Goal: Task Accomplishment & Management: Manage account settings

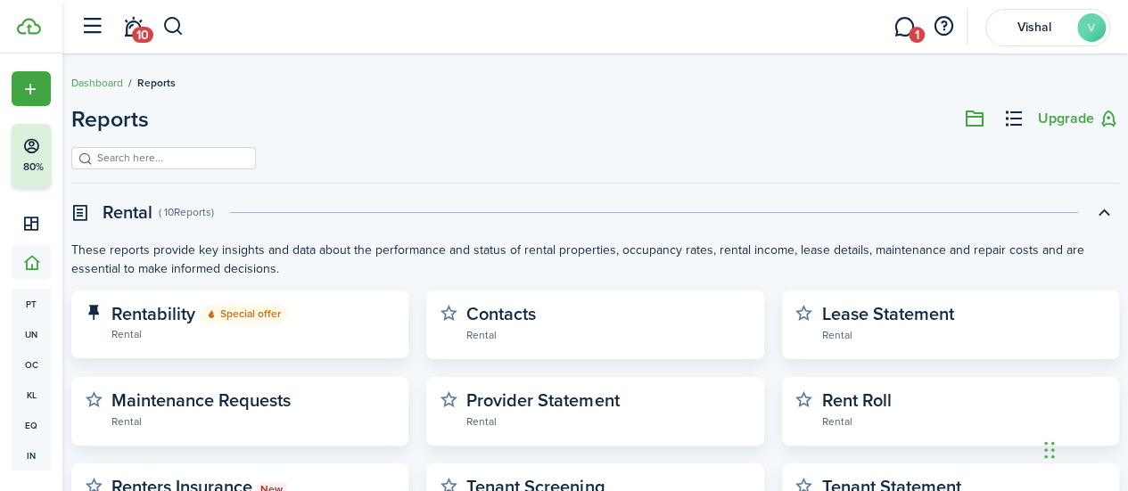
scroll to position [198, 0]
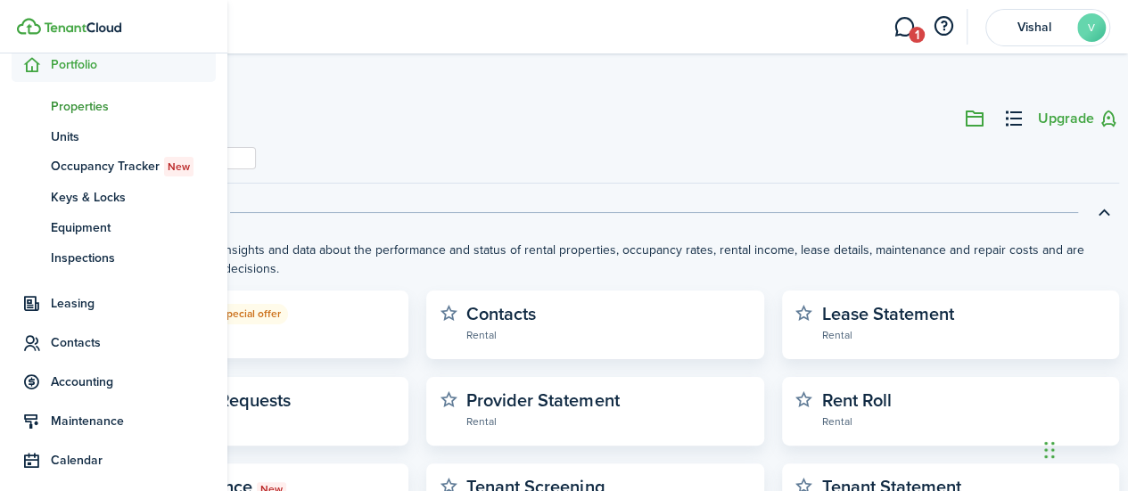
click at [75, 106] on span "Properties" at bounding box center [133, 106] width 165 height 19
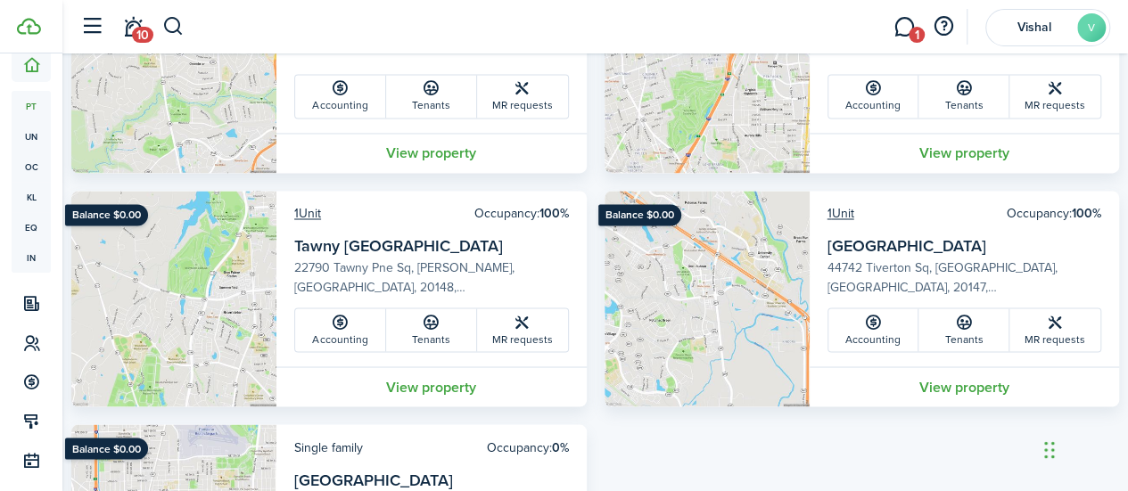
scroll to position [1406, 0]
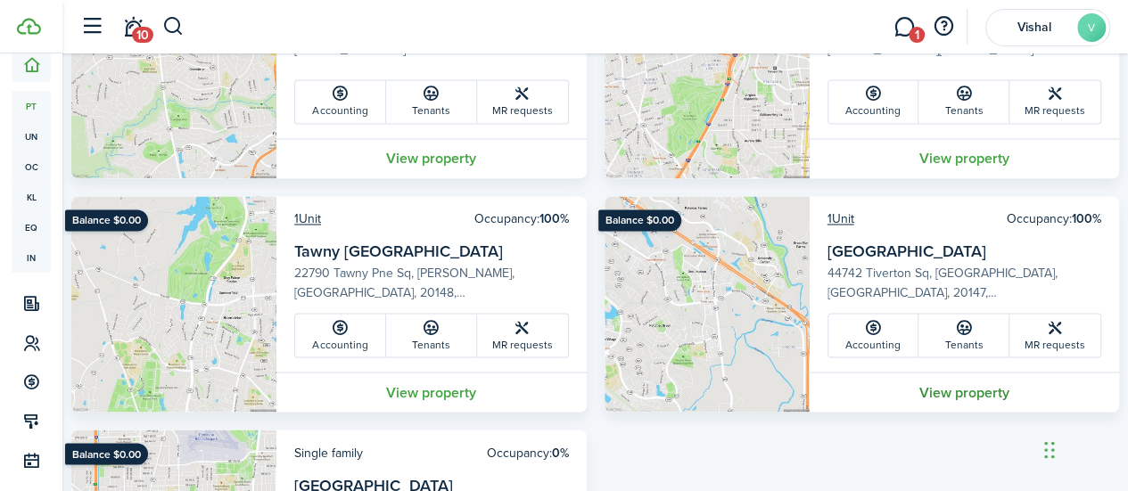
click at [962, 399] on link "View property" at bounding box center [965, 392] width 310 height 40
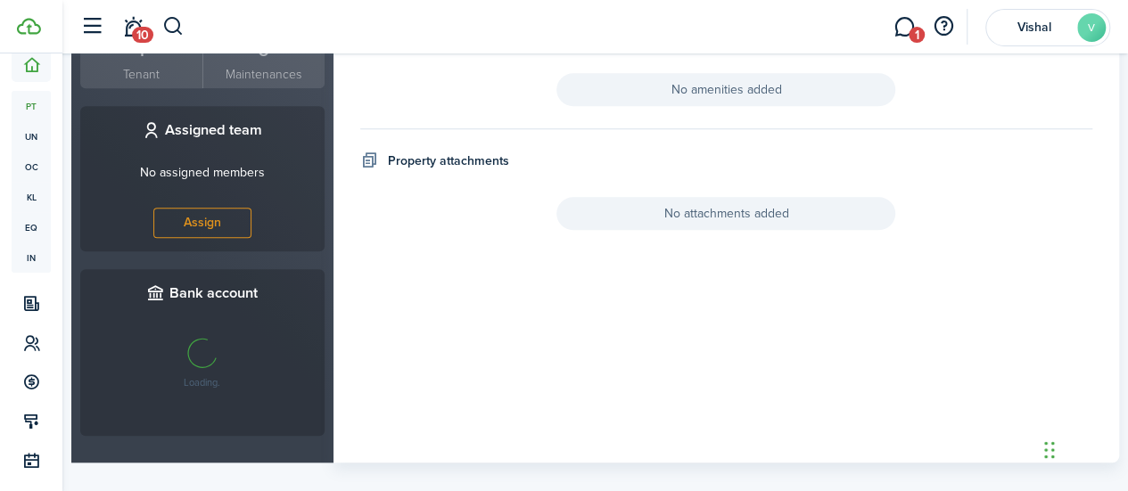
scroll to position [672, 0]
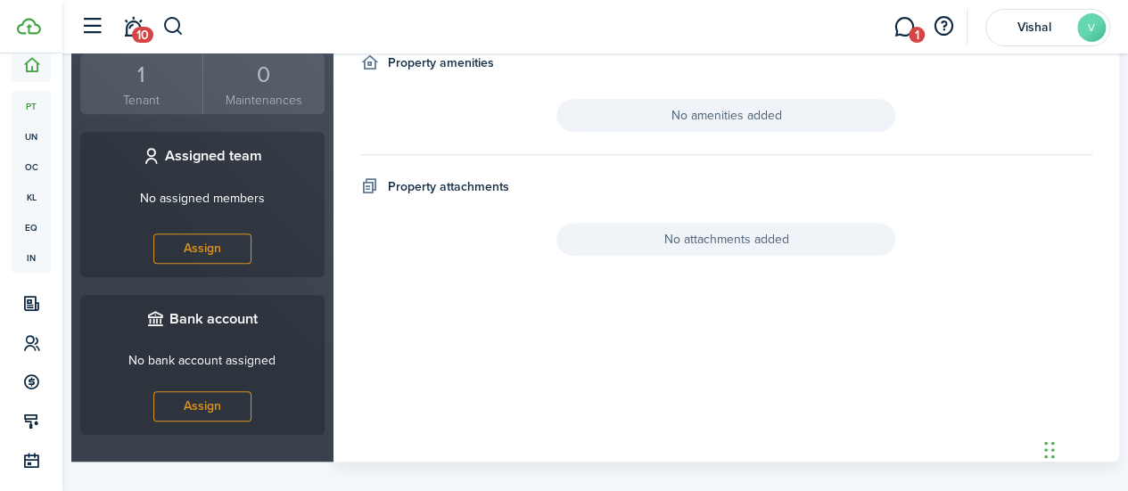
click at [688, 245] on span "No attachments added" at bounding box center [726, 239] width 339 height 33
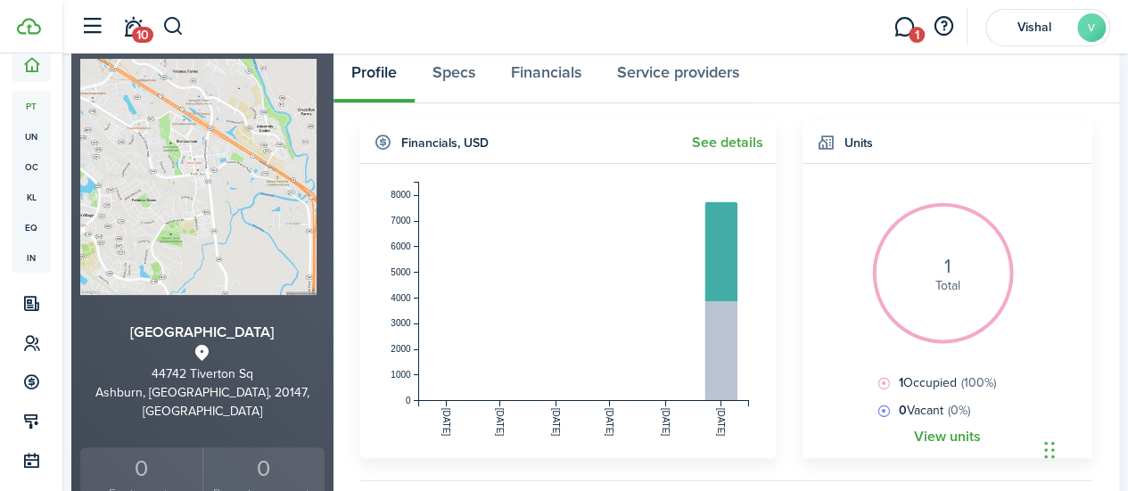
scroll to position [0, 0]
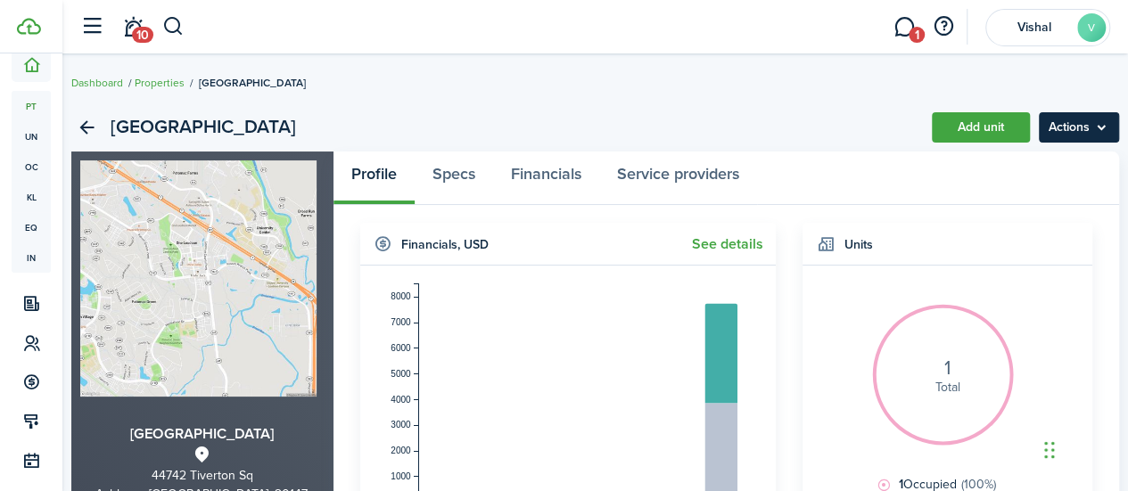
click at [1090, 125] on menu-btn "Actions" at bounding box center [1079, 127] width 80 height 30
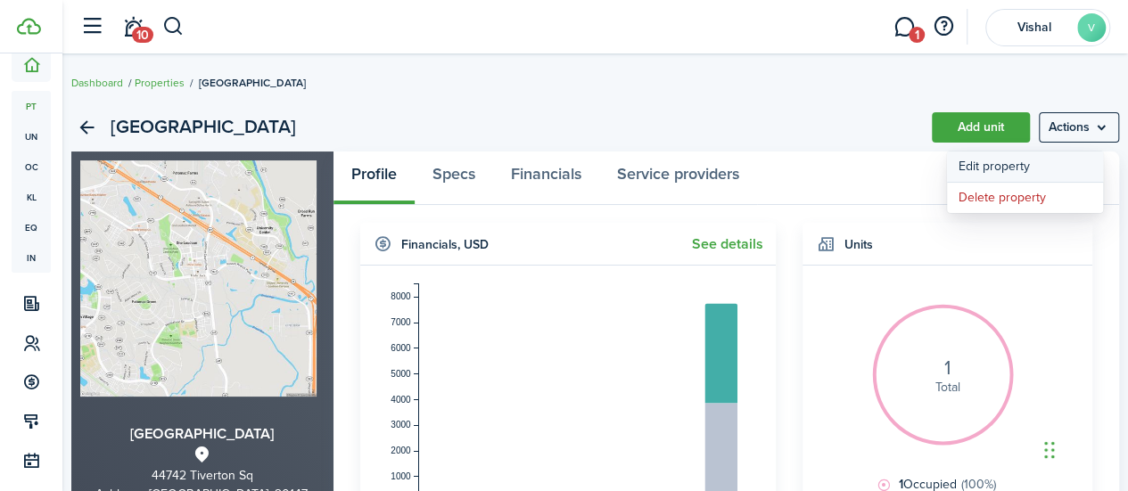
click at [1024, 169] on link "Edit property" at bounding box center [1025, 167] width 156 height 30
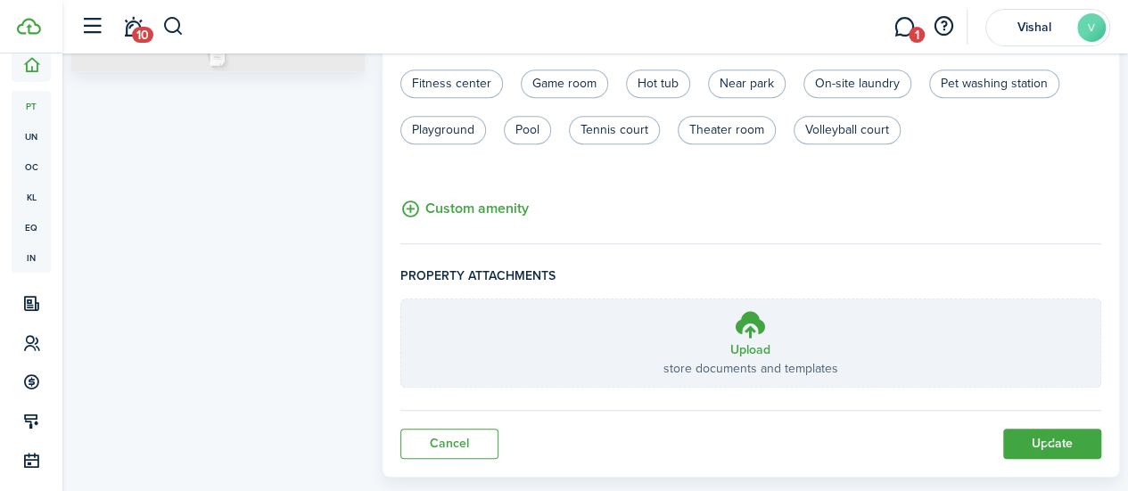
scroll to position [453, 0]
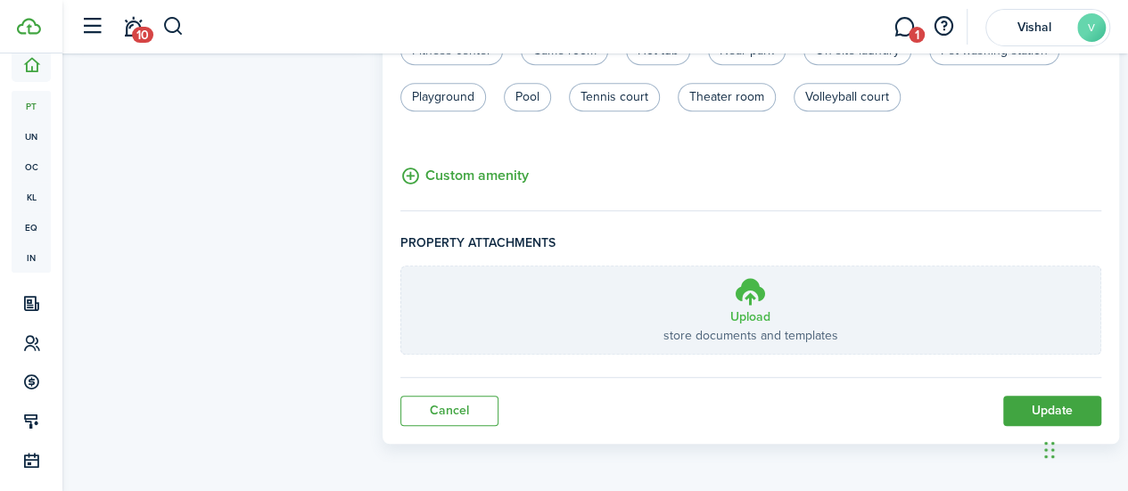
click at [756, 308] on h3 "Upload" at bounding box center [751, 317] width 40 height 19
click at [401, 267] on input "Upload store documents and templates Choose file" at bounding box center [401, 267] width 0 height 0
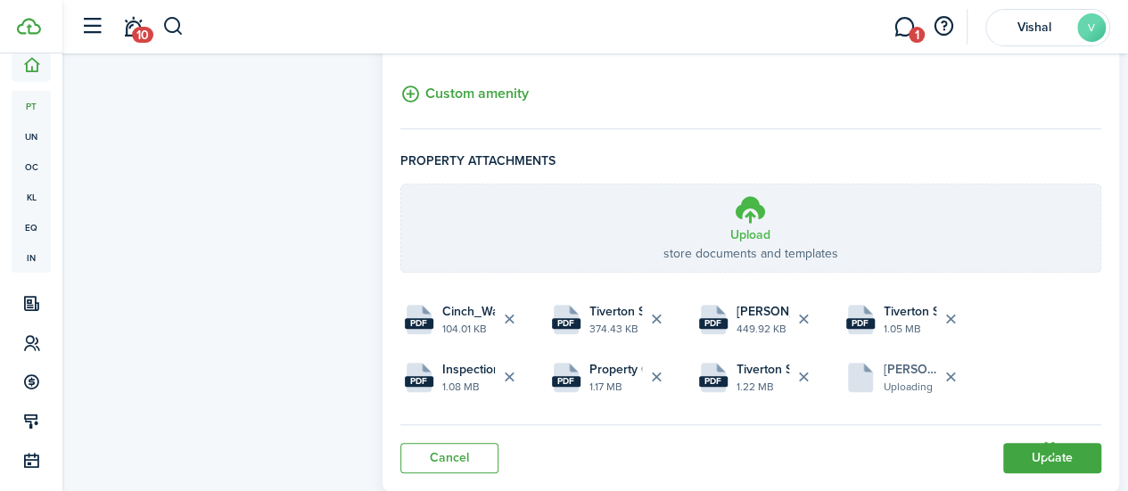
scroll to position [582, 0]
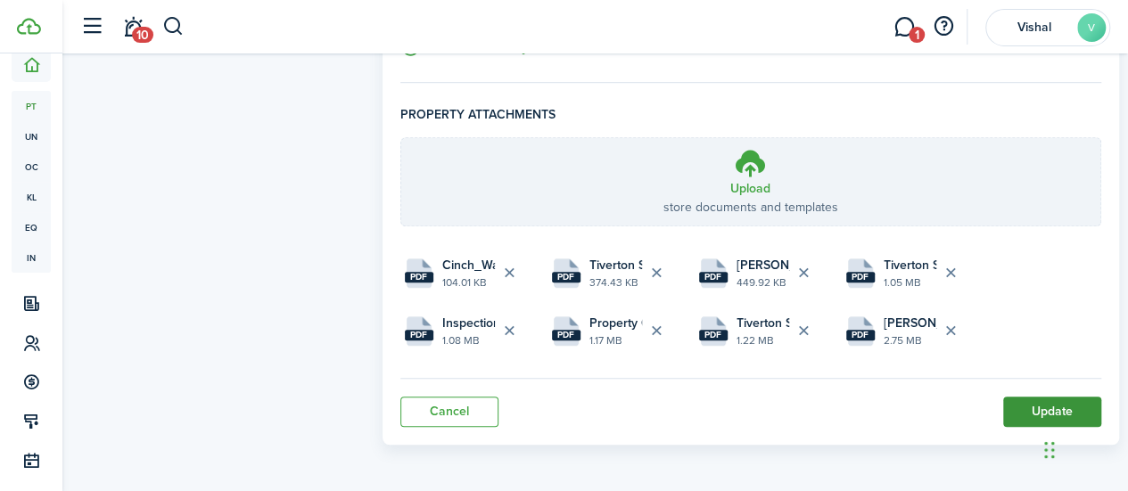
click at [1026, 401] on button "Update" at bounding box center [1052, 412] width 98 height 30
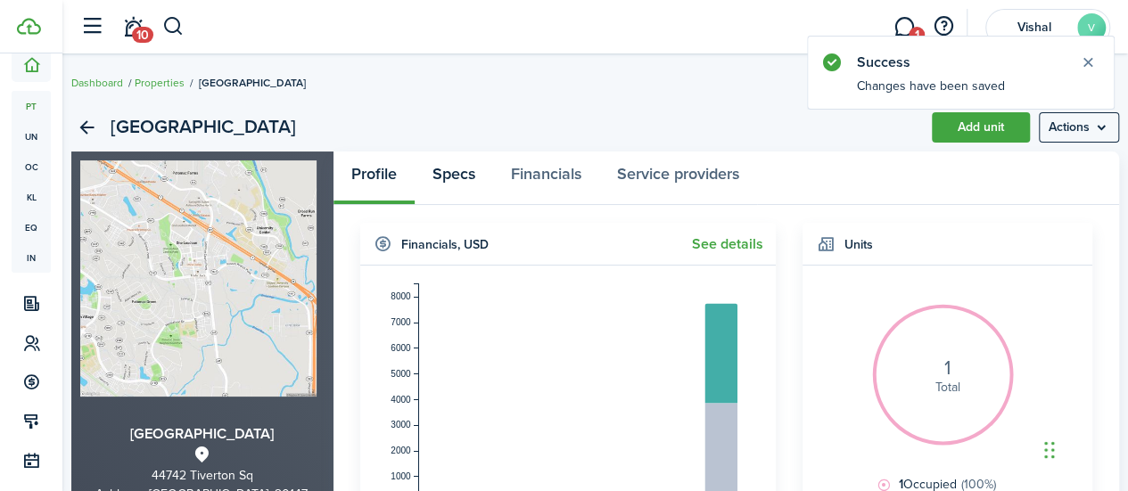
click at [462, 168] on link "Specs" at bounding box center [454, 179] width 78 height 54
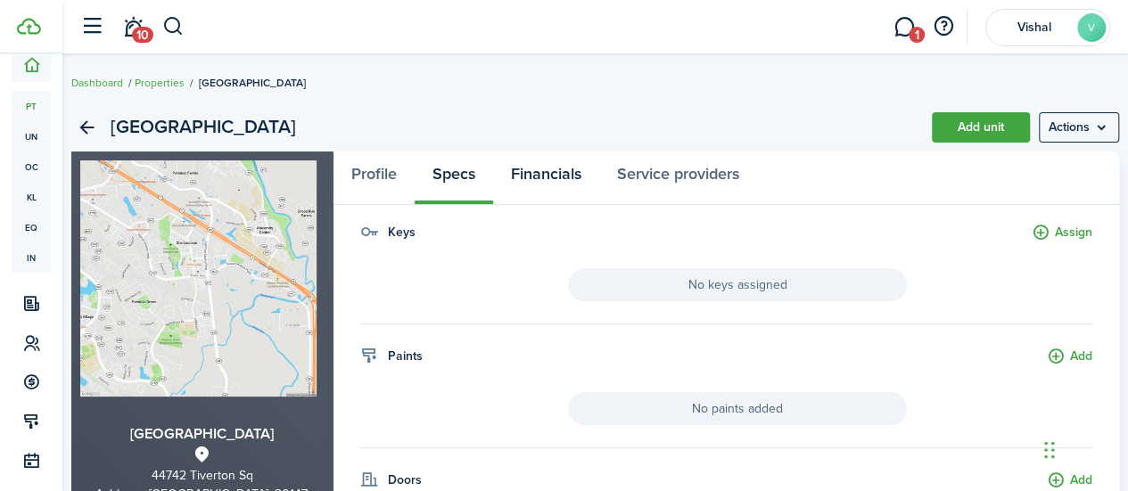
click at [571, 170] on link "Financials" at bounding box center [546, 179] width 106 height 54
click at [1070, 230] on button "Add" at bounding box center [1069, 233] width 45 height 21
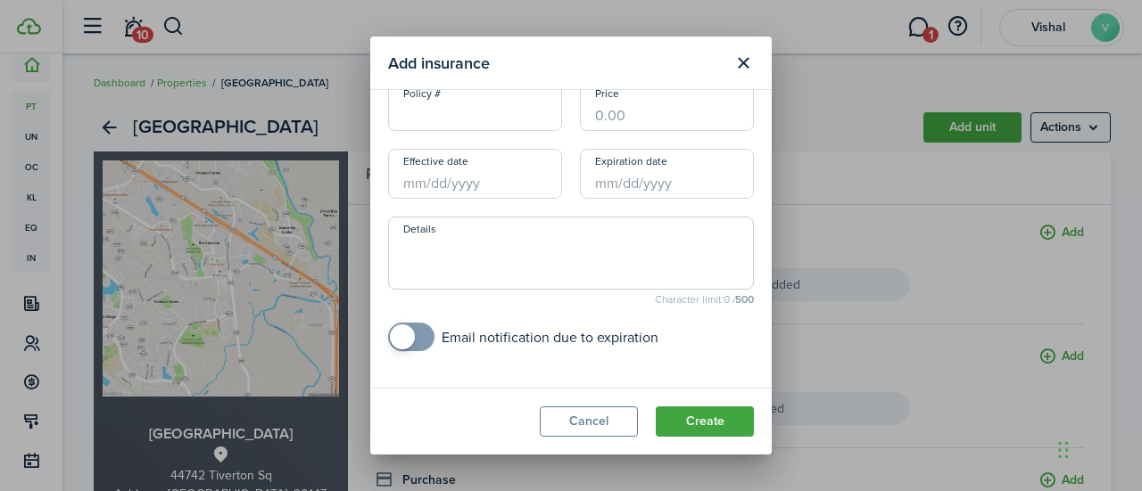
scroll to position [58, 0]
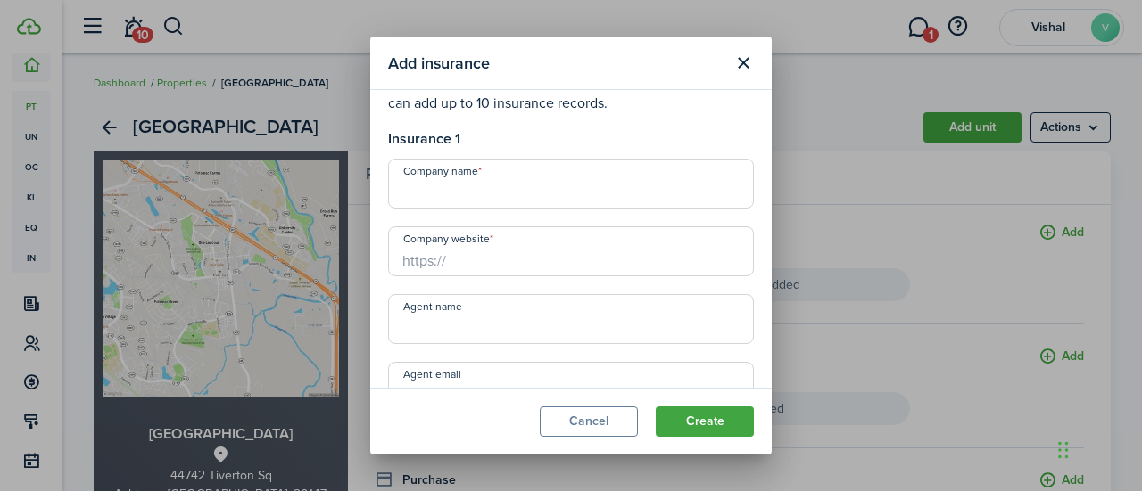
click at [531, 263] on input "https://" at bounding box center [571, 252] width 366 height 50
type input "[DOMAIN_NAME]"
click at [480, 194] on input "Company name" at bounding box center [571, 184] width 366 height 50
type input "CINCH"
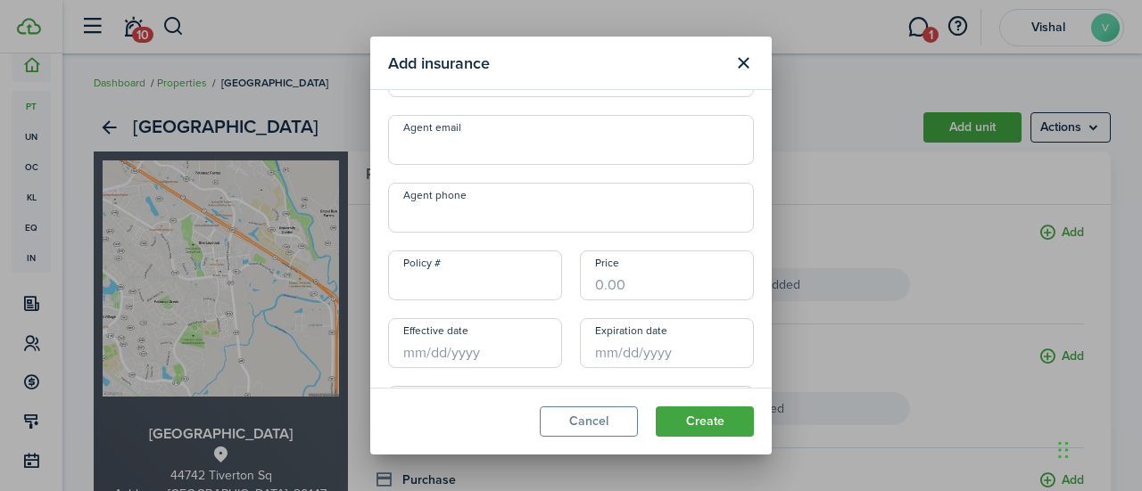
scroll to position [335, 0]
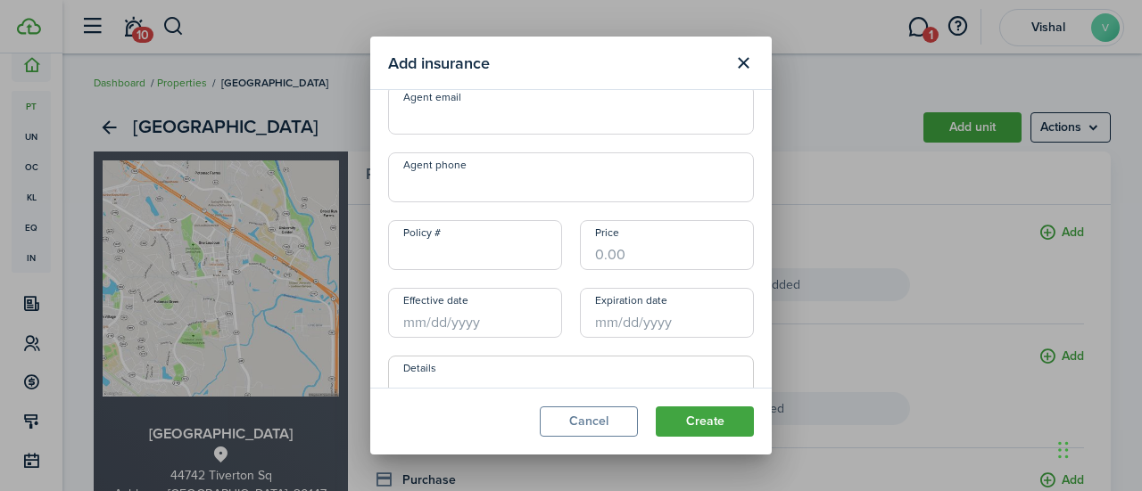
click at [478, 260] on input "Policy #" at bounding box center [475, 245] width 174 height 50
paste input "12595505"
type input "12595505"
click at [616, 239] on input "Price" at bounding box center [667, 245] width 174 height 50
click at [466, 318] on input "Effective date" at bounding box center [475, 313] width 174 height 50
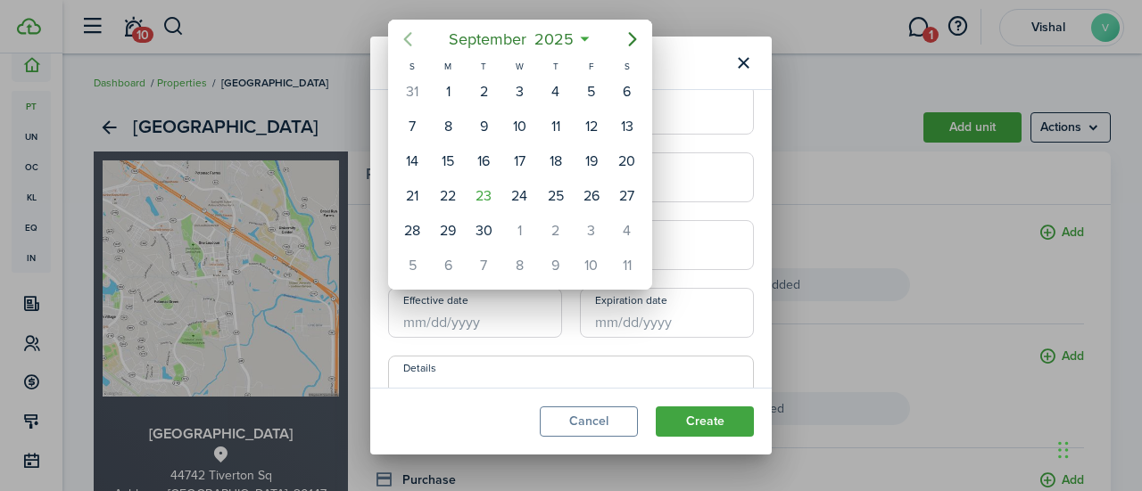
click at [409, 37] on icon "Previous page" at bounding box center [407, 39] width 21 height 21
click at [567, 124] on div "12" at bounding box center [555, 126] width 27 height 27
type input "[DATE]"
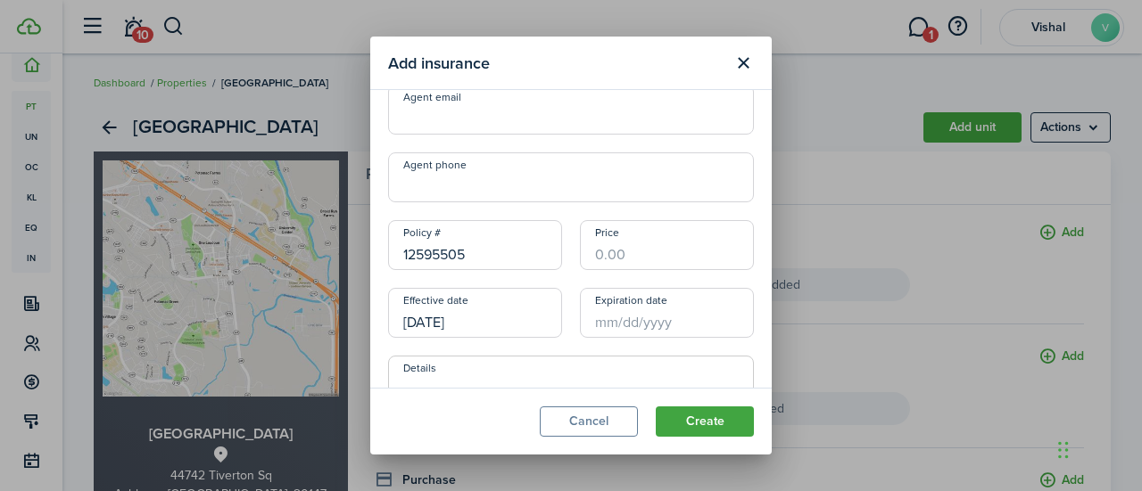
click at [614, 326] on input "Expiration date" at bounding box center [667, 313] width 174 height 50
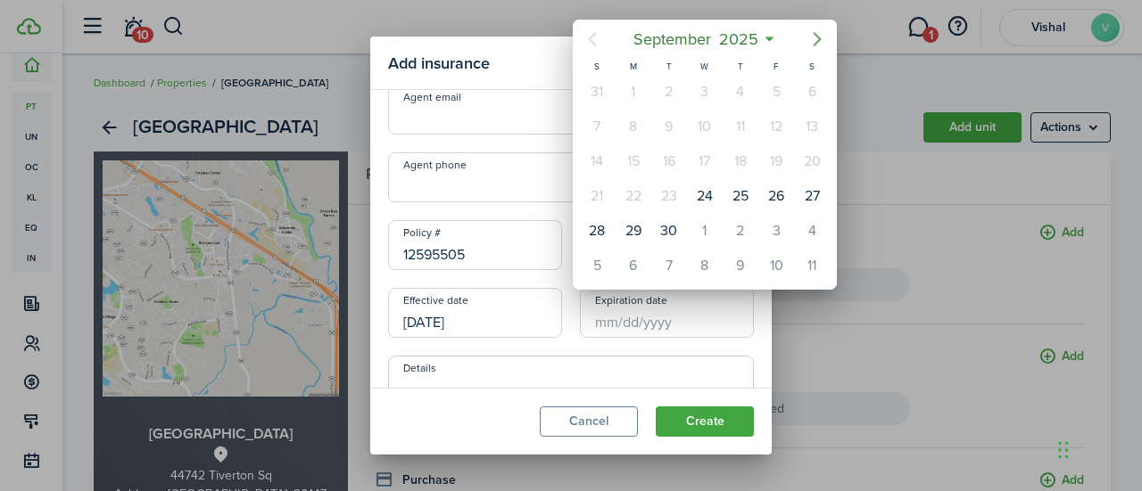
click at [817, 33] on icon "Next page" at bounding box center [816, 39] width 21 height 21
click at [819, 31] on icon "Next page" at bounding box center [816, 39] width 21 height 21
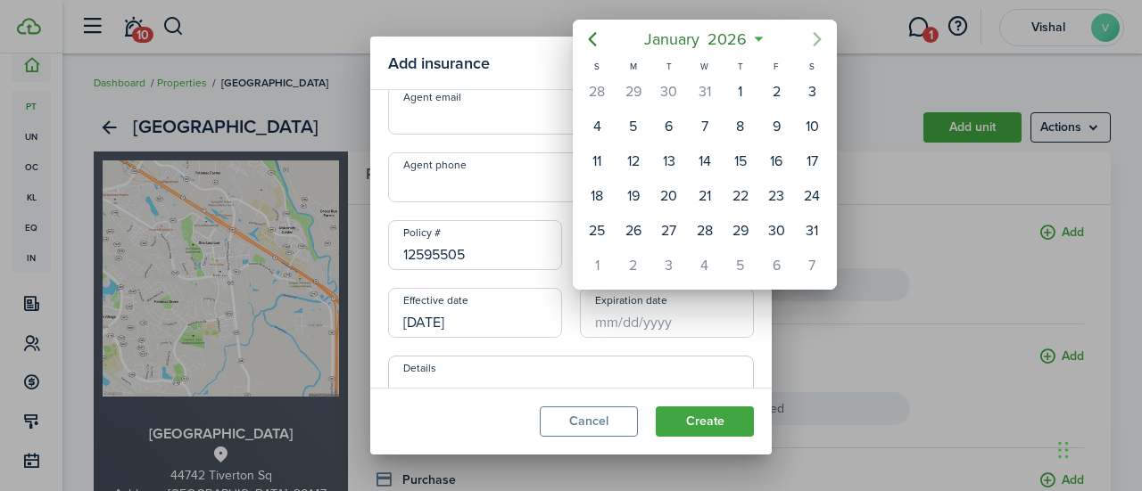
click at [819, 31] on icon "Next page" at bounding box center [816, 39] width 21 height 21
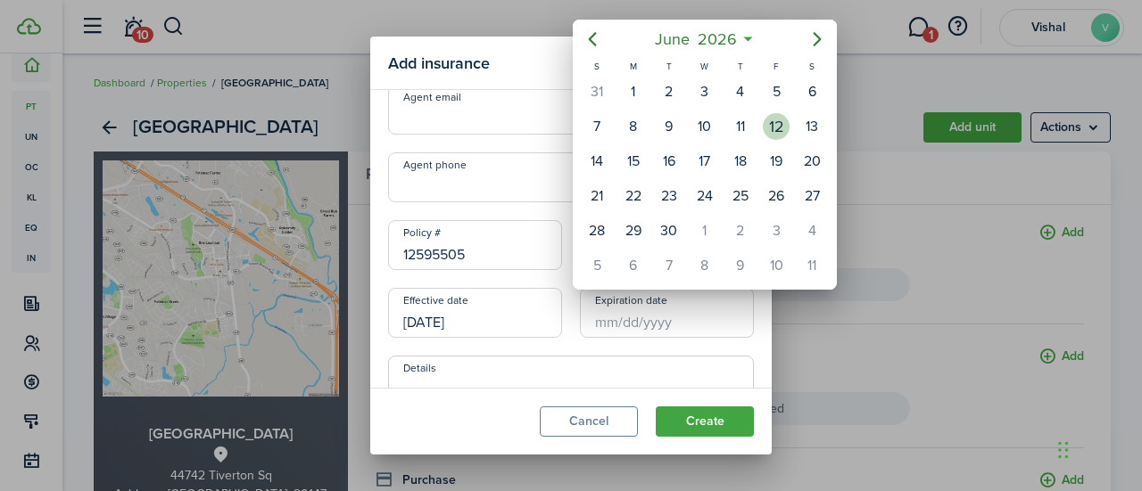
click at [773, 127] on div "12" at bounding box center [776, 126] width 27 height 27
type input "[DATE]"
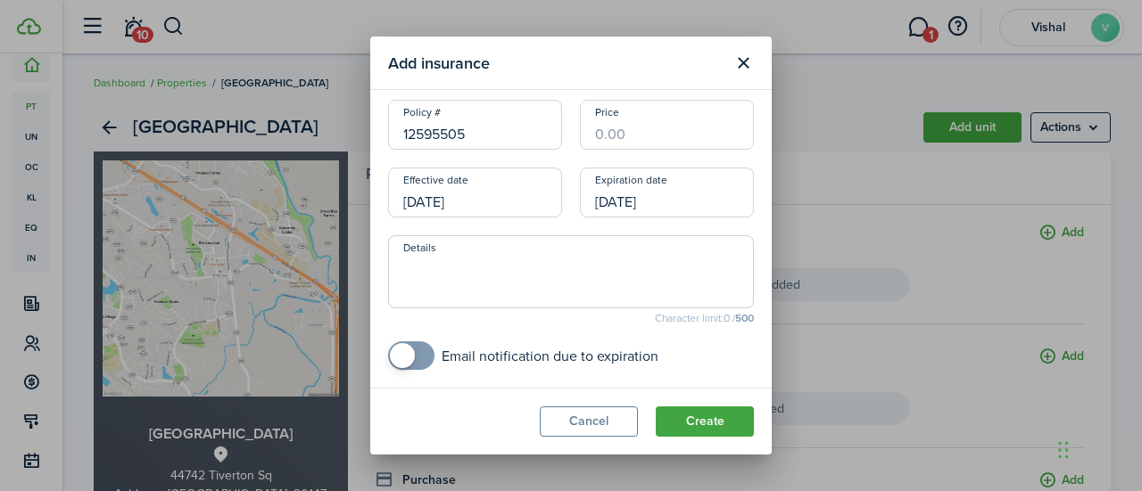
scroll to position [475, 0]
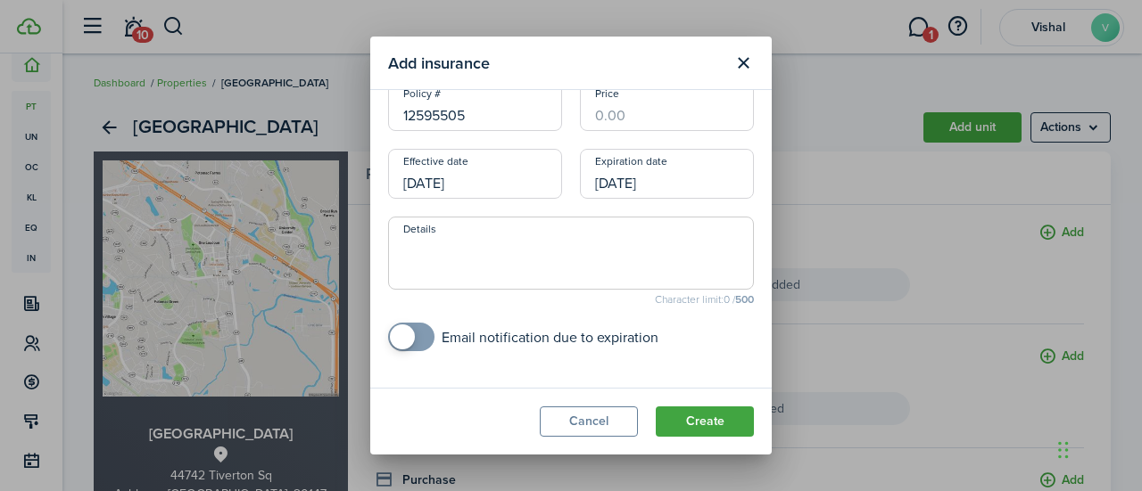
checkbox input "true"
click at [420, 331] on span at bounding box center [411, 337] width 18 height 29
click at [512, 376] on label "15 days before" at bounding box center [559, 376] width 103 height 14
checkbox input "true"
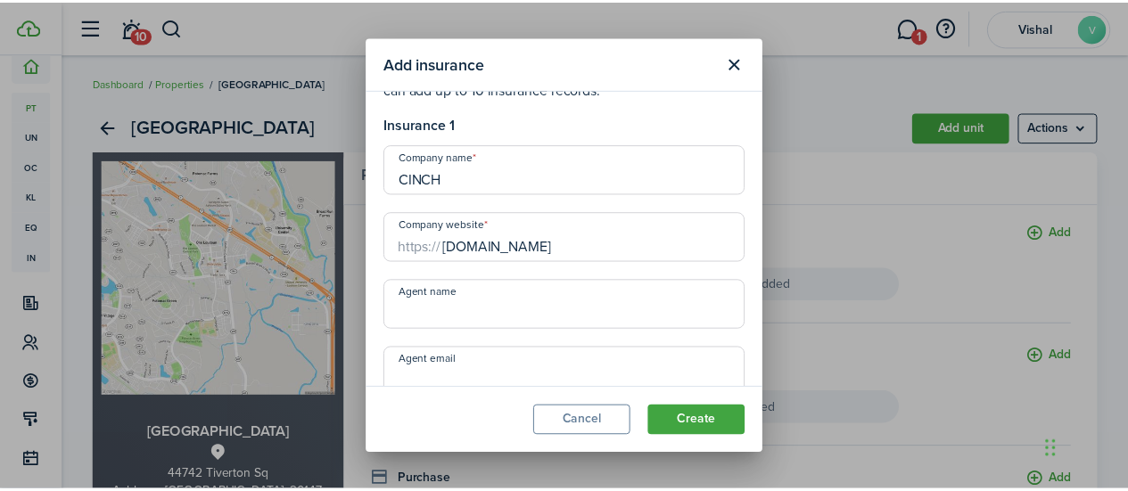
scroll to position [489, 0]
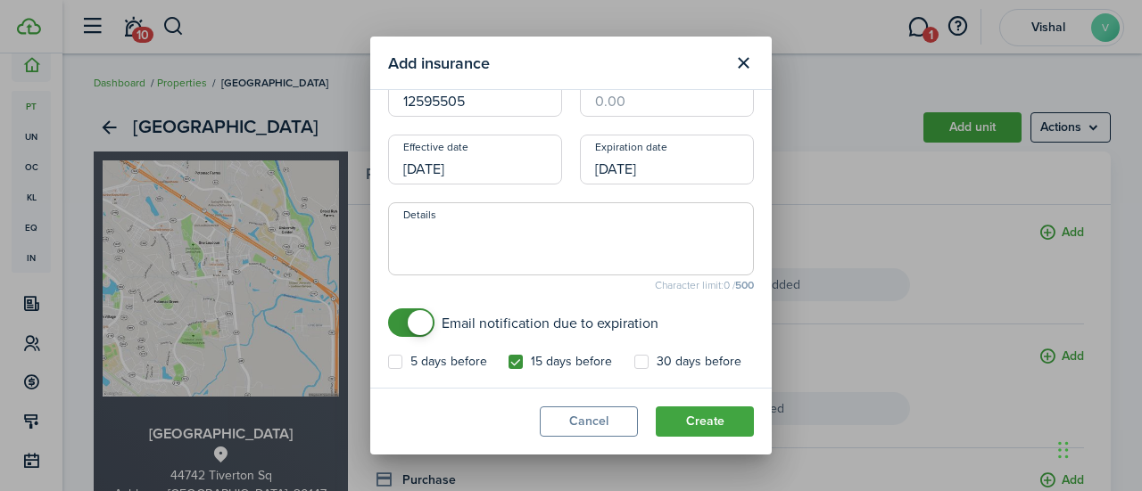
click at [637, 102] on input "Price" at bounding box center [667, 92] width 174 height 50
type input "$573.91"
click at [687, 425] on button "Create" at bounding box center [705, 422] width 98 height 30
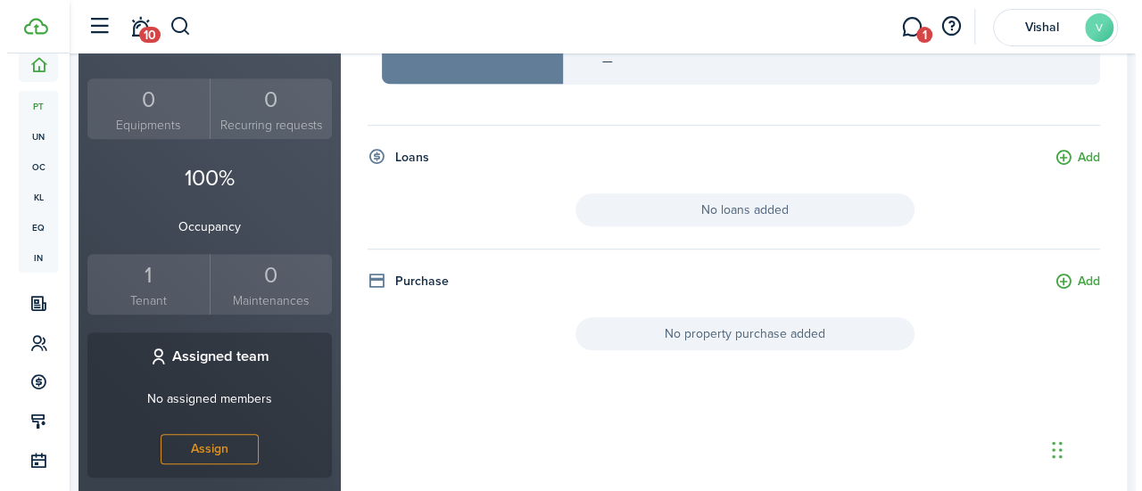
scroll to position [474, 0]
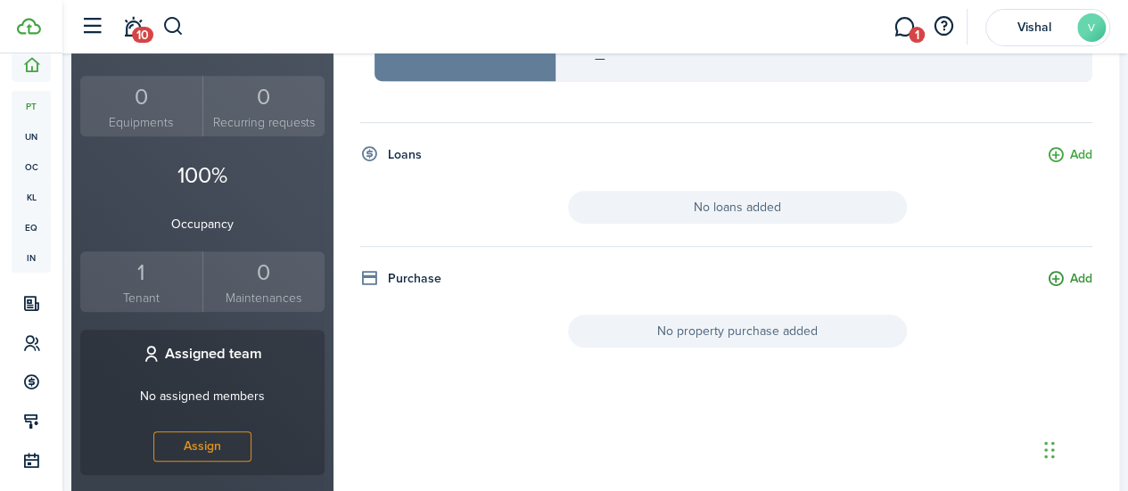
click at [1069, 274] on button "Add" at bounding box center [1069, 279] width 45 height 21
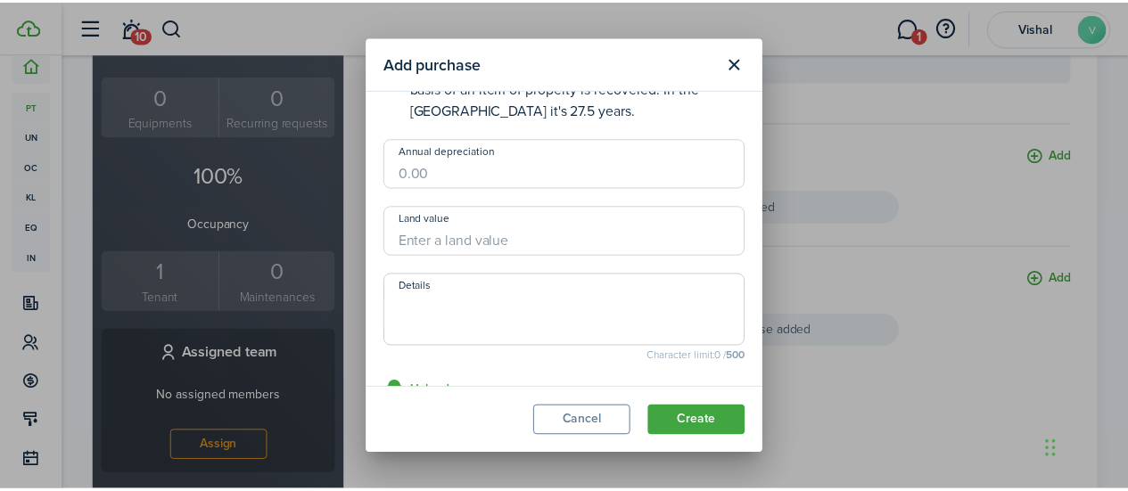
scroll to position [658, 0]
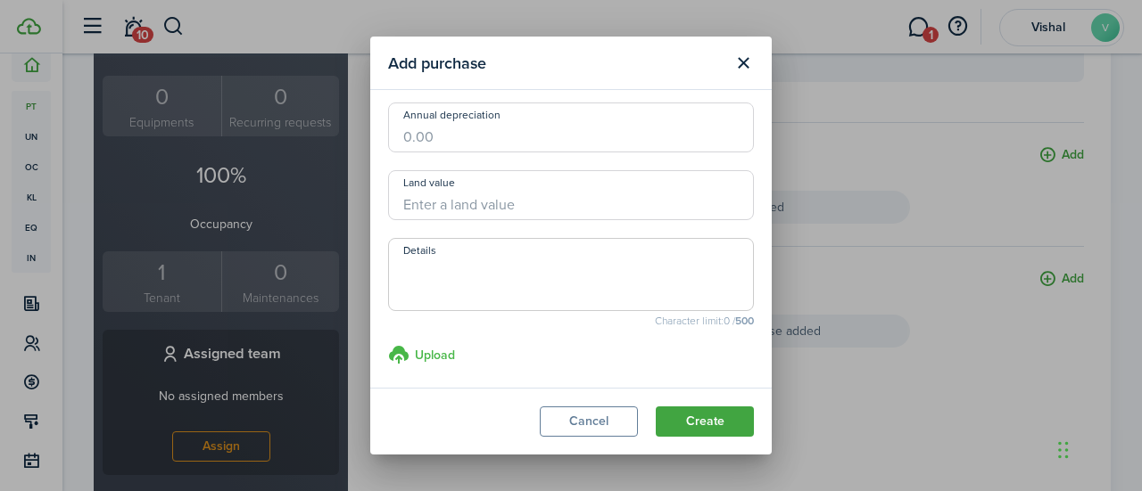
click at [450, 361] on h3 "Upload" at bounding box center [435, 355] width 40 height 19
click at [388, 344] on input "Upload store documents and templates Choose file" at bounding box center [388, 344] width 0 height 0
click at [429, 358] on h3 "Upload" at bounding box center [435, 355] width 40 height 19
click at [388, 344] on input "Upload store documents and templates Choose file" at bounding box center [388, 344] width 0 height 0
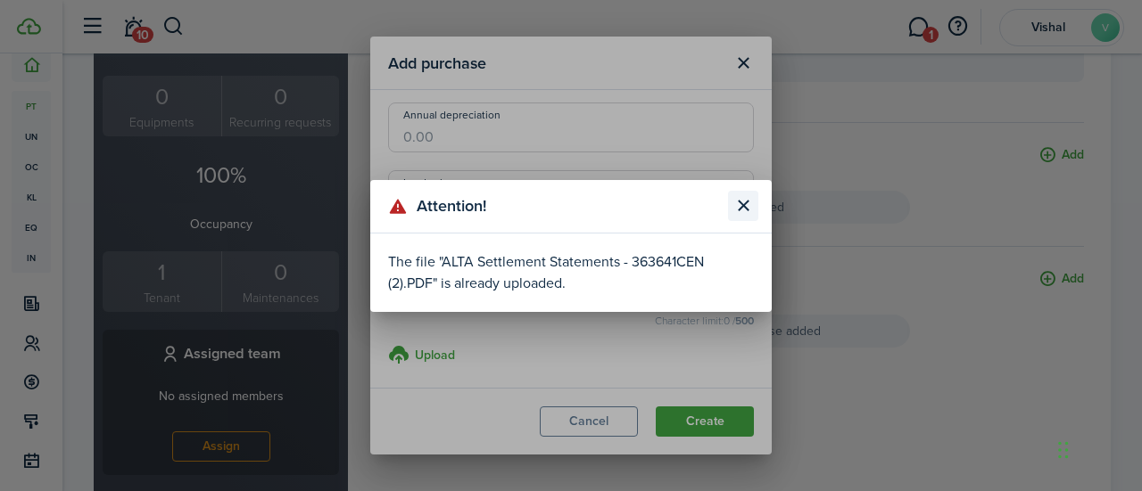
click at [742, 205] on button "Close modal" at bounding box center [743, 206] width 30 height 30
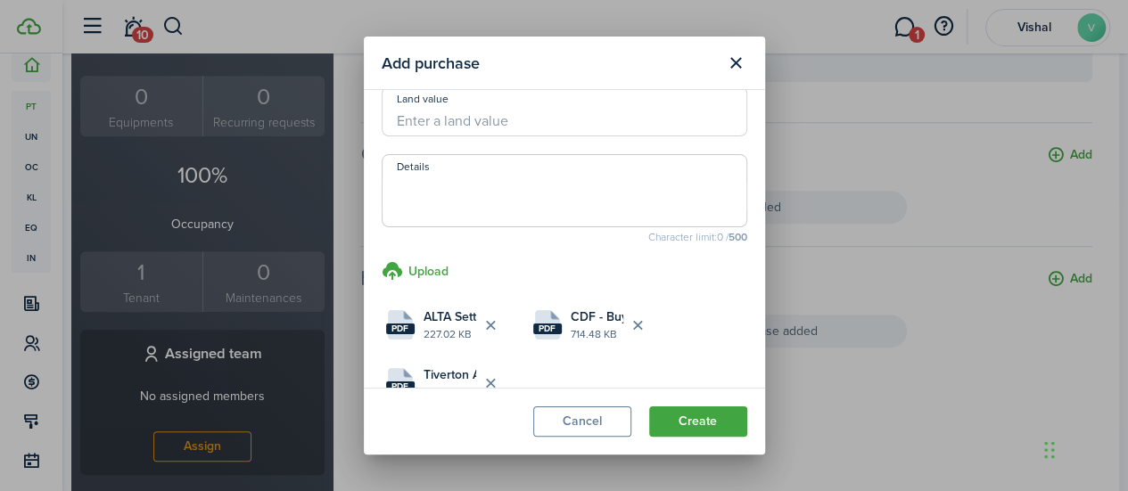
scroll to position [780, 0]
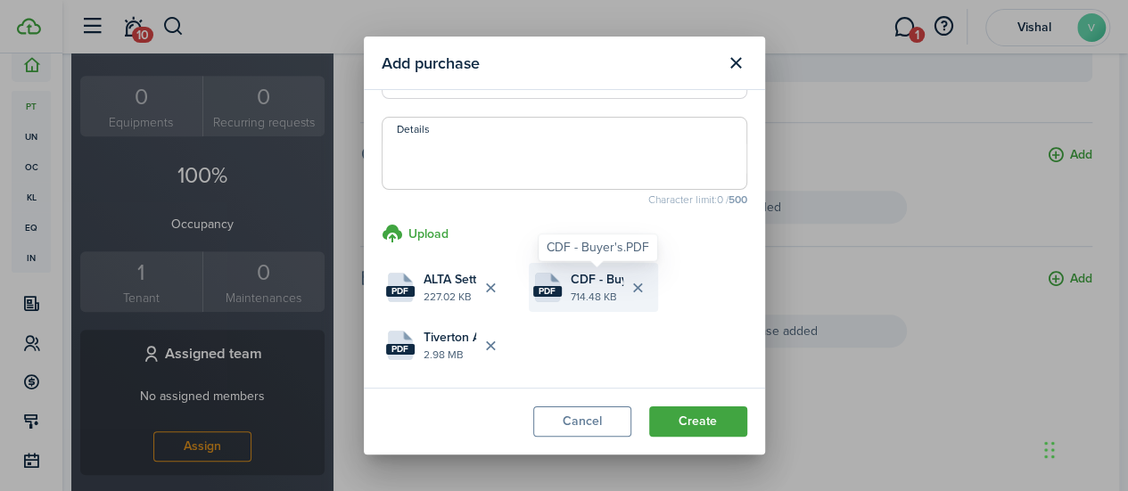
click at [590, 280] on span "CDF - Buyer's.PDF" at bounding box center [597, 279] width 53 height 19
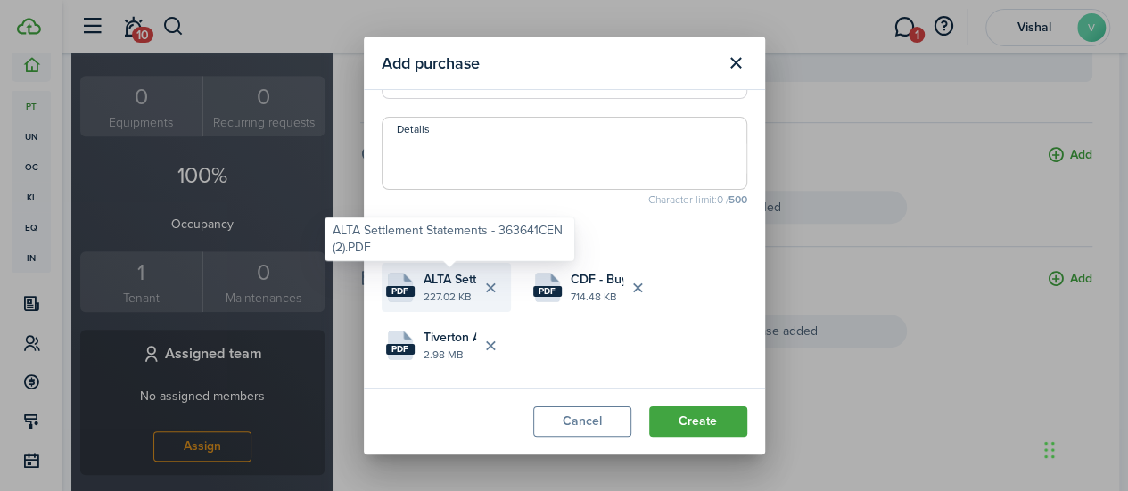
click at [439, 270] on span "ALTA Settlement Statements - 363641CEN (2).PDF" at bounding box center [450, 279] width 53 height 19
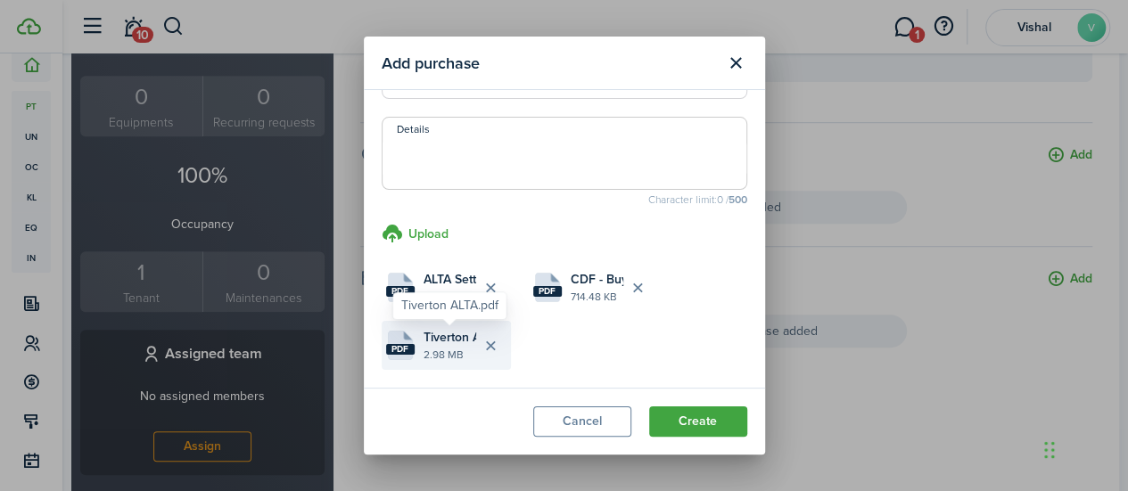
click at [461, 335] on span "Tiverton ALTA.pdf" at bounding box center [450, 337] width 53 height 19
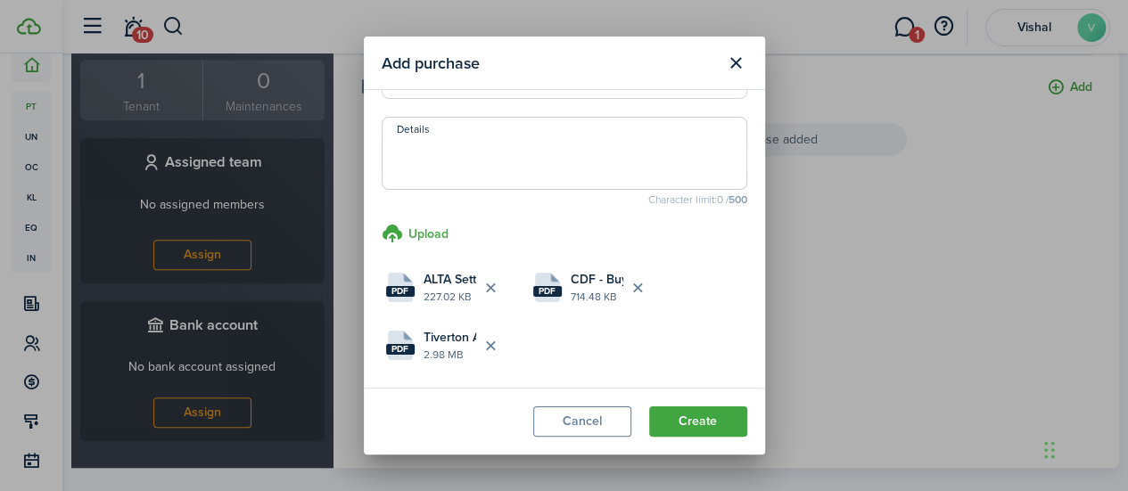
scroll to position [672, 0]
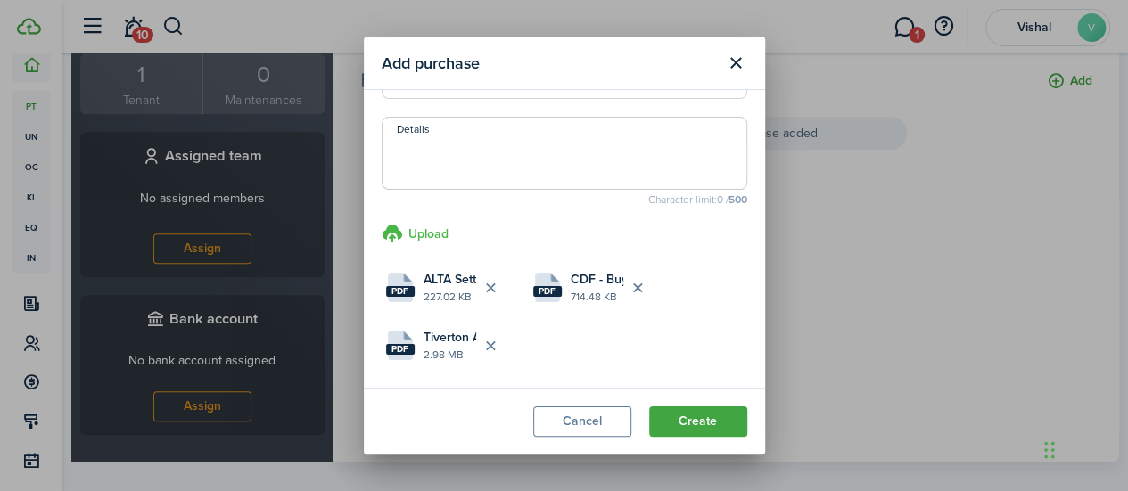
click at [423, 233] on h3 "Upload" at bounding box center [429, 234] width 40 height 19
click at [382, 223] on input "Upload store documents and templates Choose file" at bounding box center [382, 223] width 0 height 0
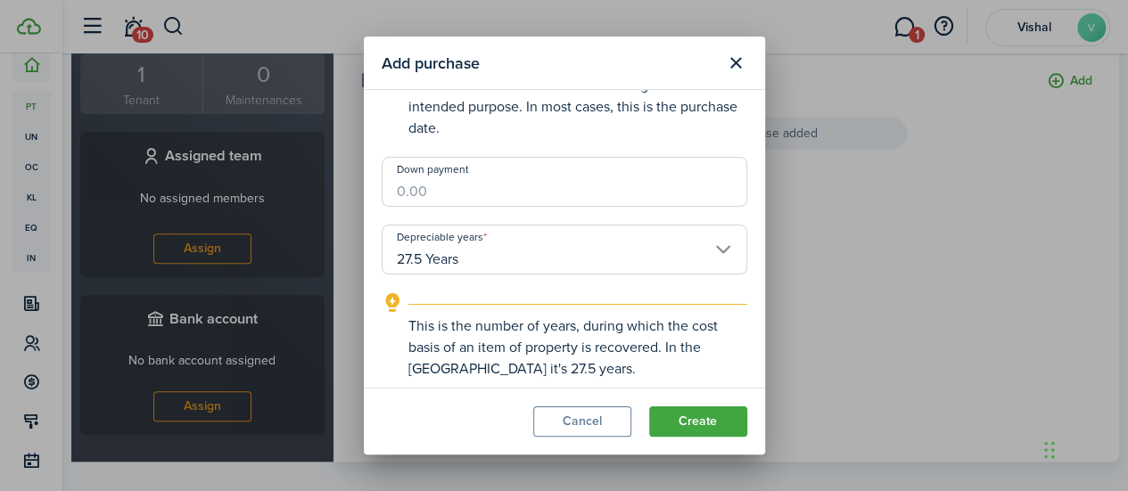
scroll to position [0, 0]
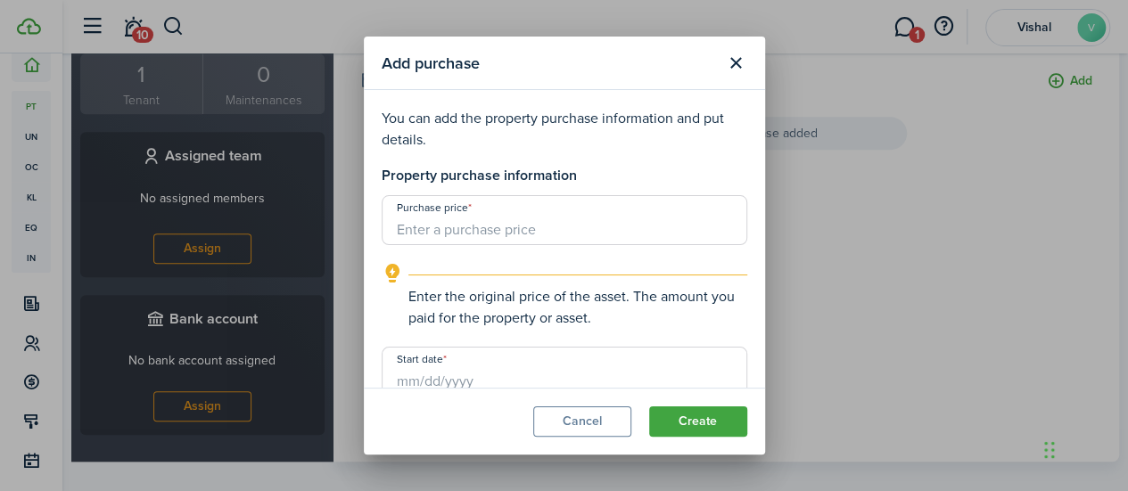
click at [527, 220] on input "Purchase price" at bounding box center [565, 220] width 366 height 50
click at [480, 384] on input "Start date" at bounding box center [565, 372] width 366 height 50
type input "$642,619.18"
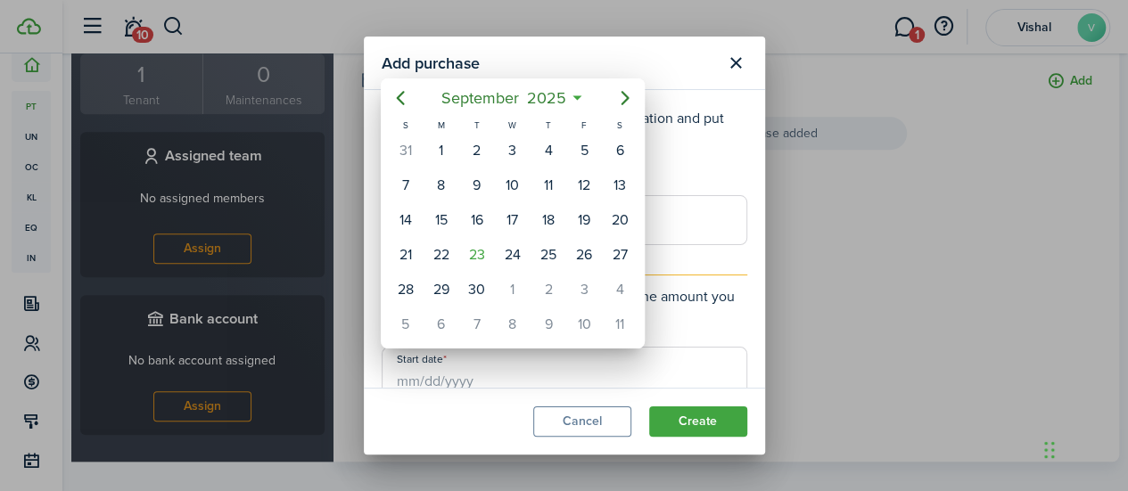
click at [938, 220] on div at bounding box center [564, 245] width 1414 height 777
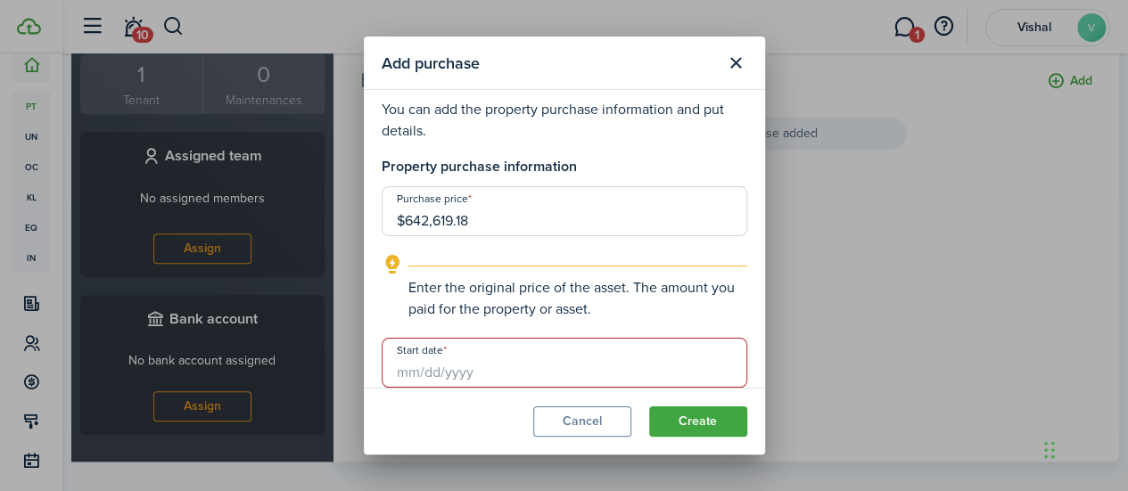
scroll to position [425, 0]
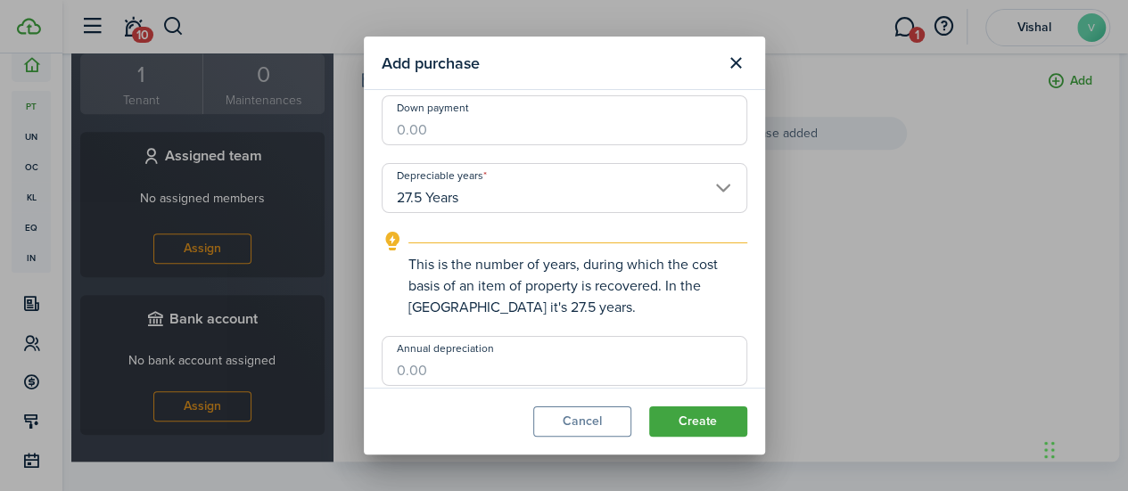
click at [568, 194] on input "27.5 Years" at bounding box center [565, 188] width 366 height 50
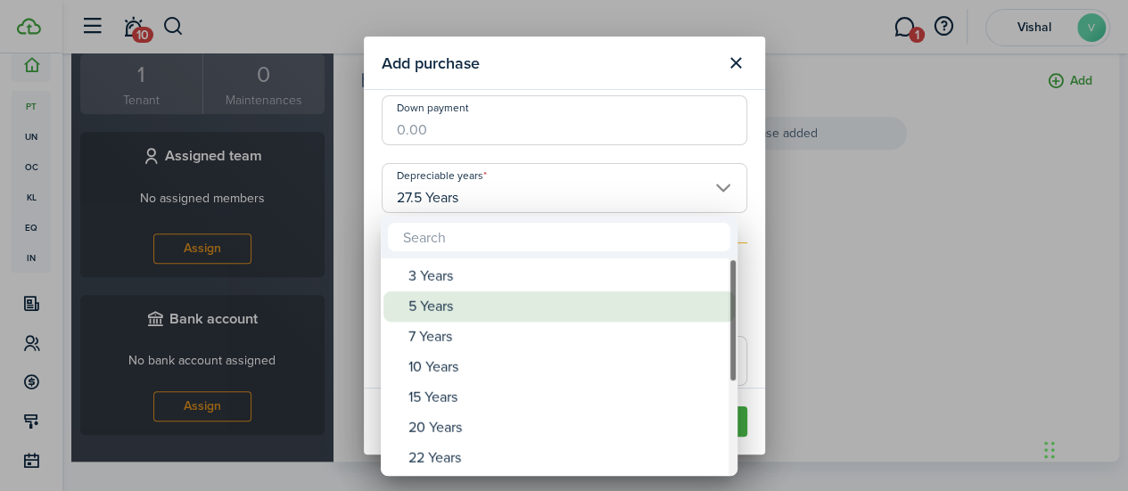
click at [446, 315] on div "5 Years" at bounding box center [567, 307] width 316 height 30
type input "5 Years"
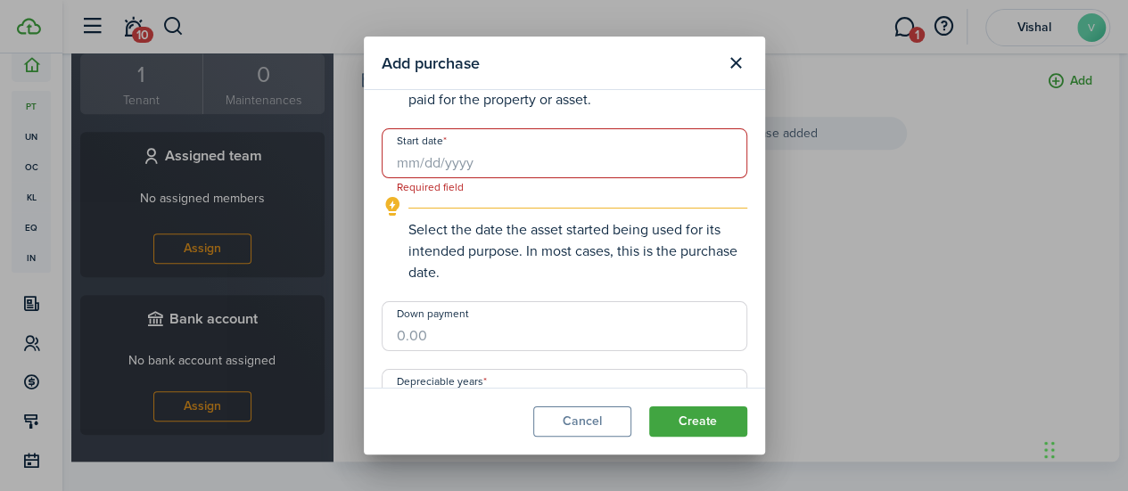
scroll to position [194, 0]
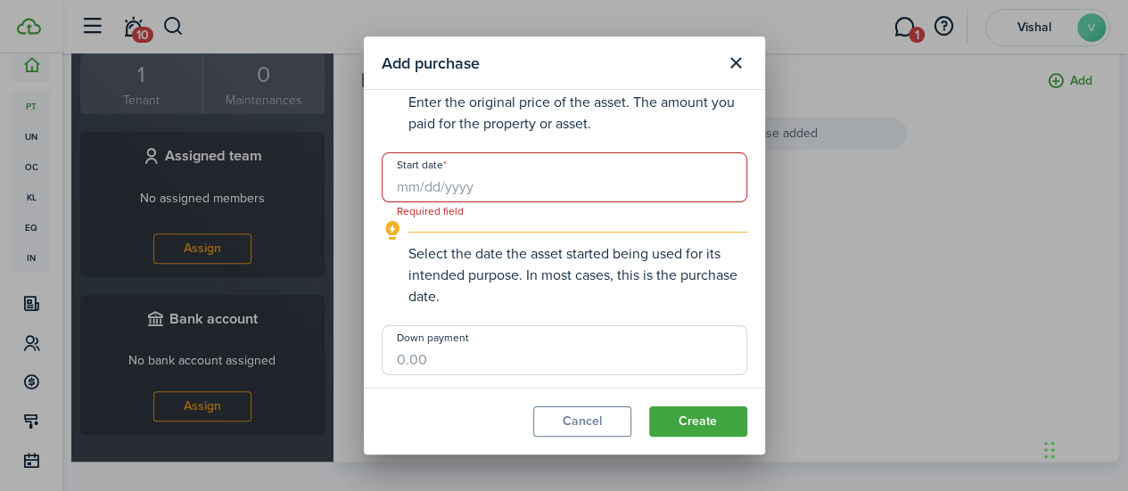
click at [476, 176] on input "Start date" at bounding box center [565, 178] width 366 height 50
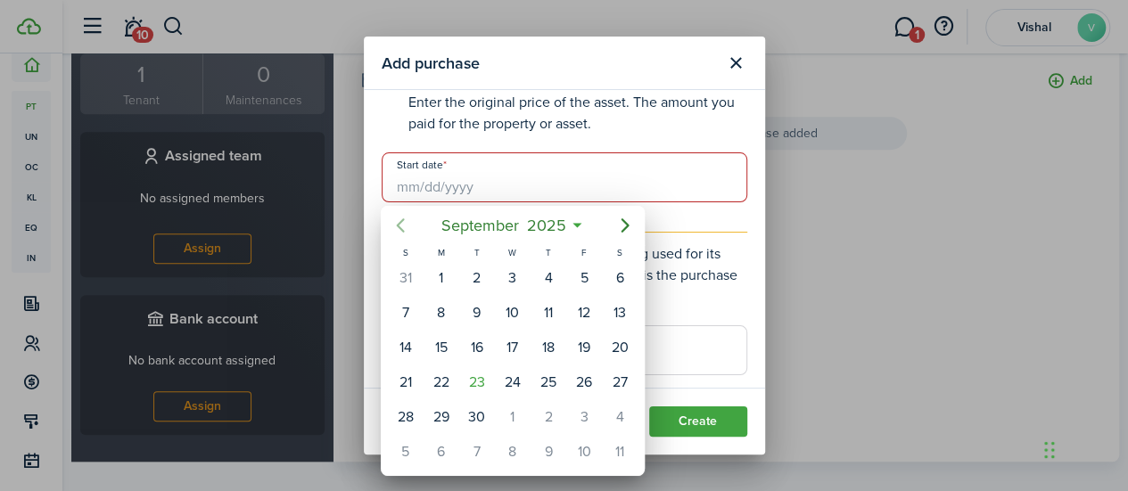
click at [401, 224] on icon "Previous page" at bounding box center [400, 225] width 21 height 21
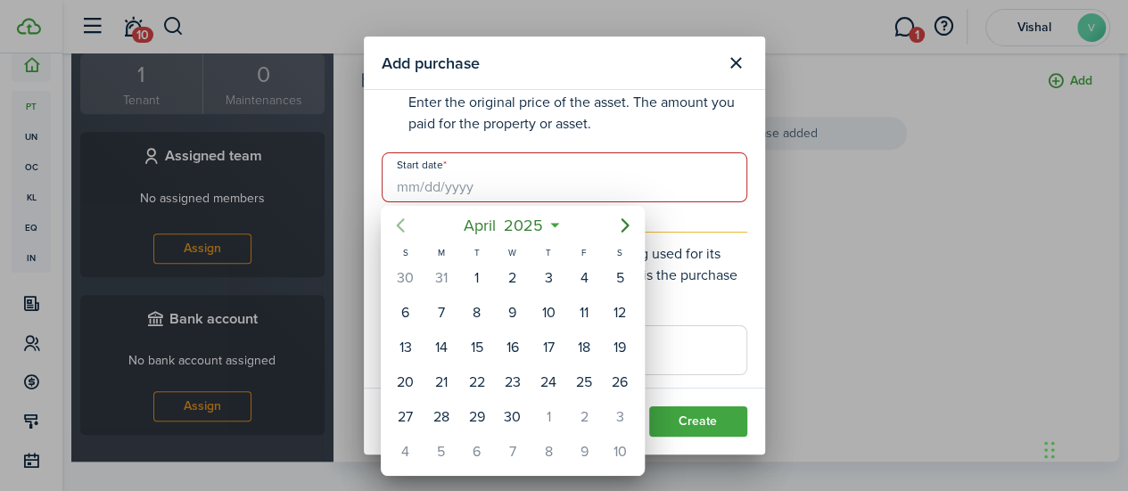
click at [401, 224] on icon "Previous page" at bounding box center [400, 225] width 21 height 21
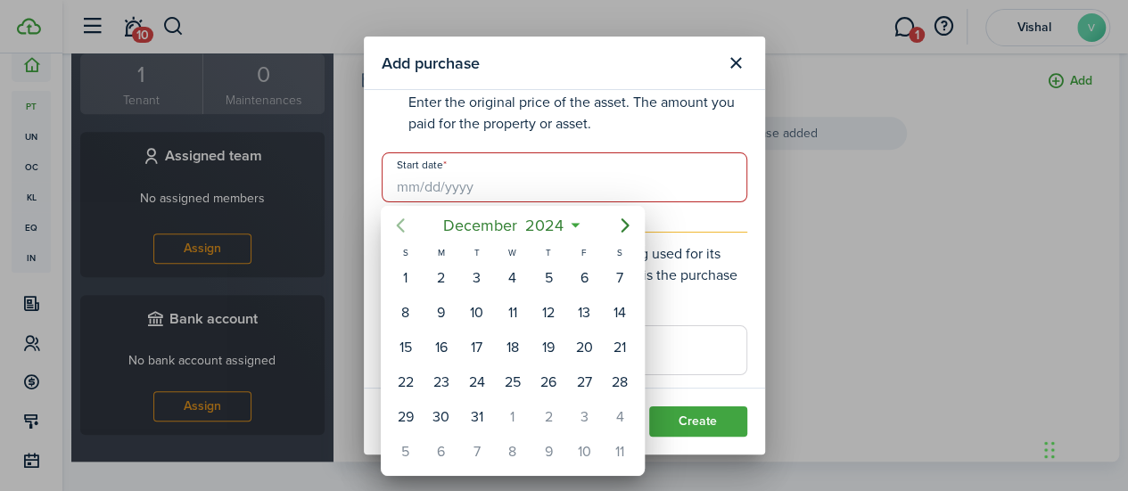
click at [401, 224] on icon "Previous page" at bounding box center [400, 225] width 21 height 21
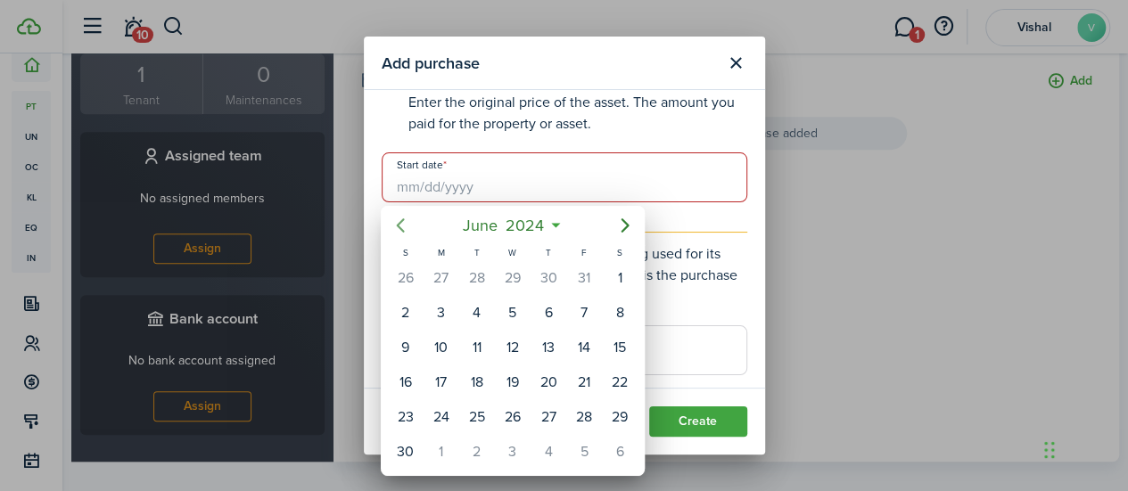
click at [401, 224] on icon "Previous page" at bounding box center [400, 225] width 21 height 21
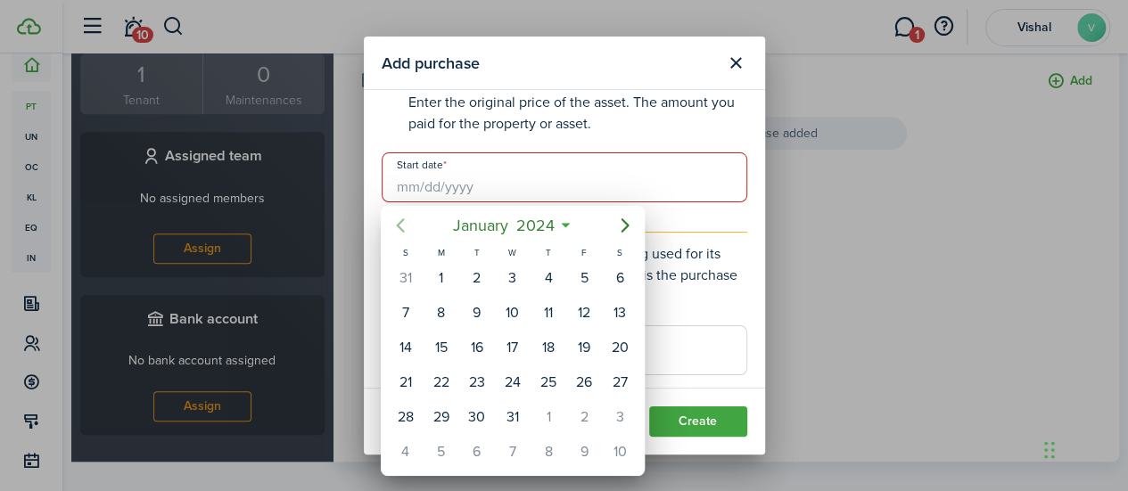
click at [401, 224] on icon "Previous page" at bounding box center [400, 225] width 21 height 21
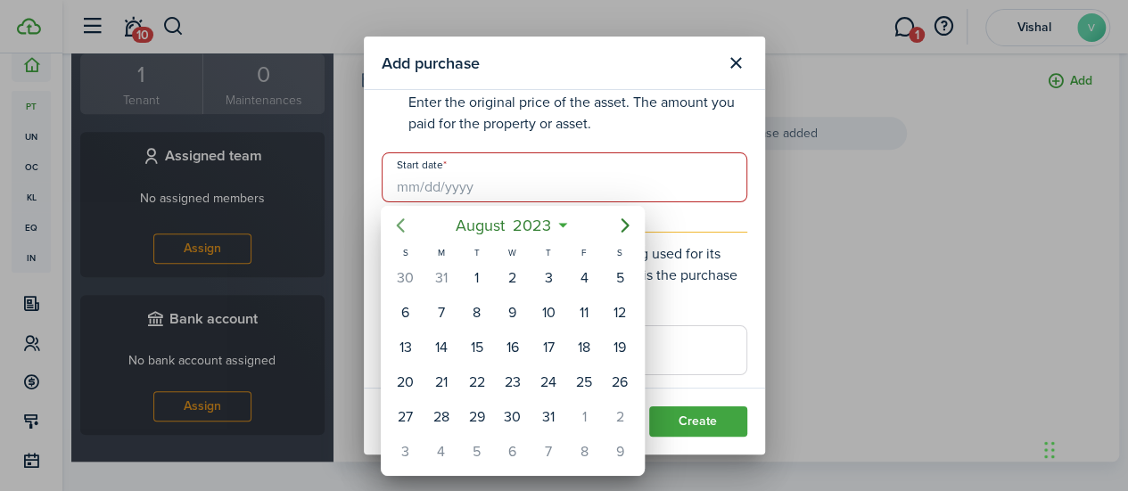
click at [401, 224] on icon "Previous page" at bounding box center [400, 225] width 21 height 21
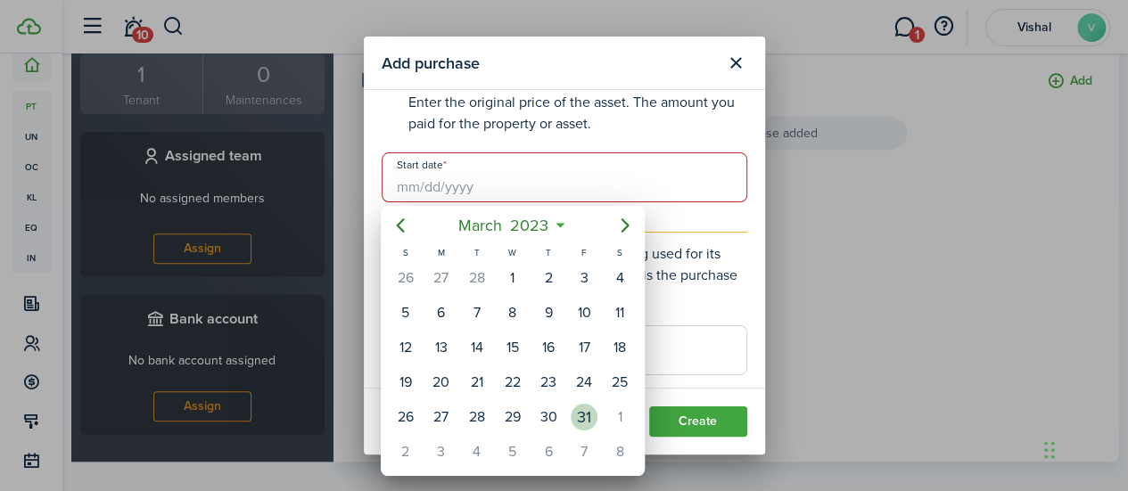
click at [588, 417] on div "31" at bounding box center [584, 417] width 27 height 27
type input "[DATE]"
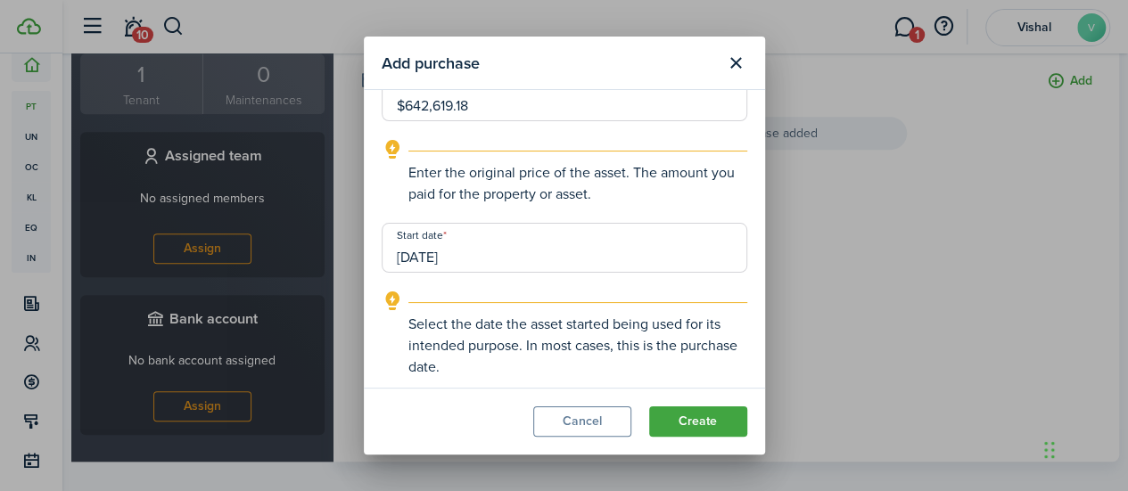
scroll to position [0, 0]
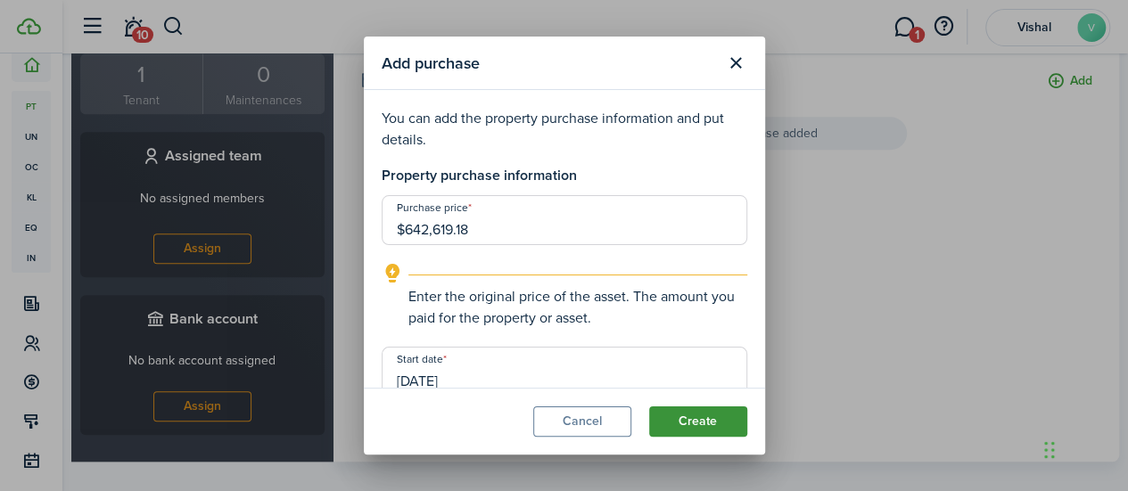
click at [707, 427] on button "Create" at bounding box center [698, 422] width 98 height 30
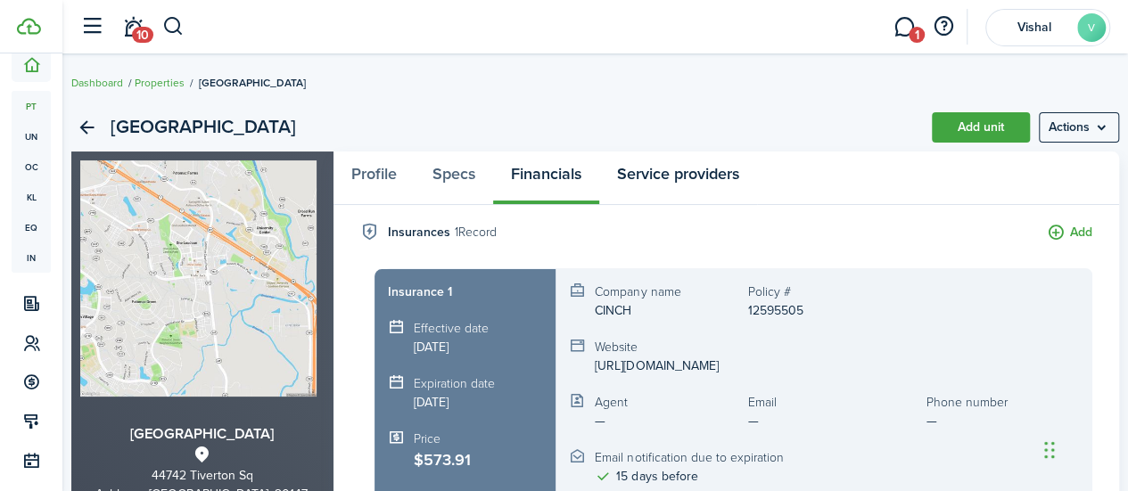
click at [703, 171] on link "Service providers" at bounding box center [678, 179] width 158 height 54
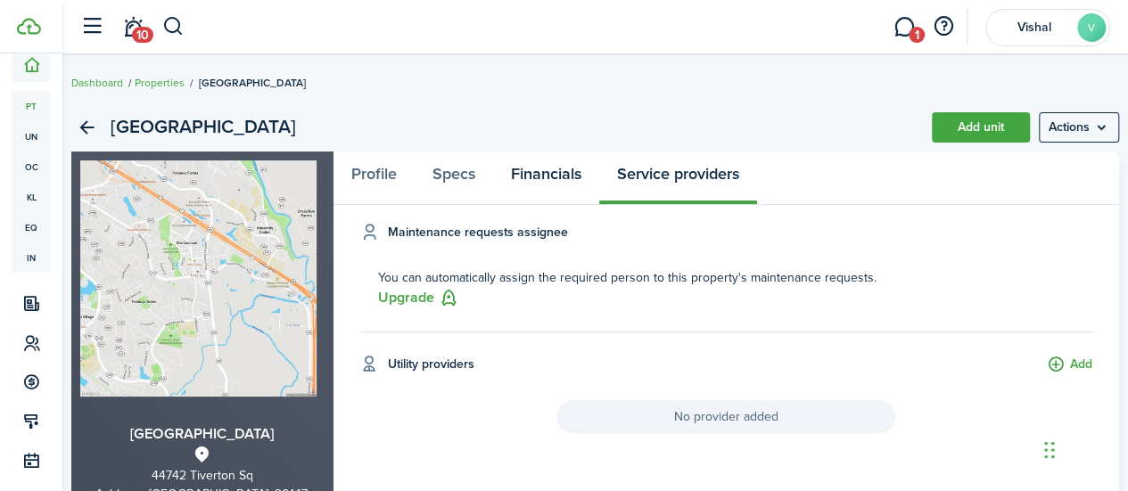
click at [557, 179] on link "Financials" at bounding box center [546, 179] width 106 height 54
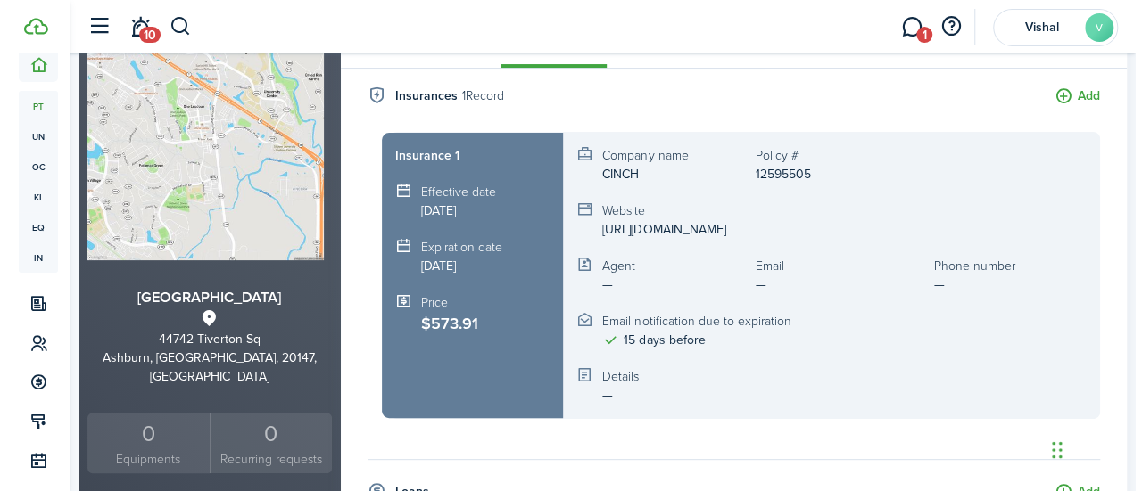
scroll to position [111, 0]
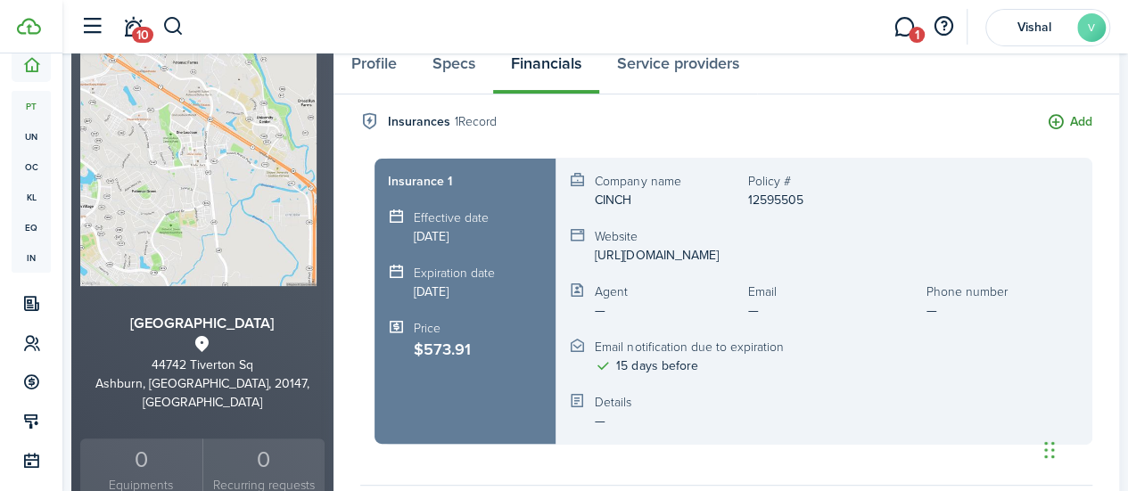
click at [1069, 120] on button "Add" at bounding box center [1069, 122] width 45 height 21
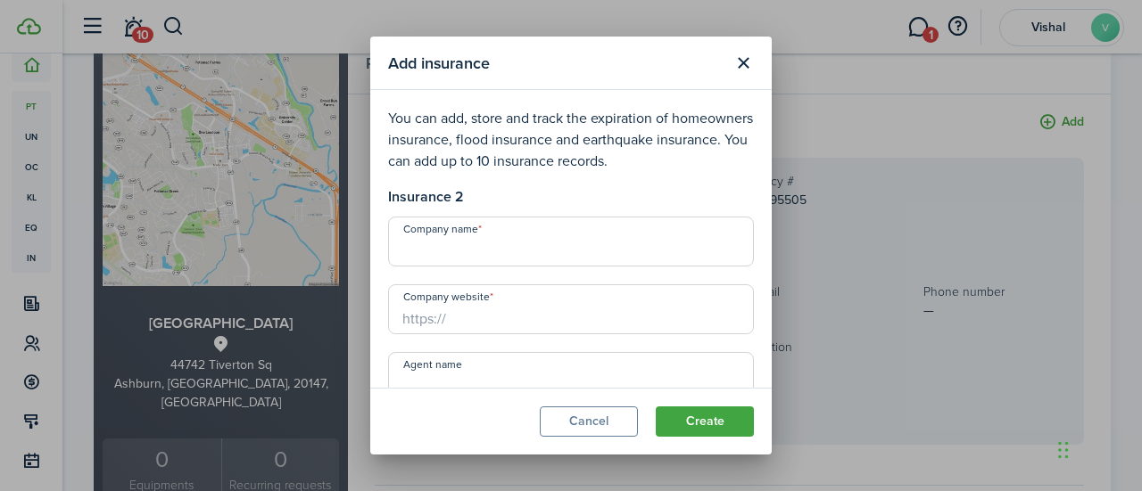
click at [551, 245] on input "Company name" at bounding box center [571, 242] width 366 height 50
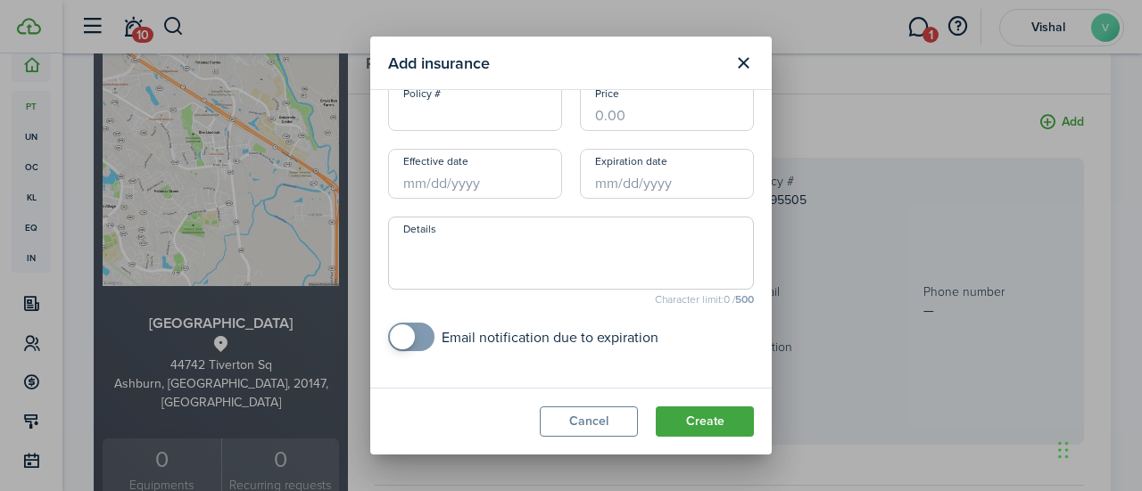
scroll to position [58, 0]
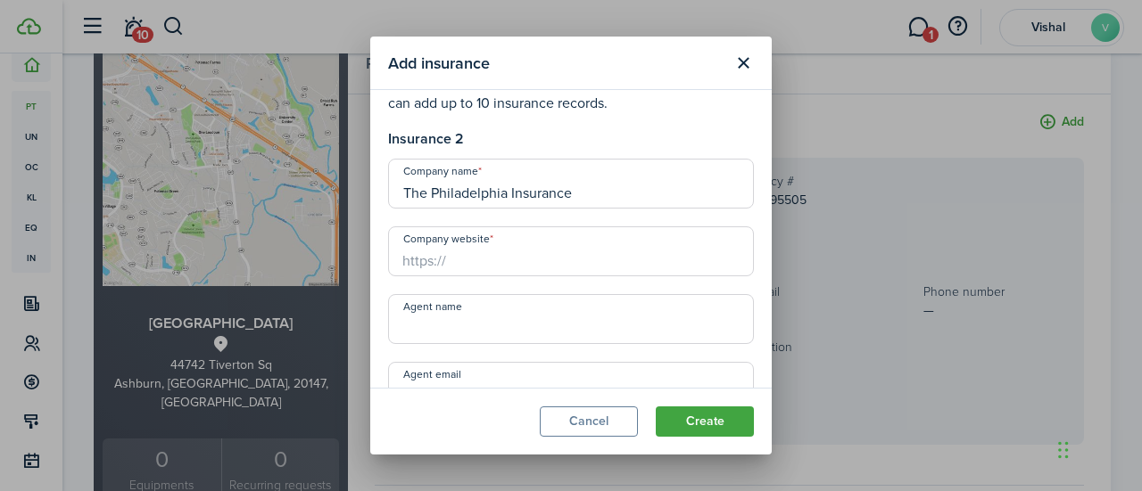
type input "The Philadelphia Insurance"
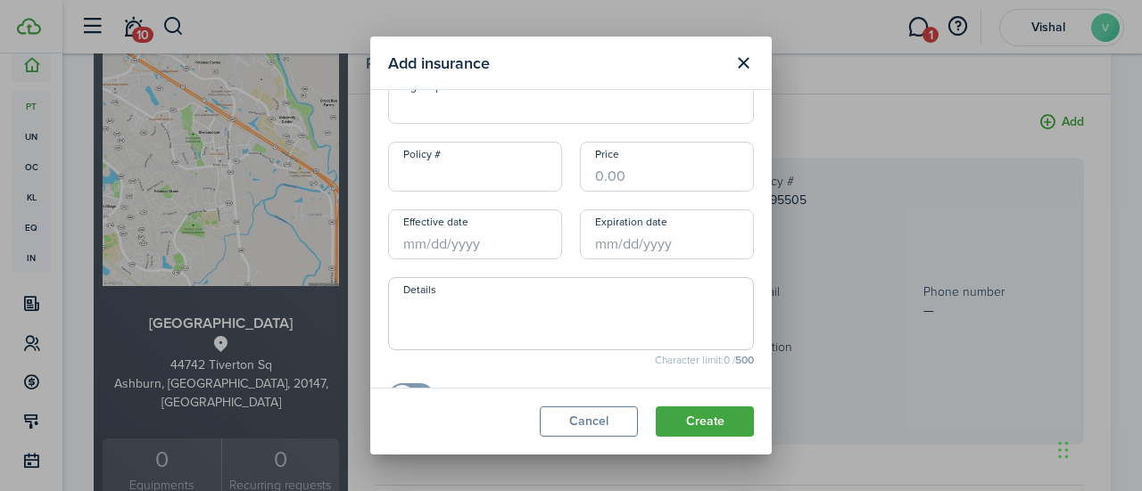
scroll to position [417, 0]
click at [455, 161] on input "Policy #" at bounding box center [475, 163] width 174 height 50
paste input "CO00304888"
type input "CO00304888"
drag, startPoint x: 772, startPoint y: 283, endPoint x: 747, endPoint y: 230, distance: 58.6
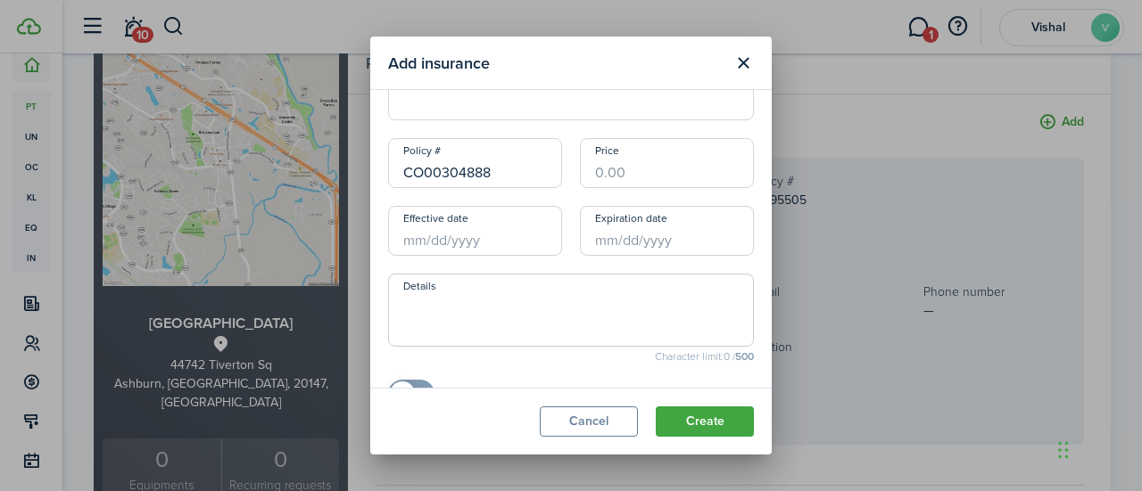
click at [747, 230] on div "Add insurance You can add, store and track the expiration of homeowners insuran…" at bounding box center [571, 245] width 1142 height 491
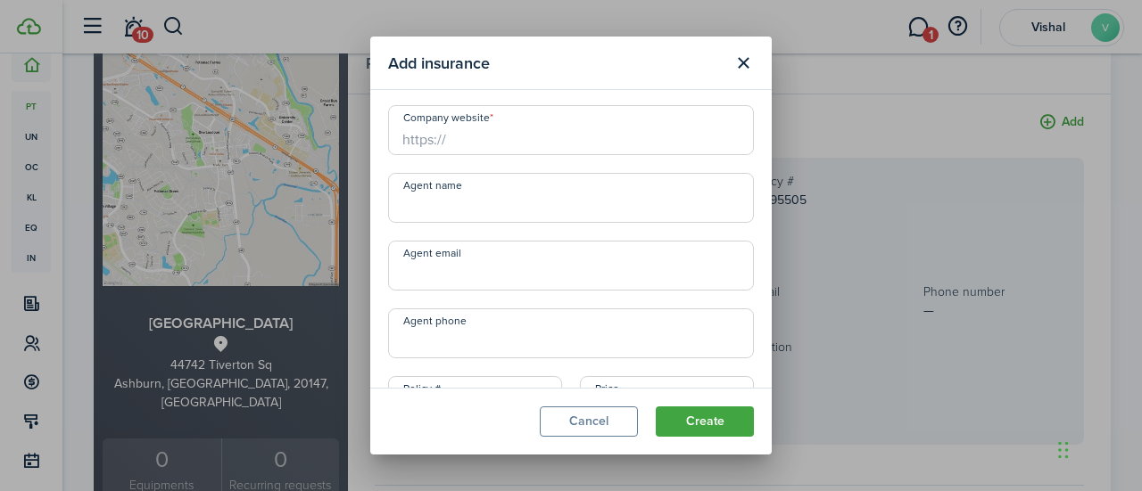
scroll to position [148, 0]
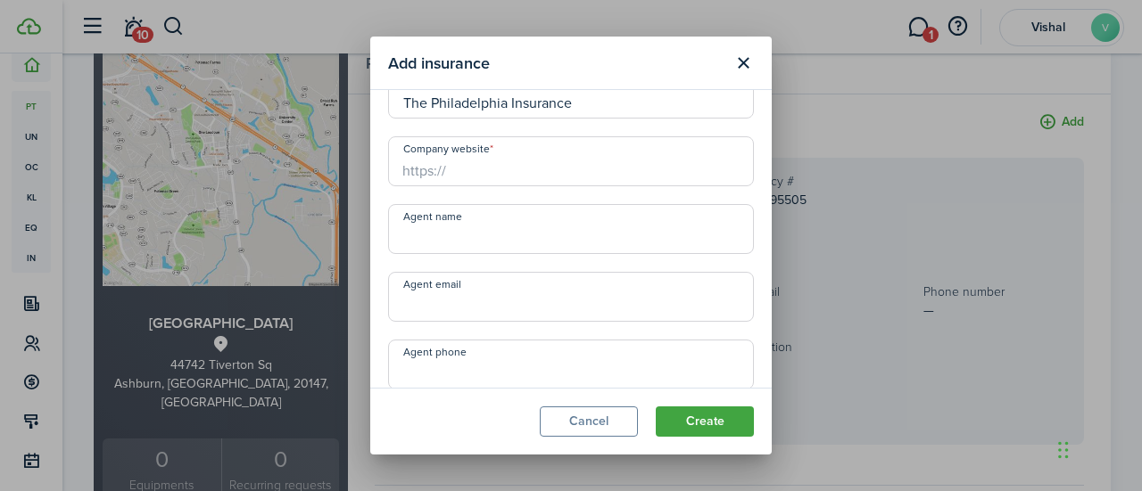
click at [507, 171] on input "https://" at bounding box center [571, 161] width 366 height 50
type input "[DOMAIN_NAME]"
click at [512, 235] on input "Agent name" at bounding box center [571, 229] width 366 height 50
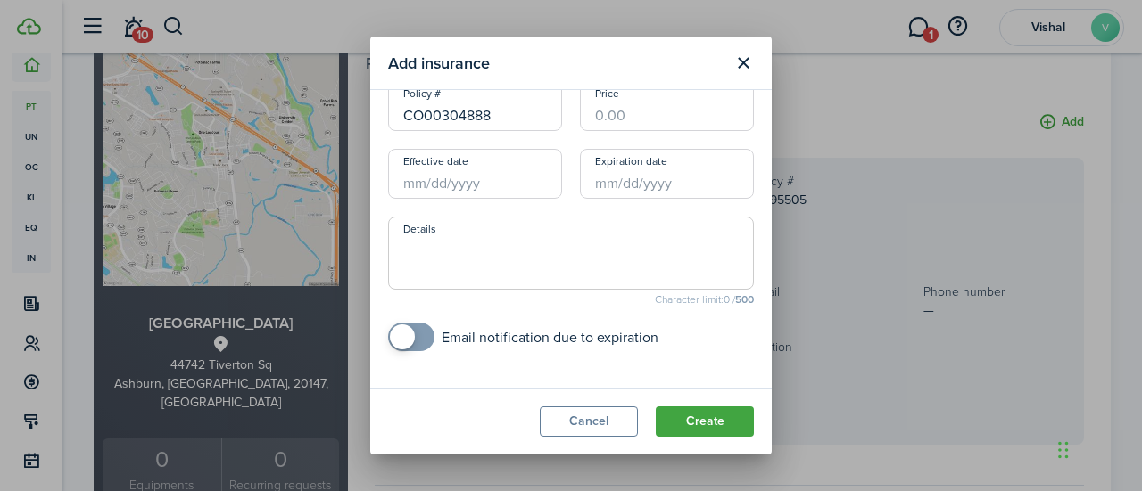
click at [621, 115] on input "Price" at bounding box center [667, 106] width 174 height 50
click at [637, 104] on input "Price" at bounding box center [667, 106] width 174 height 50
type input "$440.00"
click at [458, 193] on input "Effective date" at bounding box center [475, 174] width 174 height 50
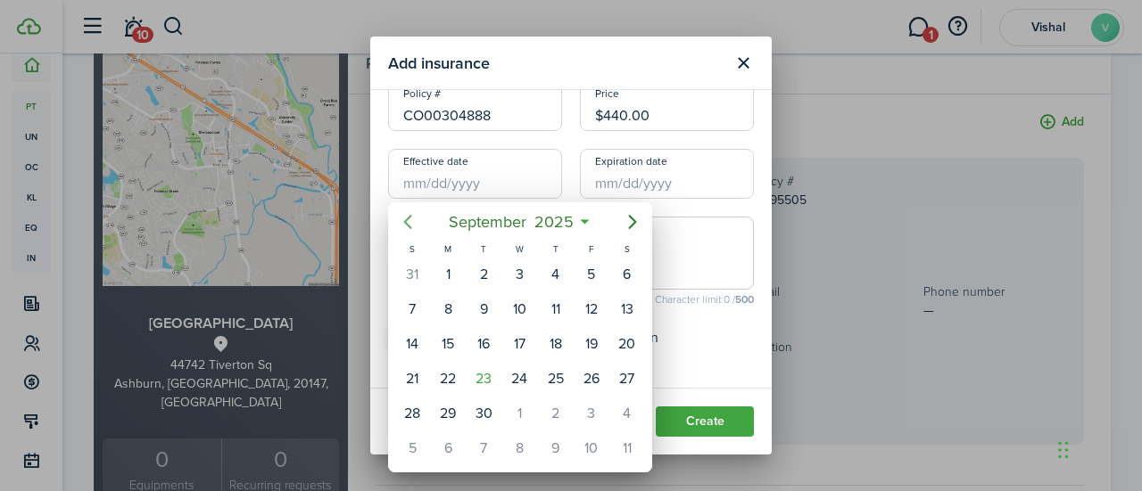
click at [412, 220] on icon "Previous page" at bounding box center [407, 221] width 21 height 21
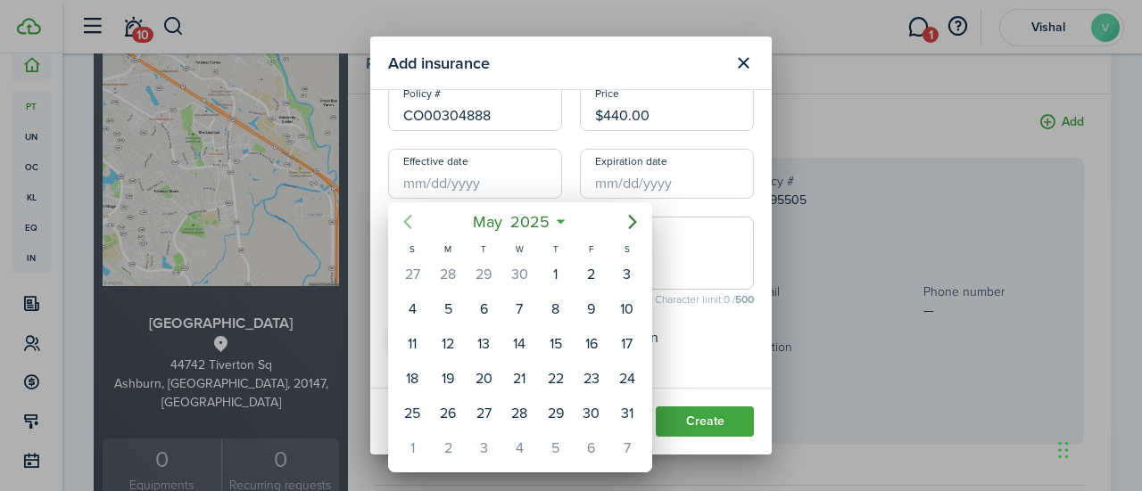
click at [412, 220] on icon "Previous page" at bounding box center [407, 221] width 21 height 21
click at [412, 219] on icon "Previous page" at bounding box center [407, 221] width 21 height 21
click at [412, 222] on icon "Previous page" at bounding box center [407, 221] width 21 height 21
click at [412, 231] on icon "Previous page" at bounding box center [407, 221] width 21 height 21
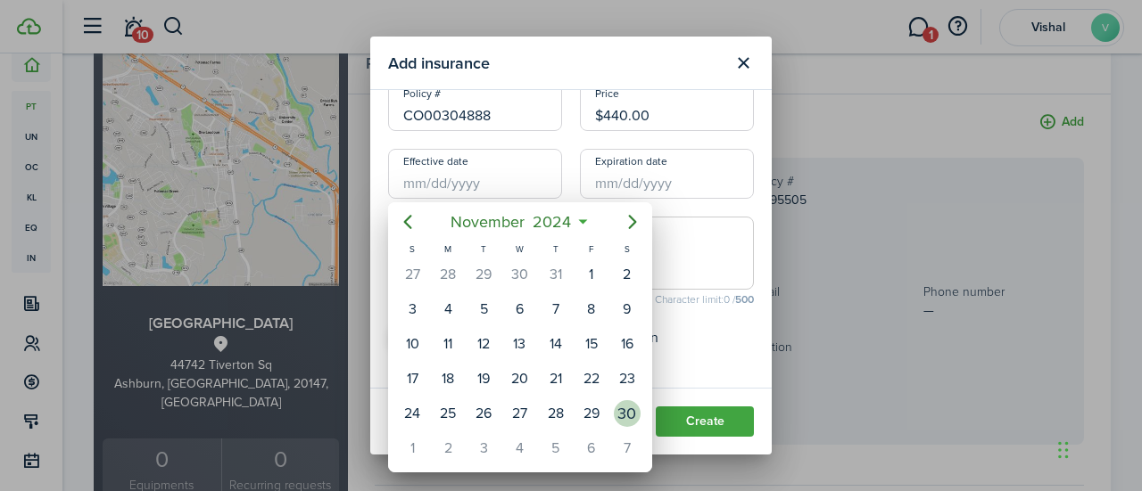
click at [634, 409] on div "30" at bounding box center [627, 414] width 27 height 27
type input "[DATE]"
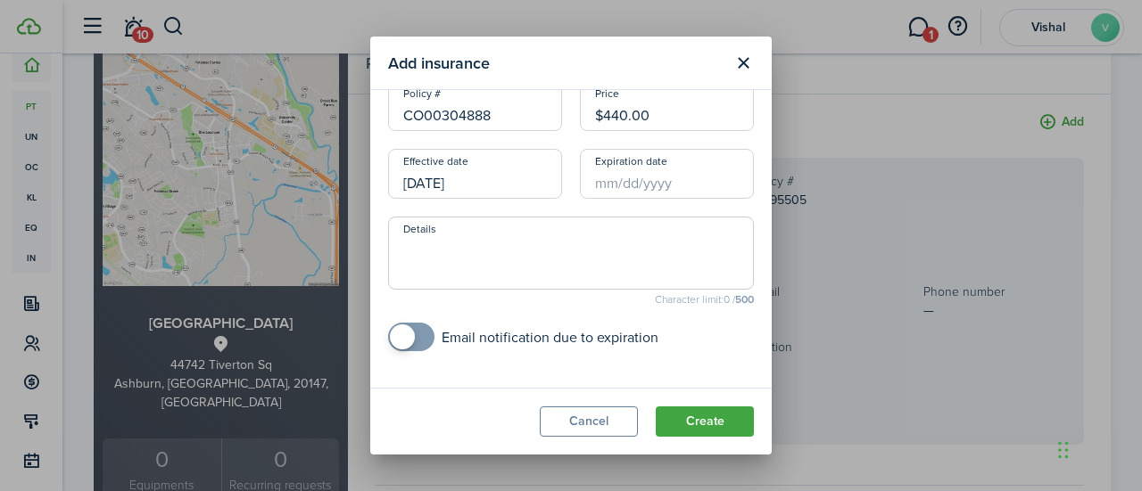
click at [673, 187] on input "Expiration date" at bounding box center [667, 174] width 174 height 50
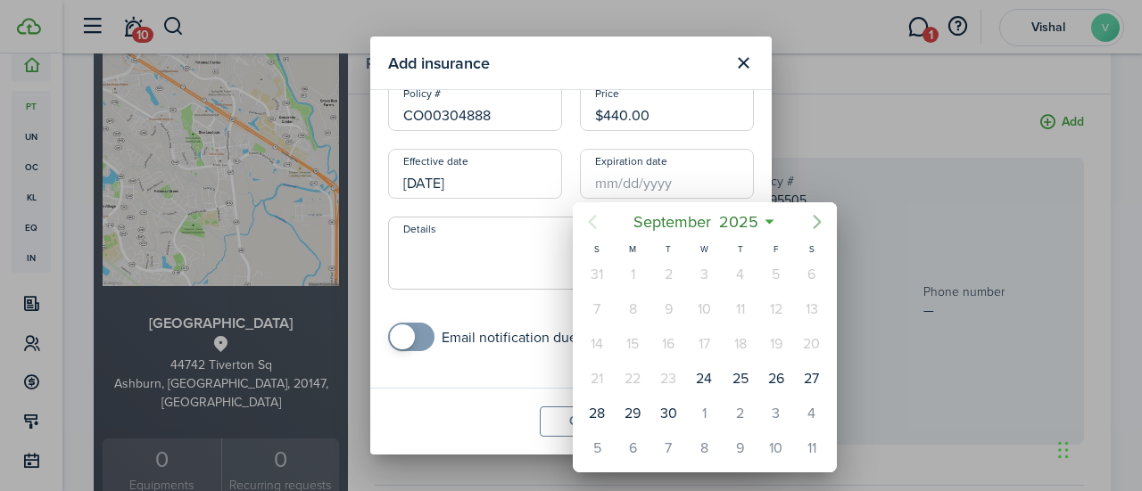
click at [817, 220] on icon "Next page" at bounding box center [817, 222] width 8 height 14
click at [582, 438] on div "30" at bounding box center [597, 449] width 36 height 34
type input "[DATE]"
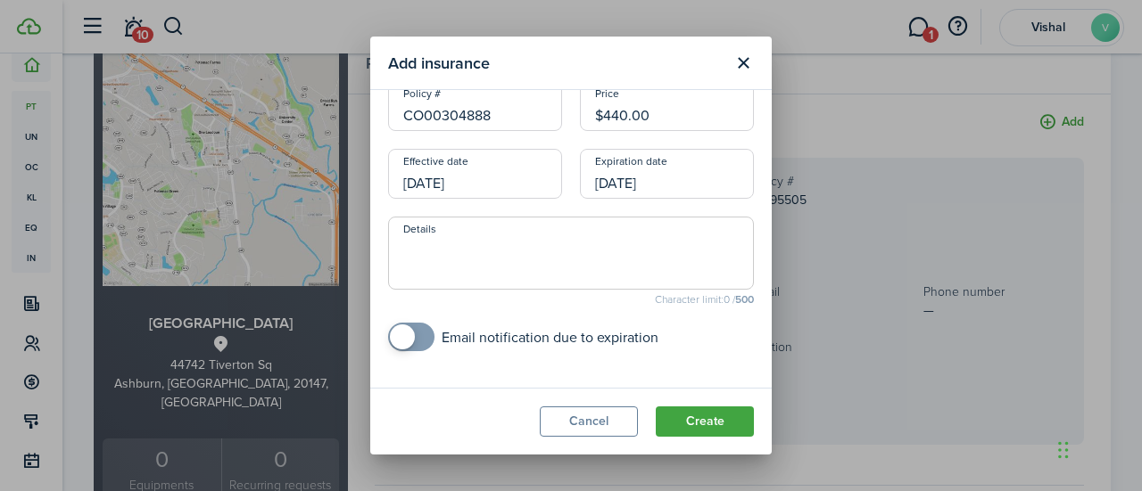
checkbox input "true"
click at [414, 342] on span at bounding box center [411, 337] width 18 height 29
click at [508, 372] on label "15 days before" at bounding box center [559, 376] width 103 height 14
checkbox input "true"
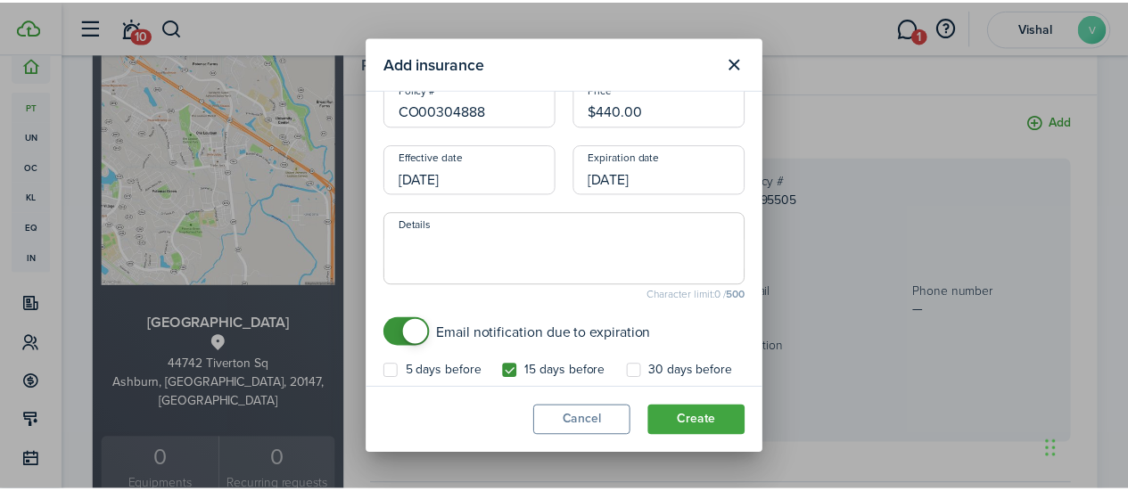
scroll to position [489, 0]
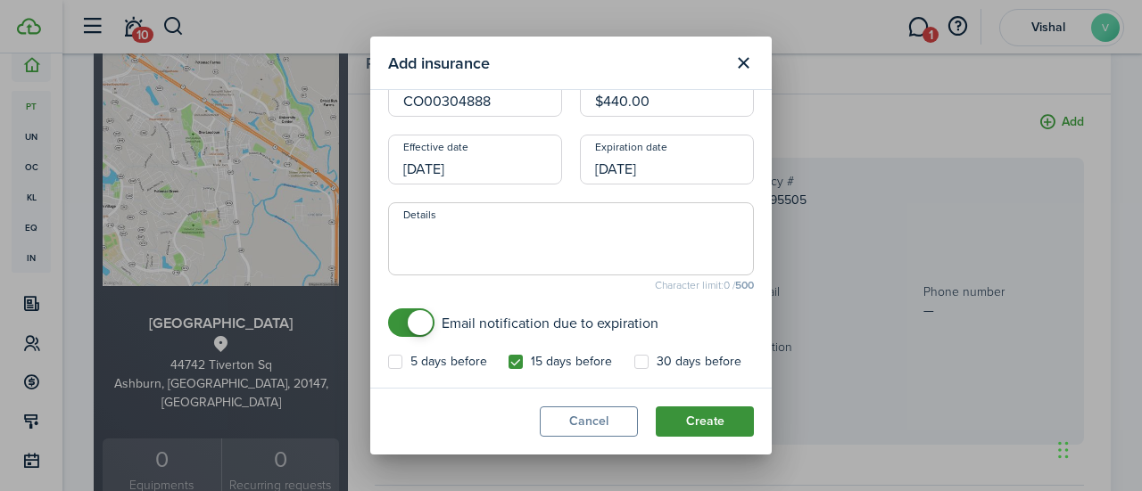
click at [715, 415] on button "Create" at bounding box center [705, 422] width 98 height 30
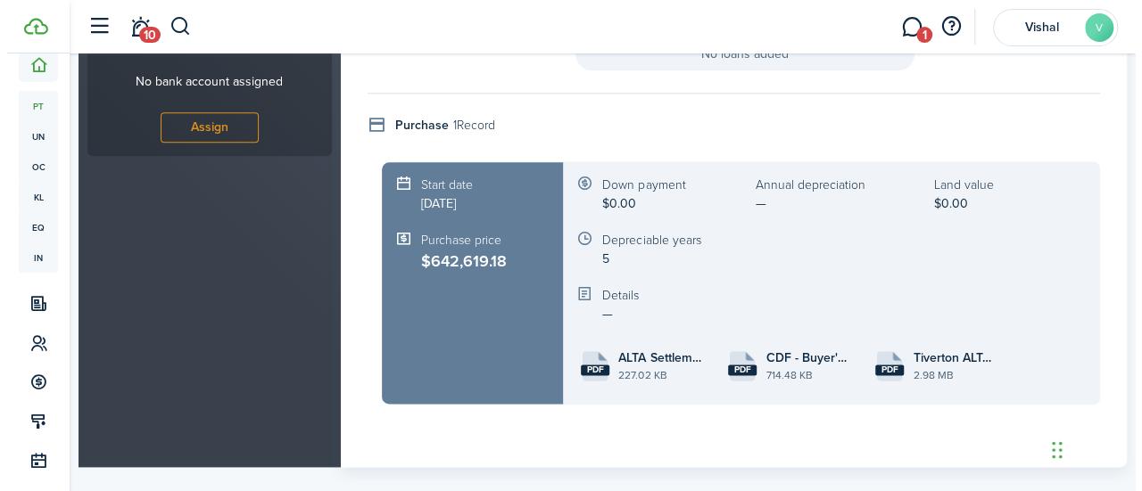
scroll to position [973, 0]
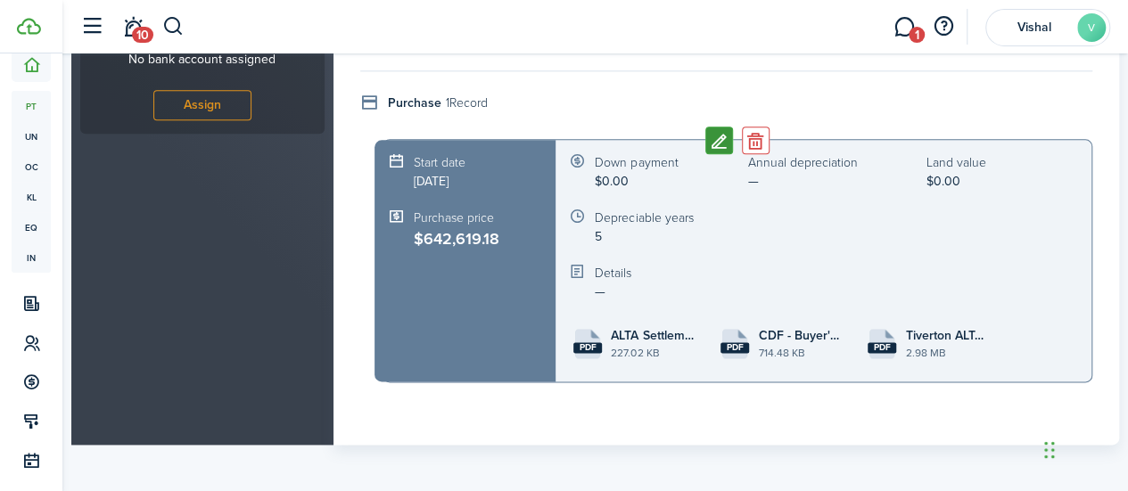
click at [721, 144] on button "Edit" at bounding box center [720, 141] width 28 height 28
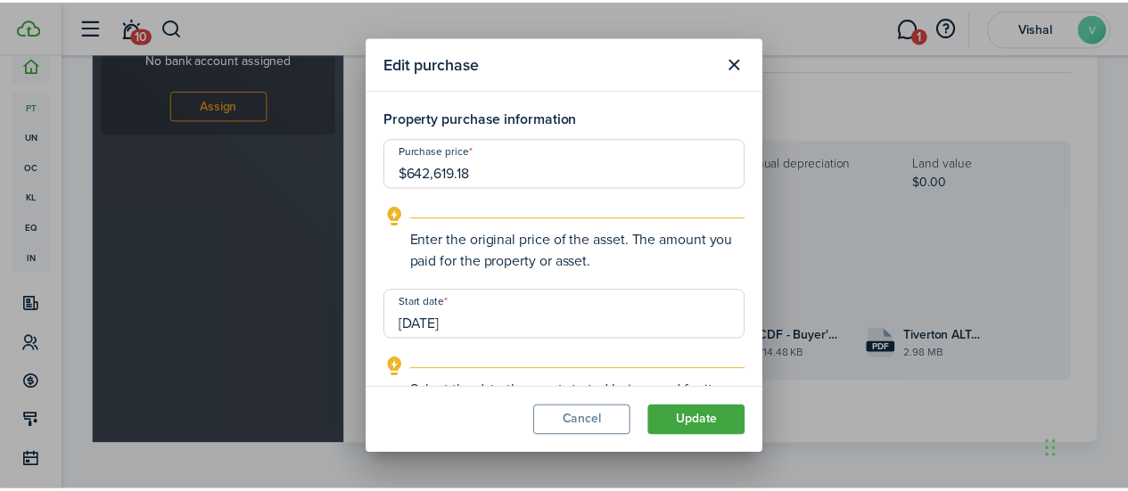
scroll to position [723, 0]
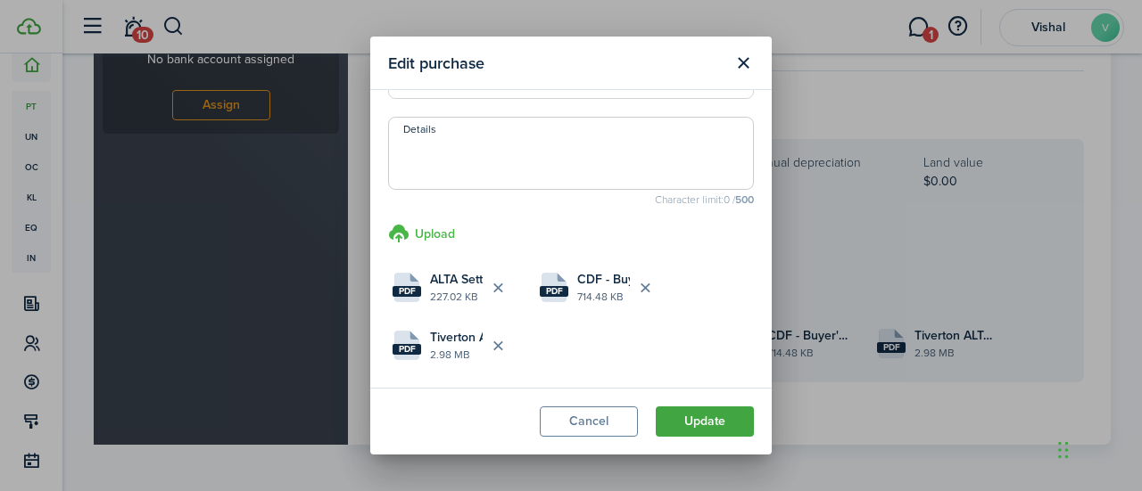
click at [442, 233] on h3 "Upload" at bounding box center [435, 234] width 40 height 19
click at [388, 223] on input "Upload store documents and templates Choose file" at bounding box center [388, 223] width 0 height 0
click at [696, 421] on button "Update" at bounding box center [705, 422] width 98 height 30
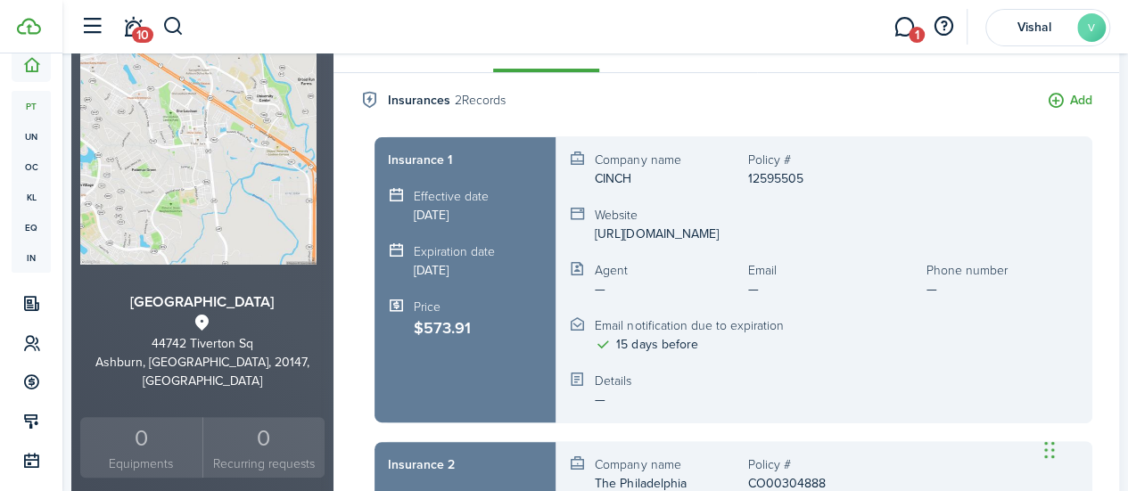
scroll to position [0, 0]
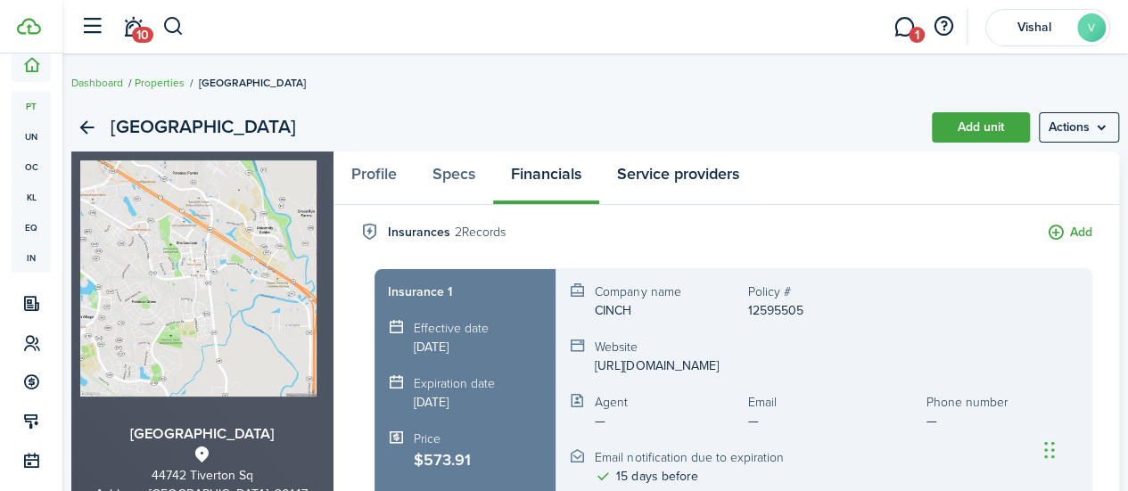
click at [669, 174] on link "Service providers" at bounding box center [678, 179] width 158 height 54
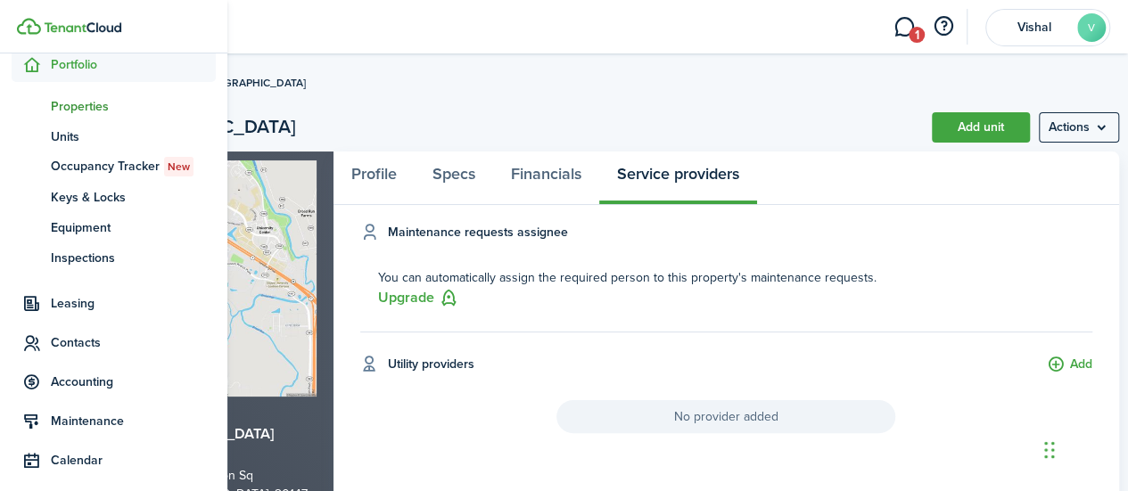
click at [78, 101] on span "Properties" at bounding box center [133, 106] width 165 height 19
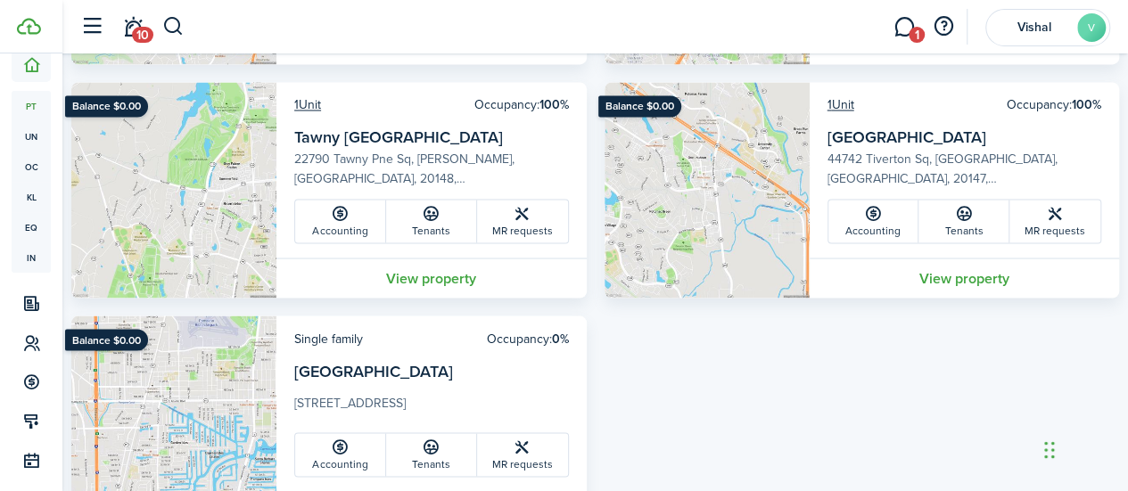
scroll to position [1608, 0]
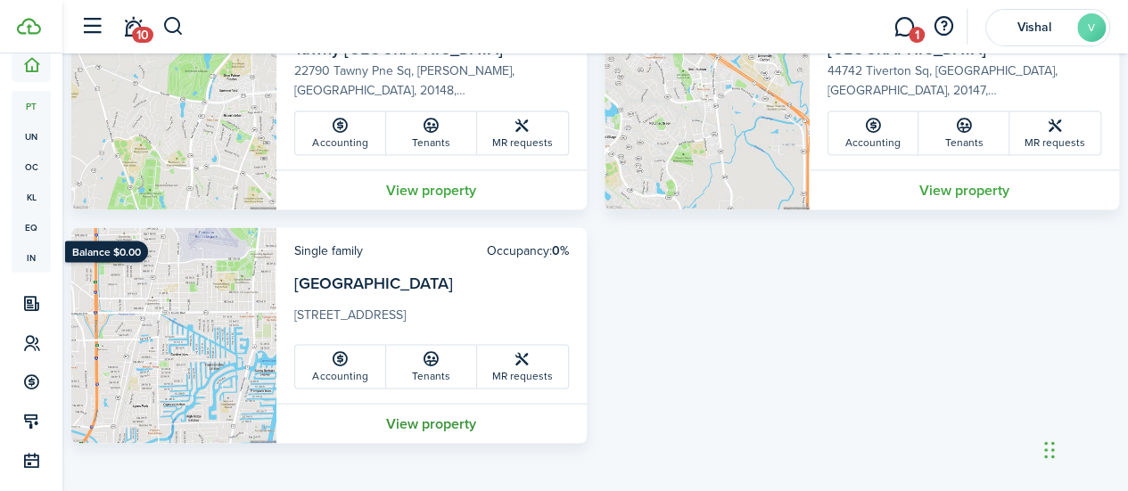
click at [456, 422] on link "View property" at bounding box center [432, 423] width 310 height 40
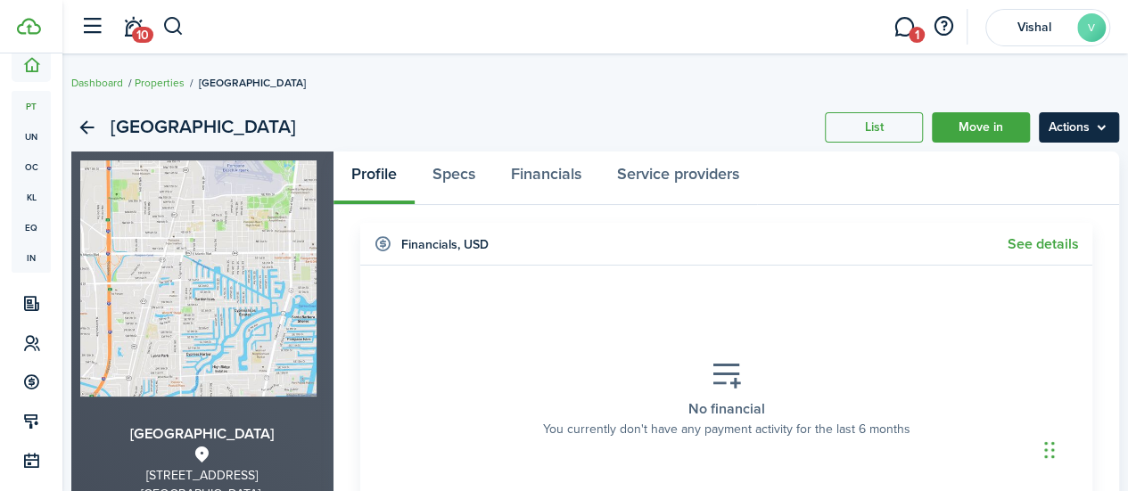
click at [1099, 126] on menu-btn "Actions" at bounding box center [1079, 127] width 80 height 30
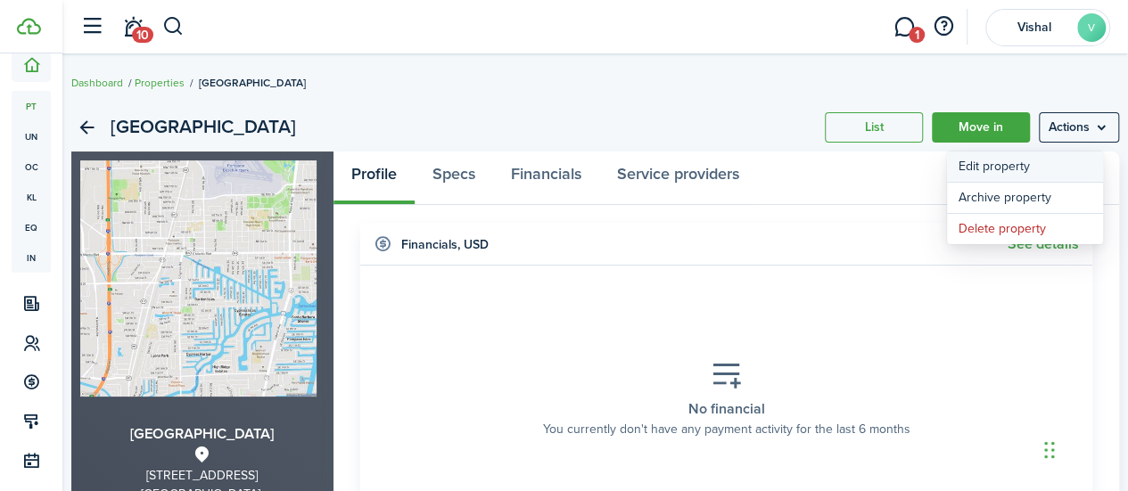
click at [1001, 168] on link "Edit property" at bounding box center [1025, 167] width 156 height 30
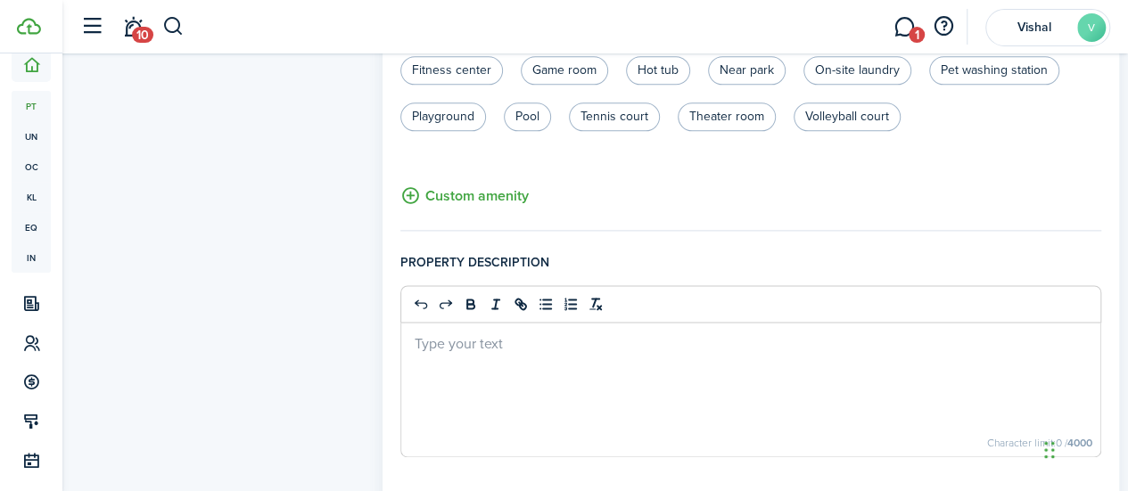
scroll to position [1249, 0]
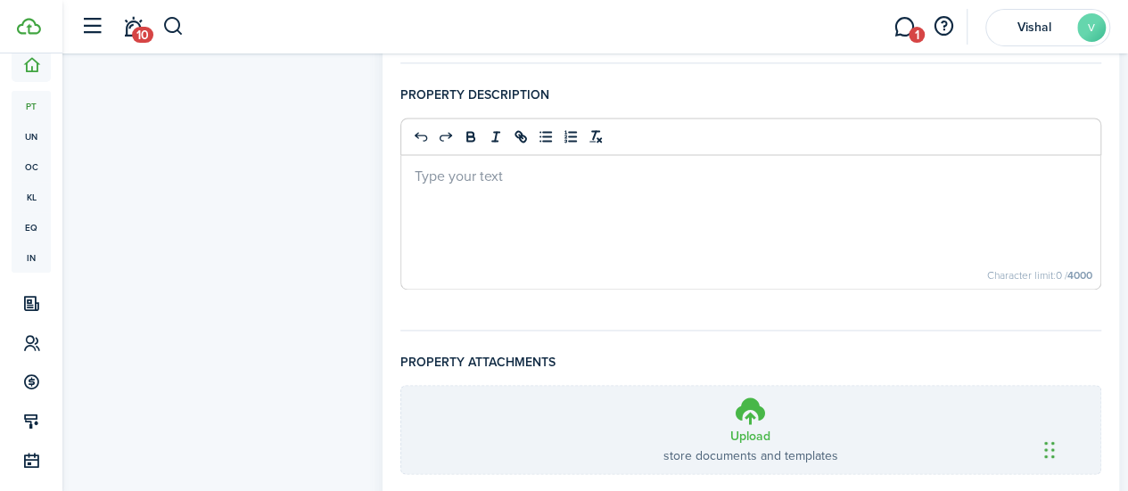
click at [750, 427] on h3 "Upload" at bounding box center [751, 436] width 40 height 19
click at [401, 386] on input "Upload store documents and templates Choose file" at bounding box center [401, 386] width 0 height 0
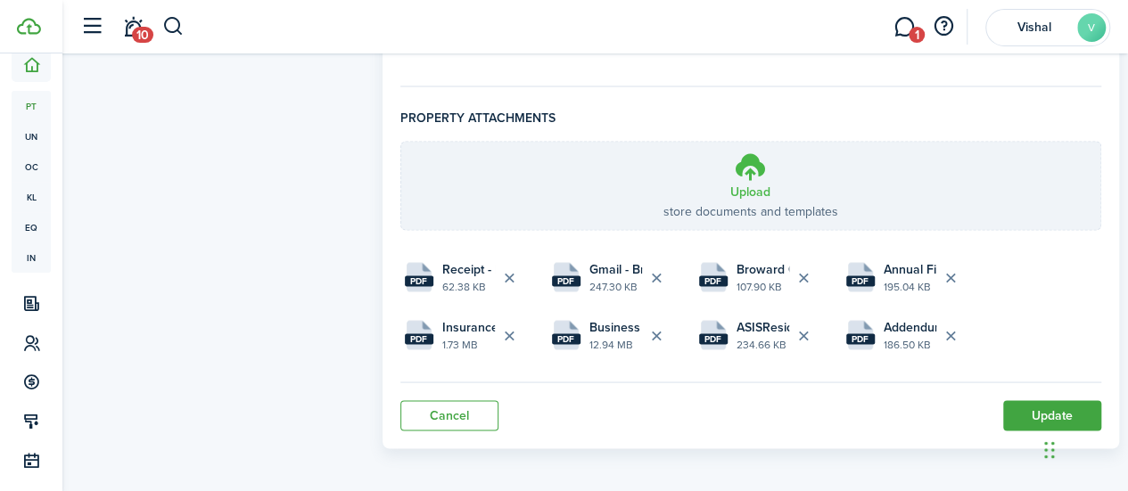
scroll to position [1495, 0]
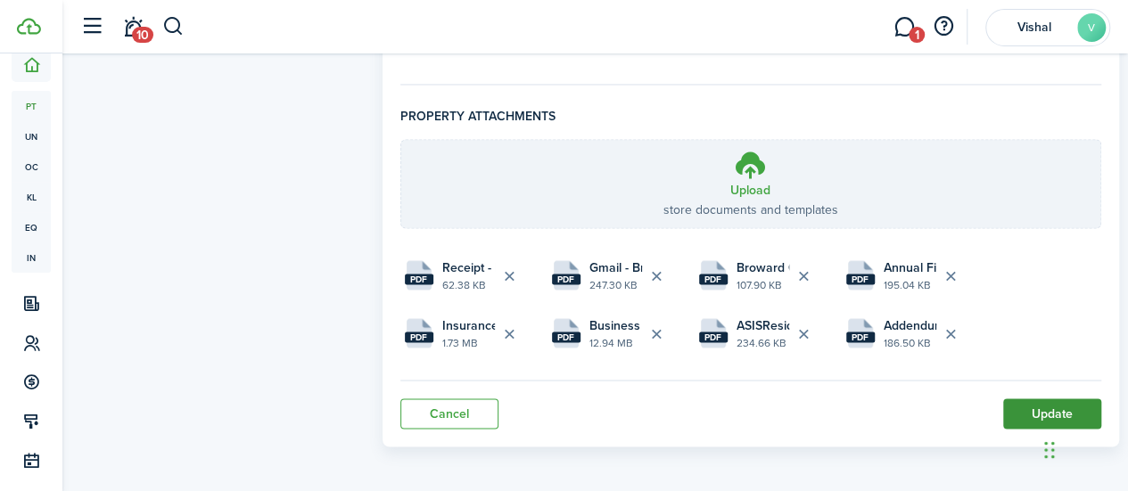
click at [1031, 411] on button "Update" at bounding box center [1052, 414] width 98 height 30
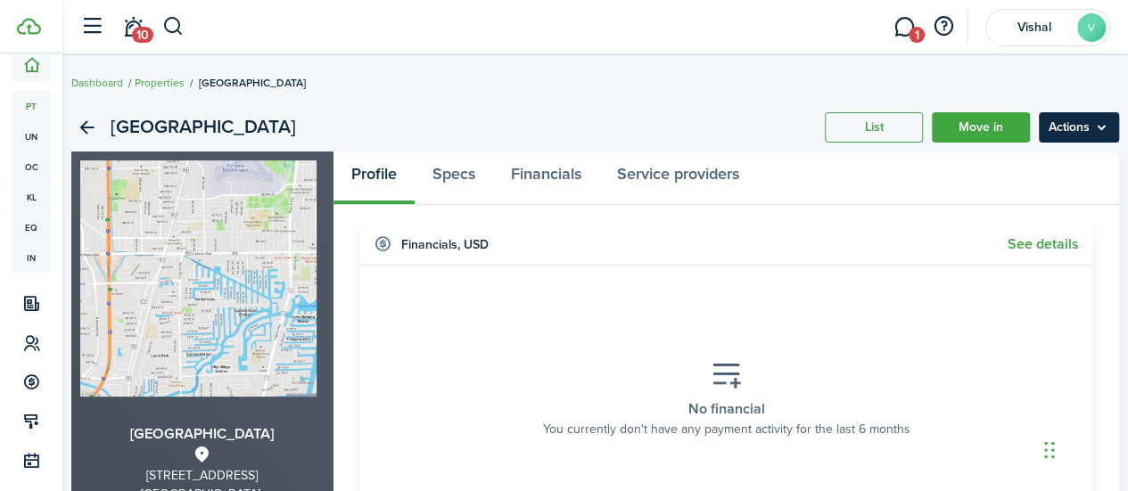
click at [1086, 132] on menu-btn "Actions" at bounding box center [1079, 127] width 80 height 30
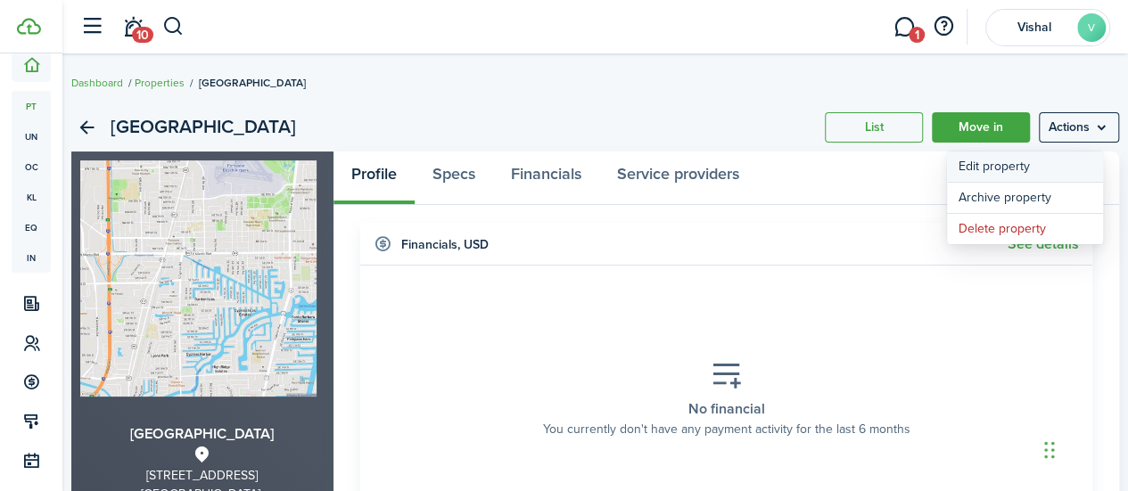
click at [1018, 164] on link "Edit property" at bounding box center [1025, 167] width 156 height 30
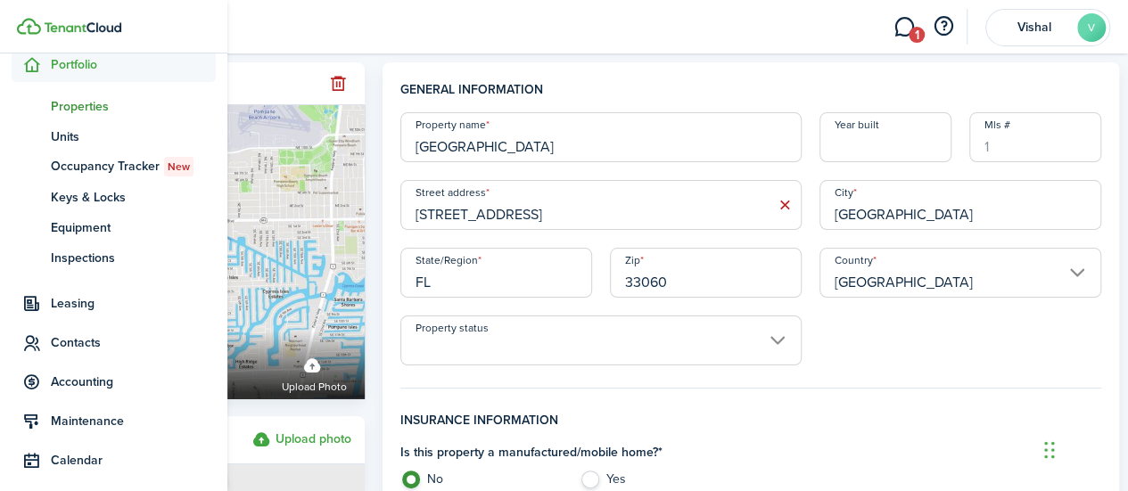
click at [78, 100] on span "Properties" at bounding box center [133, 106] width 165 height 19
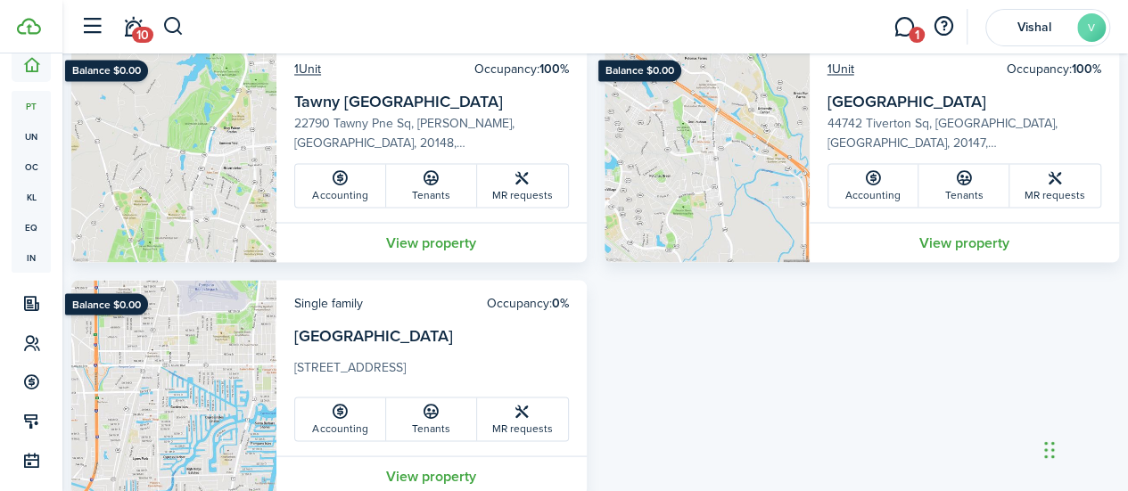
scroll to position [1608, 0]
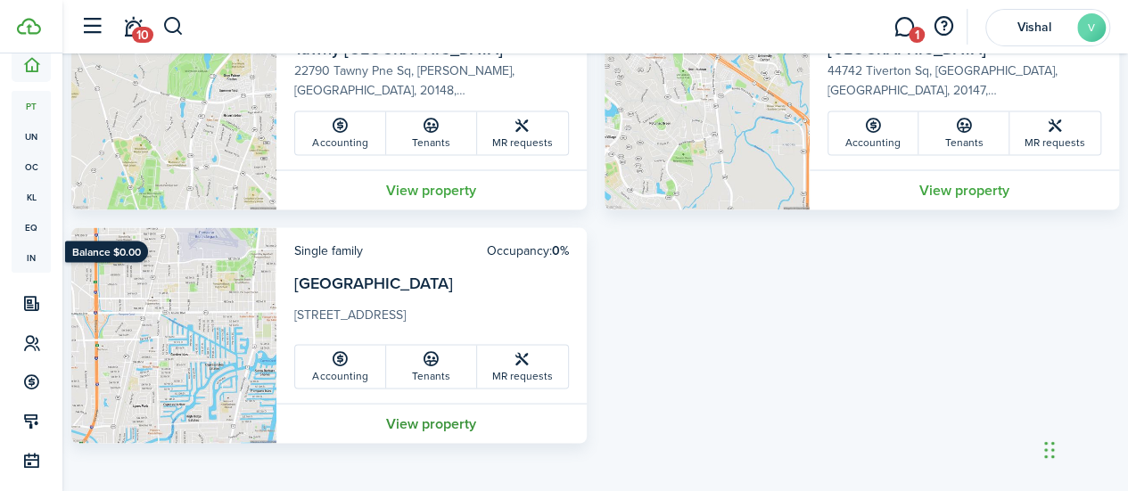
click at [439, 411] on link "View property" at bounding box center [432, 423] width 310 height 40
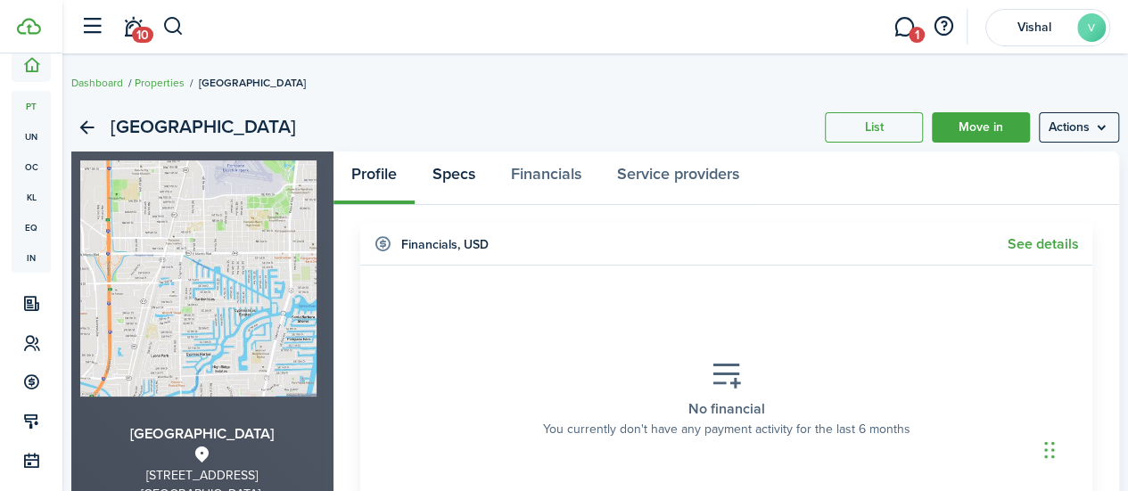
click at [467, 168] on link "Specs" at bounding box center [454, 179] width 78 height 54
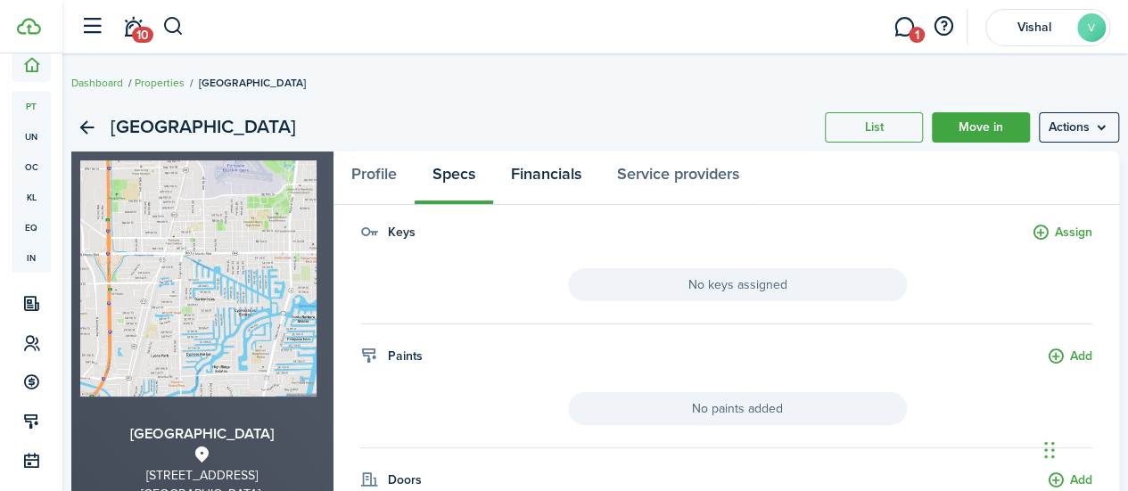
click at [550, 179] on link "Financials" at bounding box center [546, 179] width 106 height 54
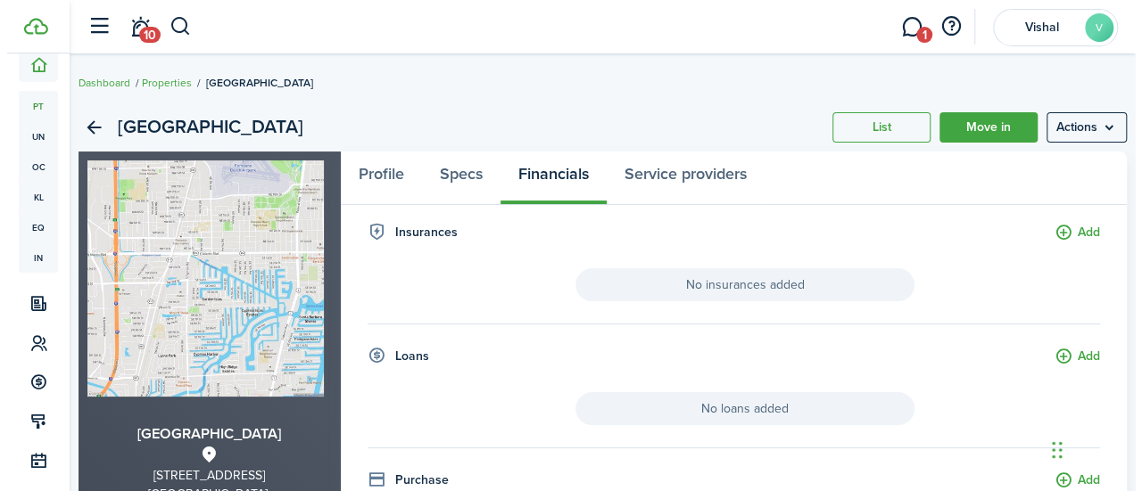
scroll to position [416, 0]
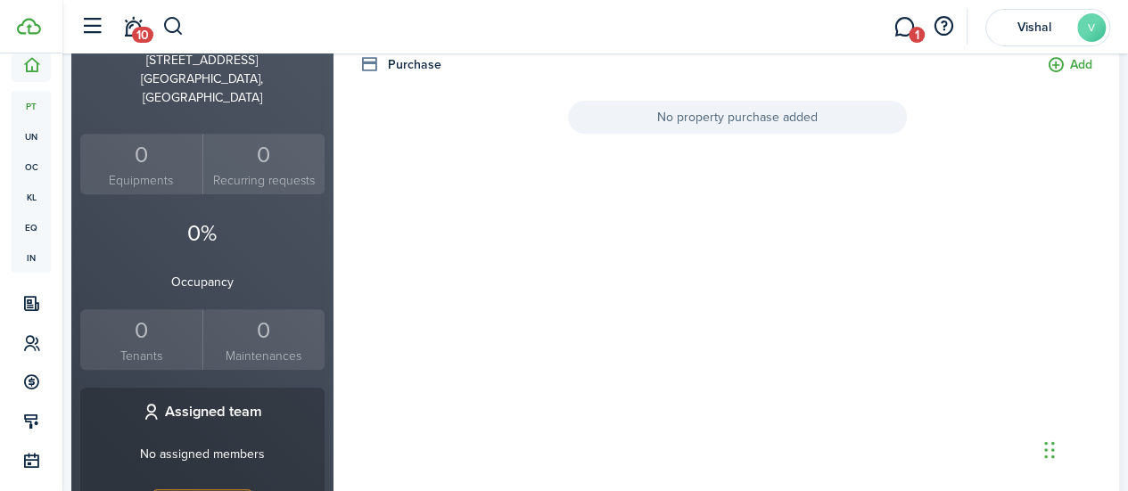
click at [715, 120] on span "No property purchase added" at bounding box center [737, 117] width 339 height 33
click at [1058, 61] on button "Add" at bounding box center [1069, 65] width 45 height 21
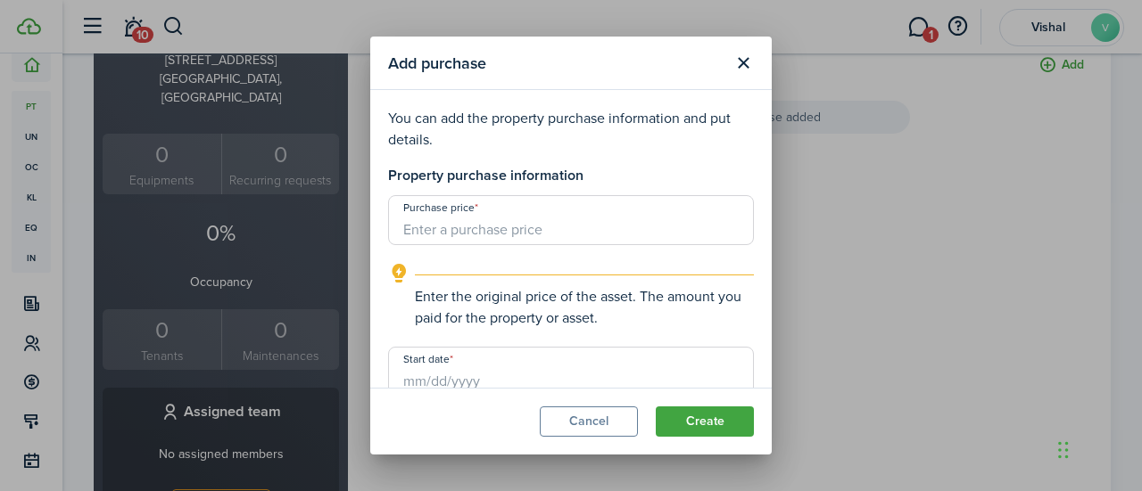
scroll to position [658, 0]
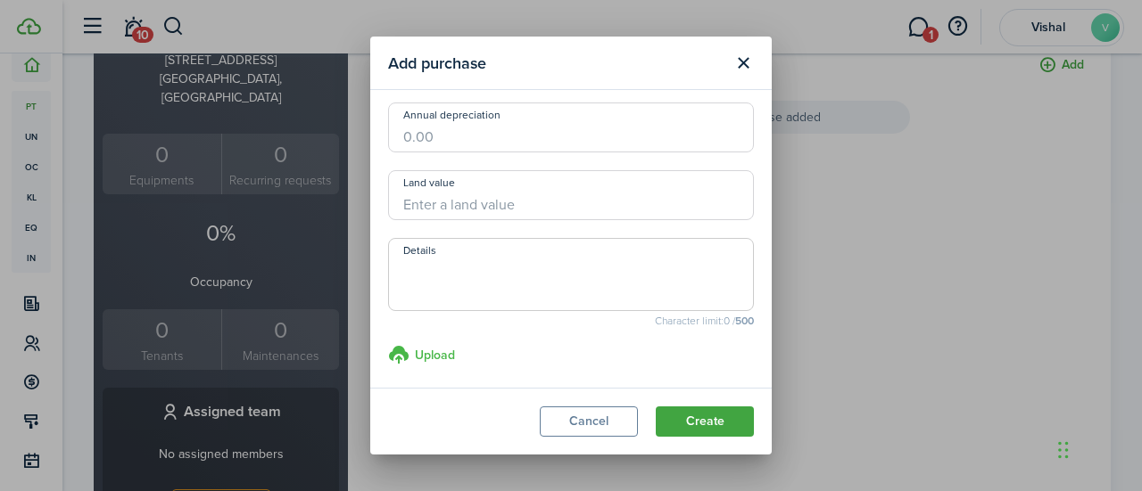
click at [434, 354] on h3 "Upload" at bounding box center [435, 355] width 40 height 19
click at [388, 344] on input "Upload store documents and templates Choose file" at bounding box center [388, 344] width 0 height 0
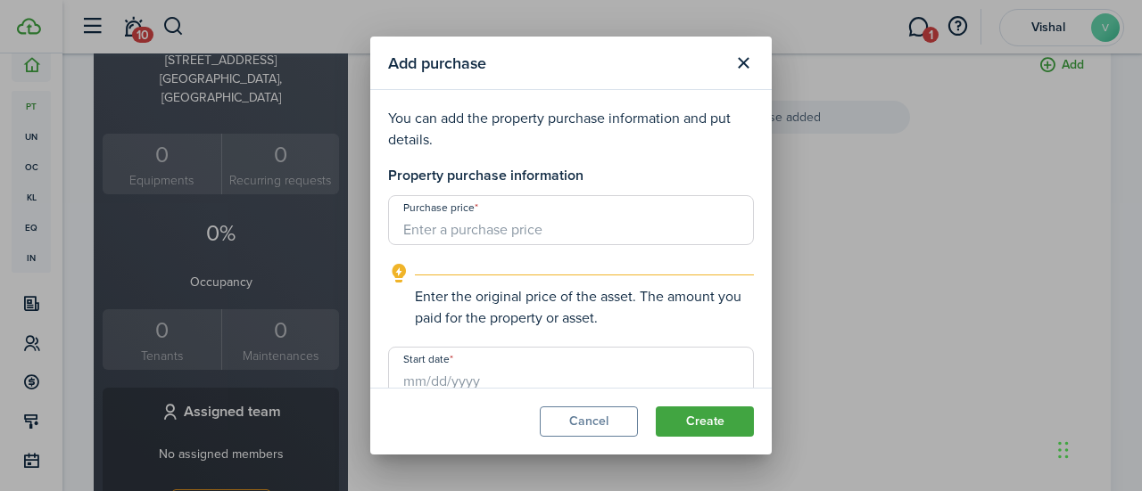
scroll to position [416, 0]
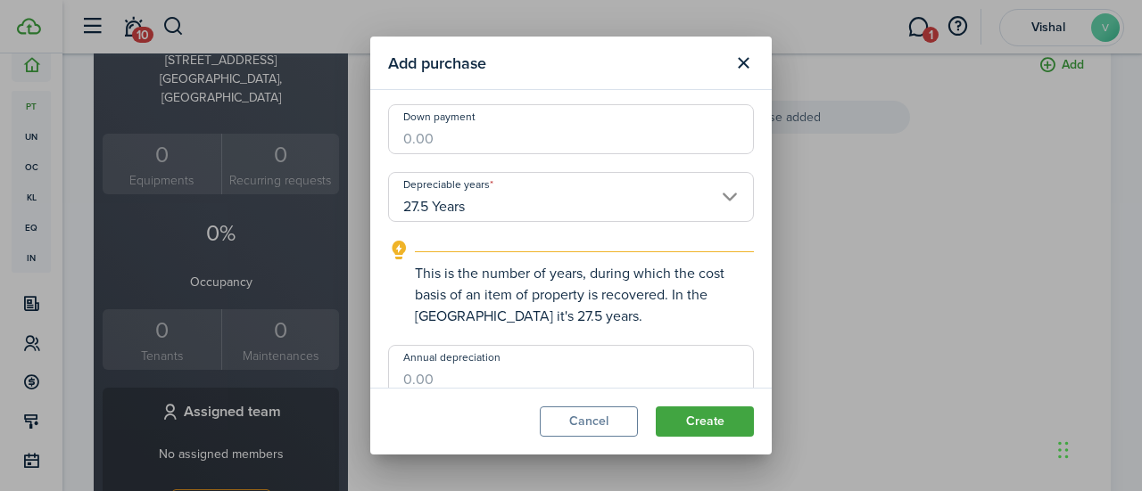
click at [710, 202] on input "27.5 Years" at bounding box center [571, 197] width 366 height 50
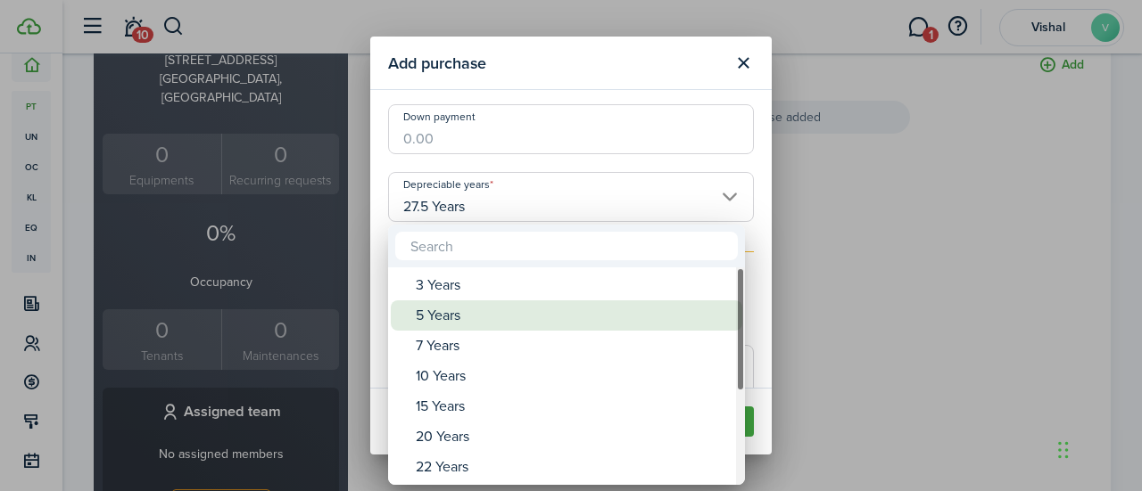
click at [466, 329] on div "5 Years" at bounding box center [574, 316] width 316 height 30
type input "5 Years"
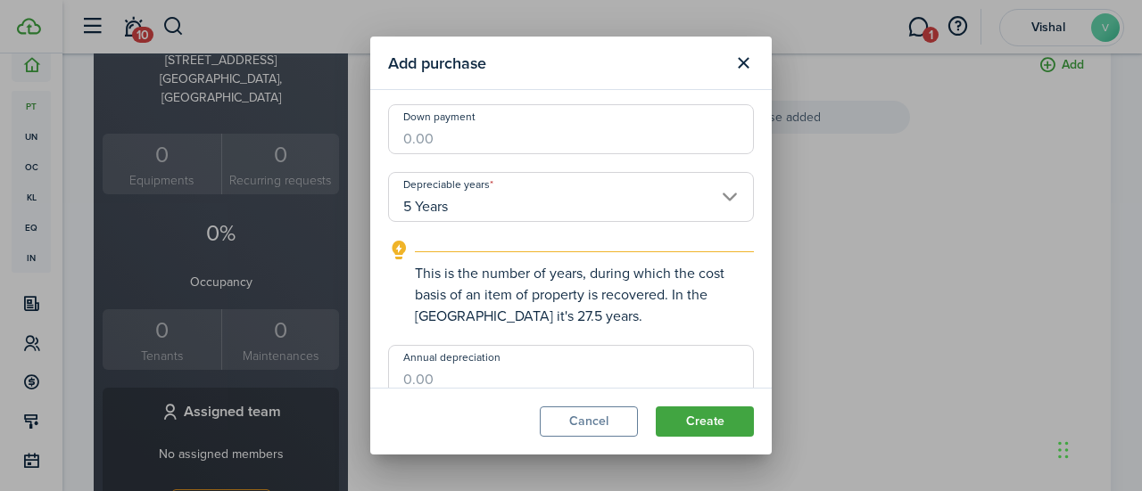
scroll to position [0, 0]
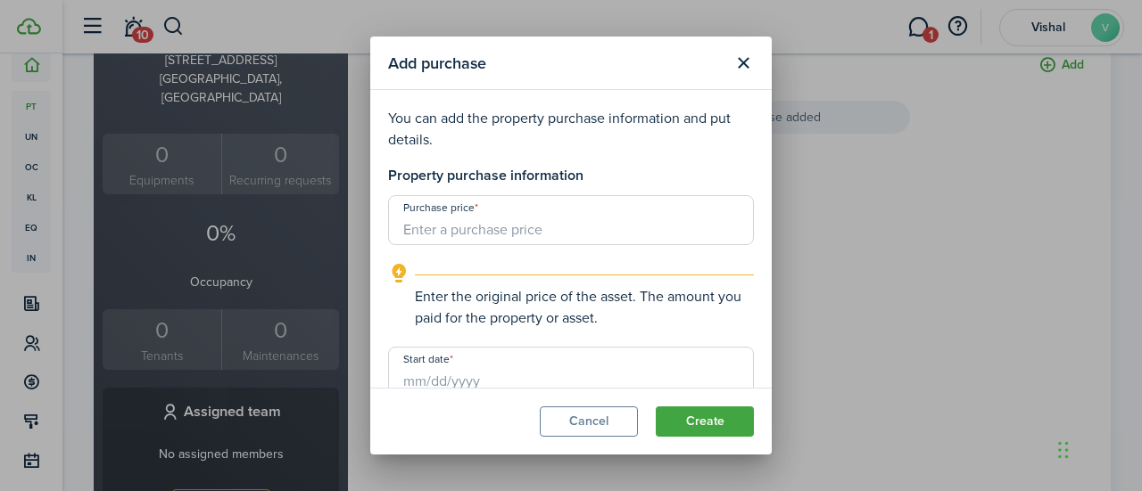
click at [489, 229] on input "Purchase price" at bounding box center [571, 220] width 366 height 50
type input "$520,000.00"
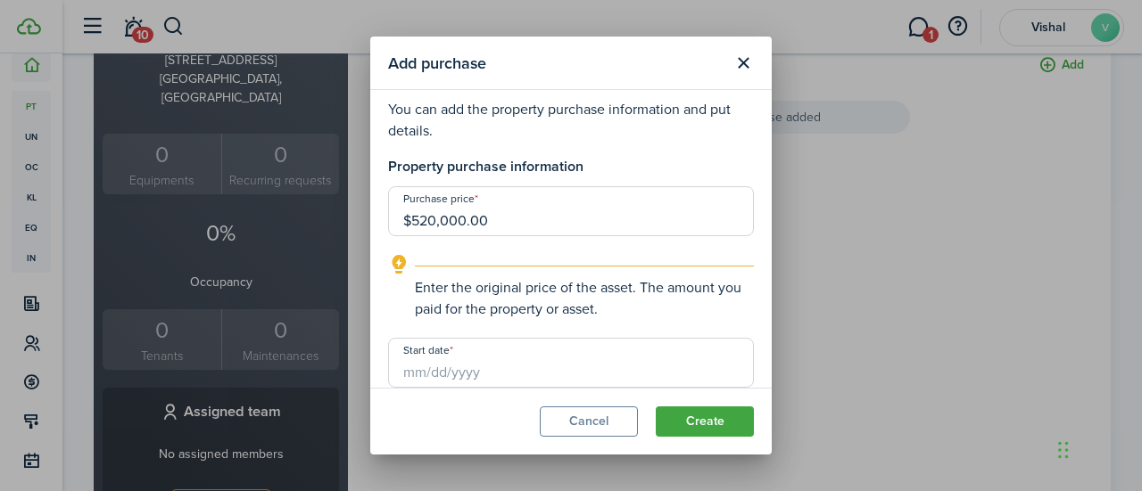
click at [444, 370] on input "Start date" at bounding box center [571, 363] width 366 height 50
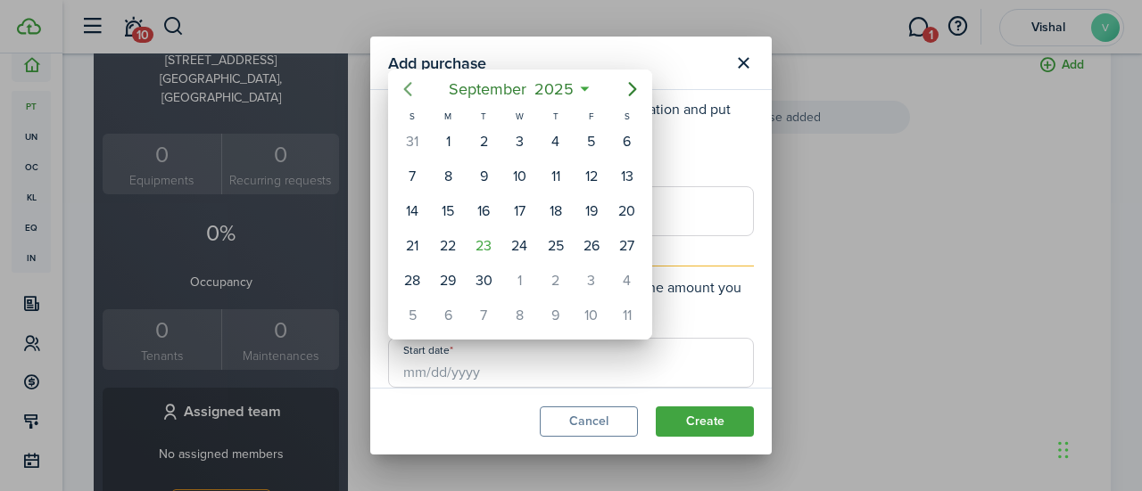
click at [414, 90] on icon "Previous page" at bounding box center [407, 88] width 21 height 21
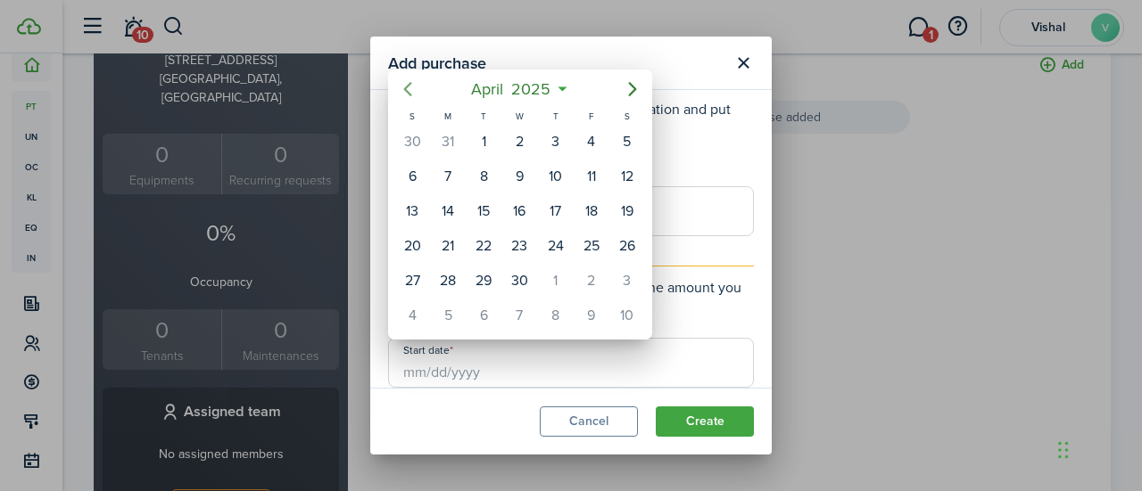
click at [414, 90] on icon "Previous page" at bounding box center [407, 88] width 21 height 21
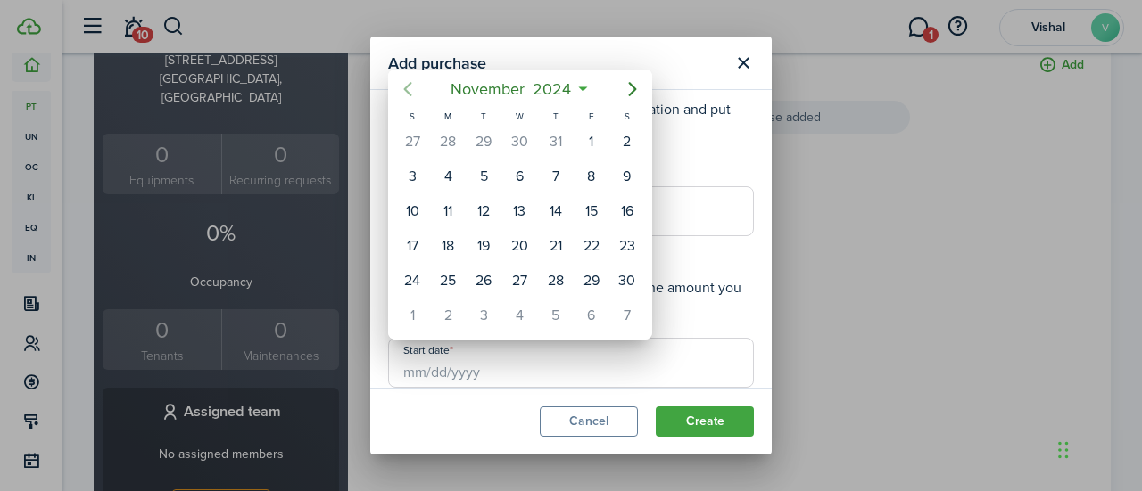
click at [414, 90] on icon "Previous page" at bounding box center [407, 88] width 21 height 21
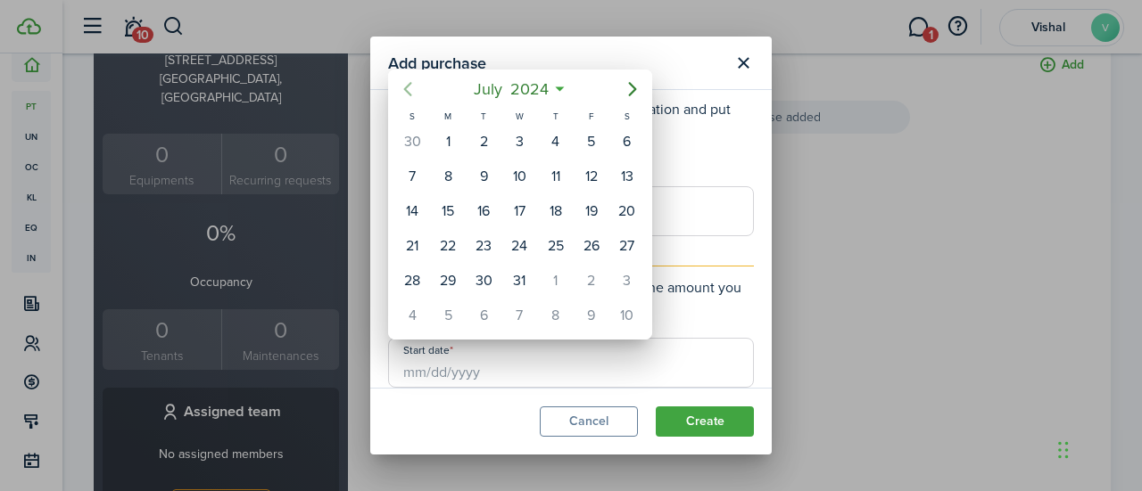
click at [414, 90] on icon "Previous page" at bounding box center [407, 88] width 21 height 21
click at [566, 87] on icon at bounding box center [561, 89] width 19 height 18
click at [558, 88] on mbsc-button "[DATE]" at bounding box center [510, 89] width 101 height 32
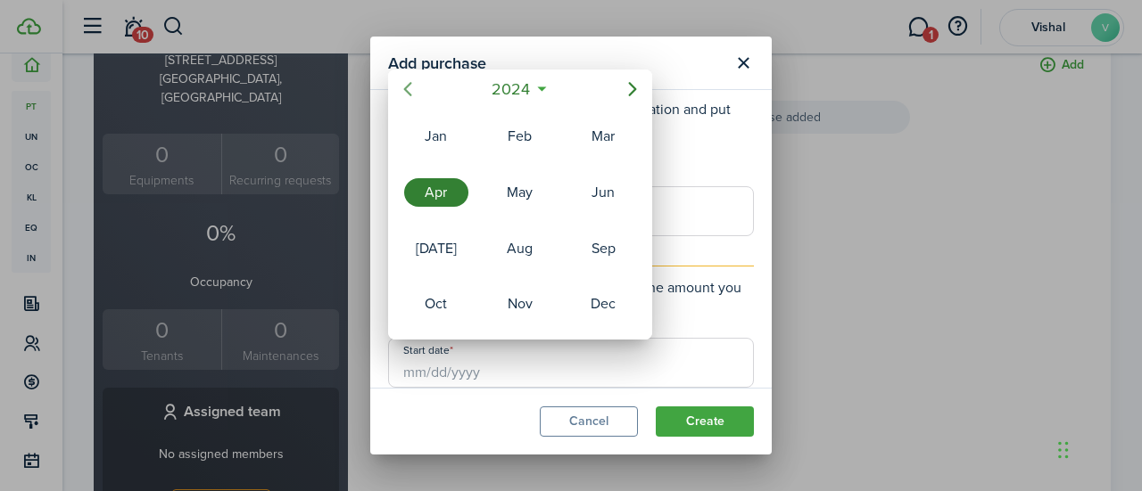
click at [410, 87] on icon "Previous page" at bounding box center [407, 88] width 21 height 21
click at [516, 192] on div "May" at bounding box center [520, 192] width 64 height 29
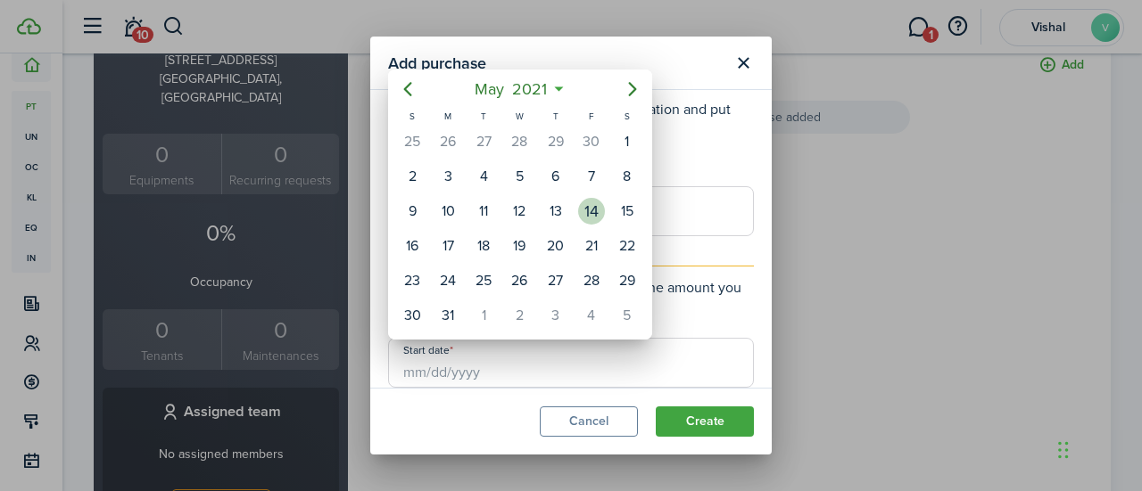
click at [599, 211] on div "14" at bounding box center [591, 211] width 27 height 27
type input "[DATE]"
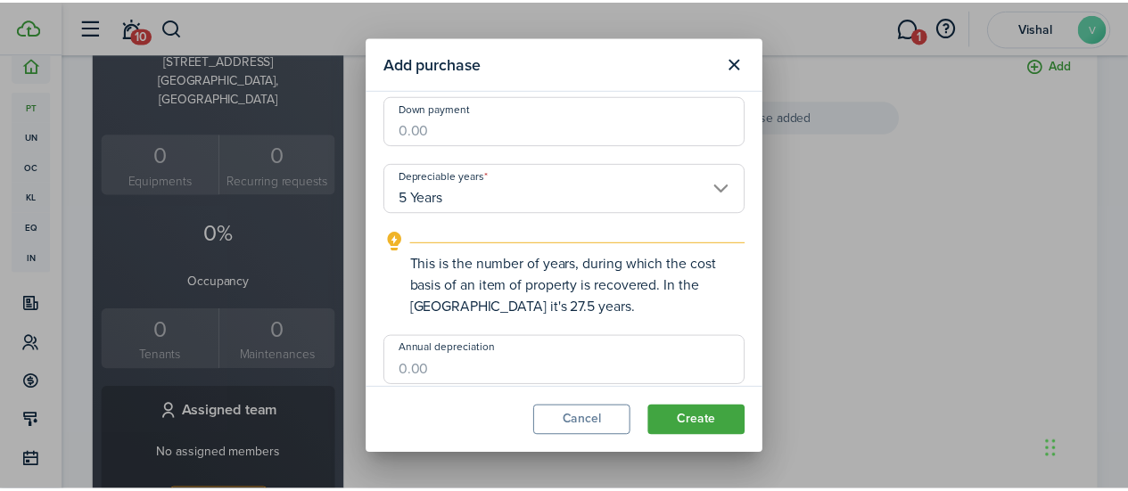
scroll to position [780, 0]
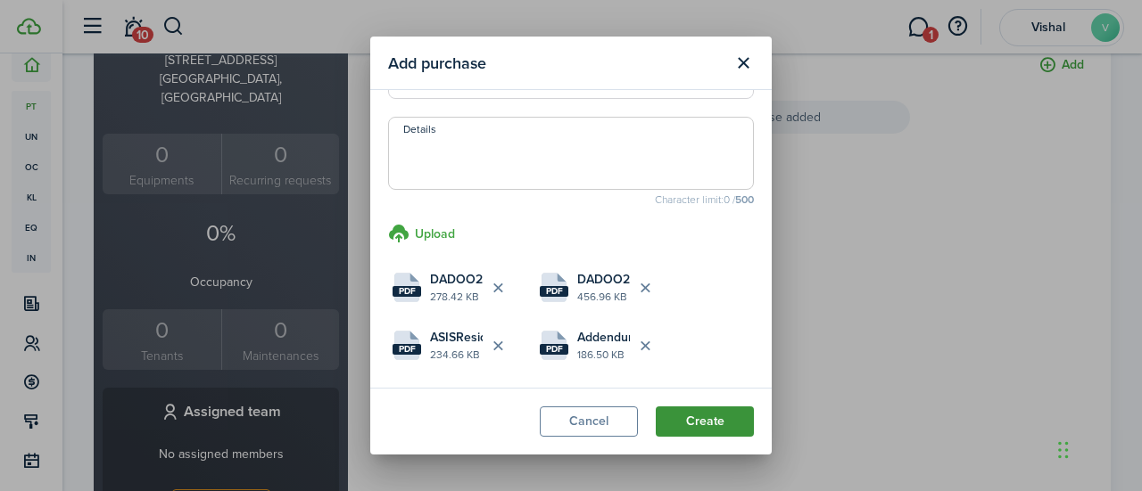
click at [708, 415] on button "Create" at bounding box center [705, 422] width 98 height 30
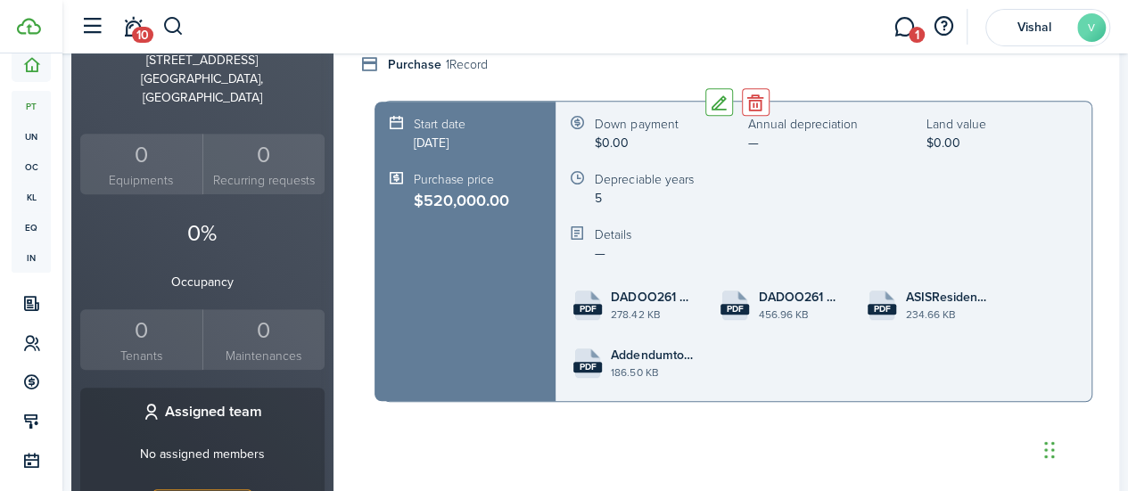
scroll to position [0, 0]
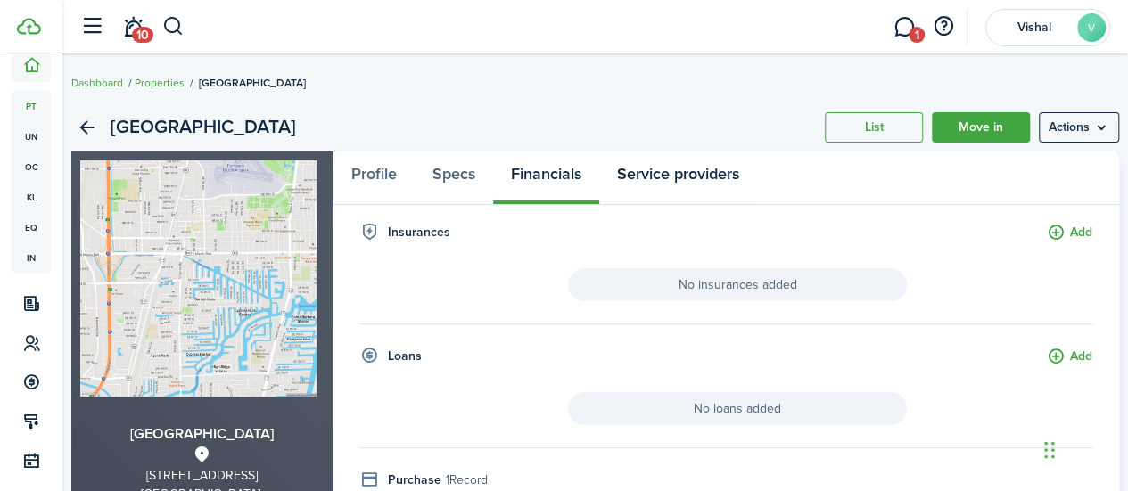
click at [717, 176] on link "Service providers" at bounding box center [678, 179] width 158 height 54
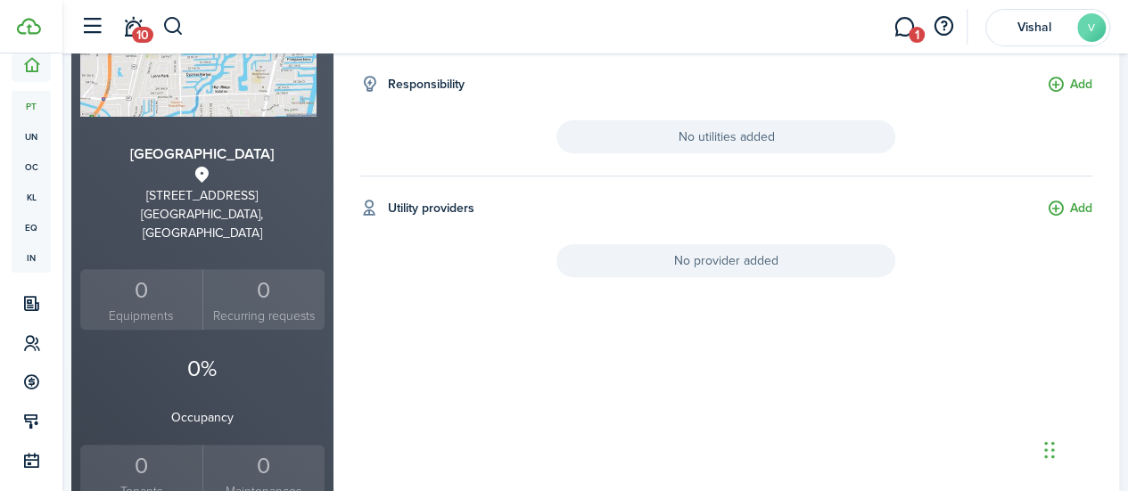
scroll to position [232, 0]
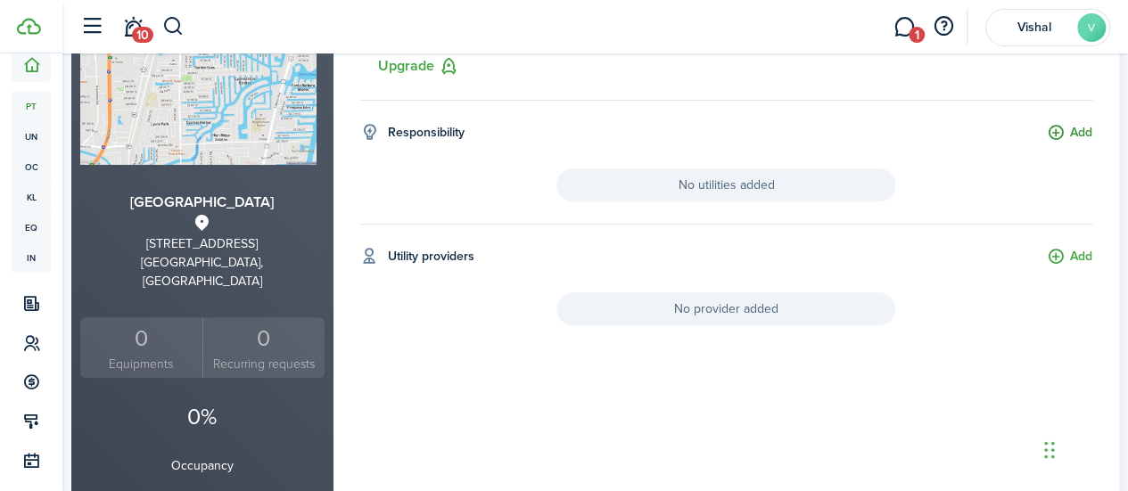
click at [1050, 128] on button "Add" at bounding box center [1069, 133] width 45 height 21
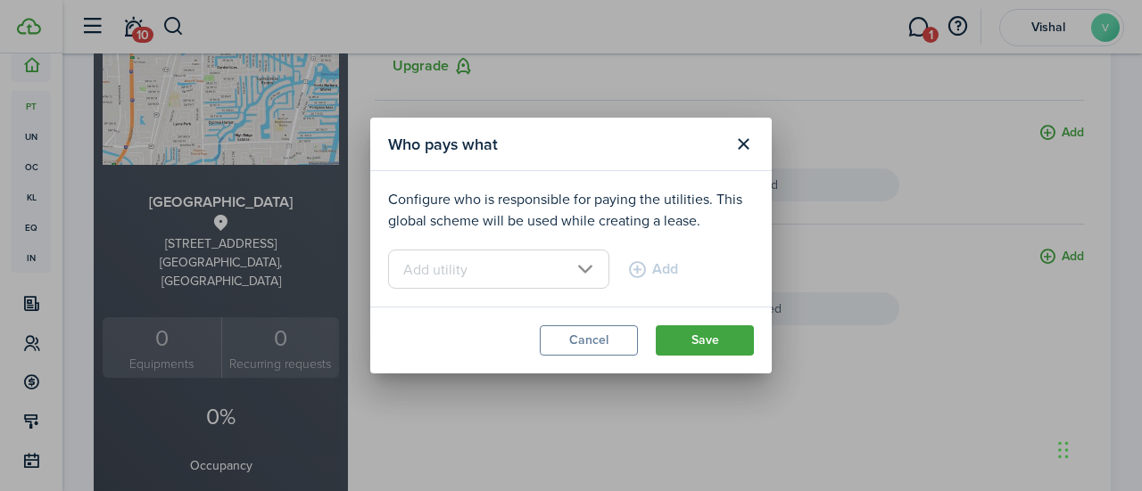
click at [573, 274] on input "text" at bounding box center [498, 269] width 221 height 39
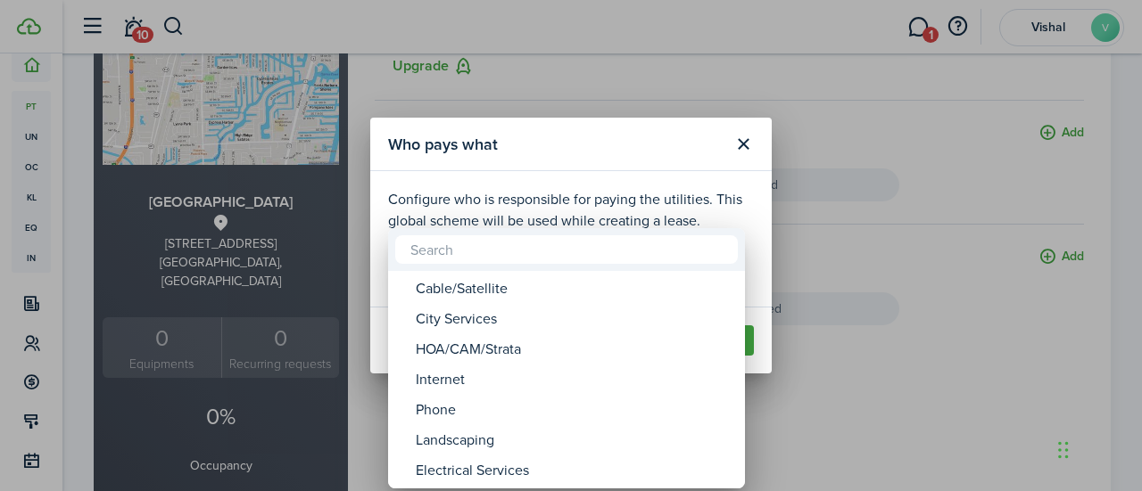
click at [747, 142] on div at bounding box center [570, 245] width 1427 height 777
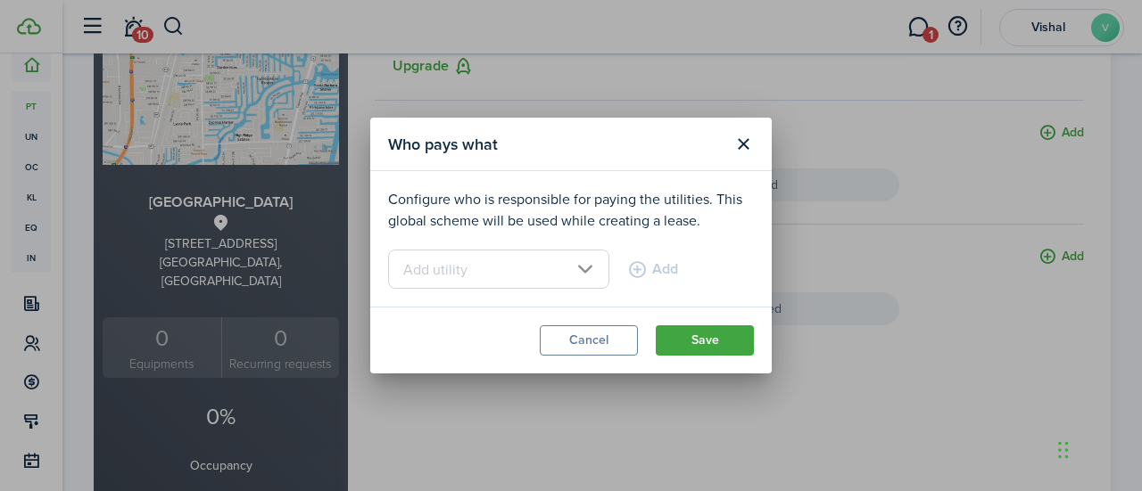
drag, startPoint x: 567, startPoint y: 339, endPoint x: 685, endPoint y: 304, distance: 122.8
click at [570, 340] on button "Cancel" at bounding box center [589, 341] width 98 height 30
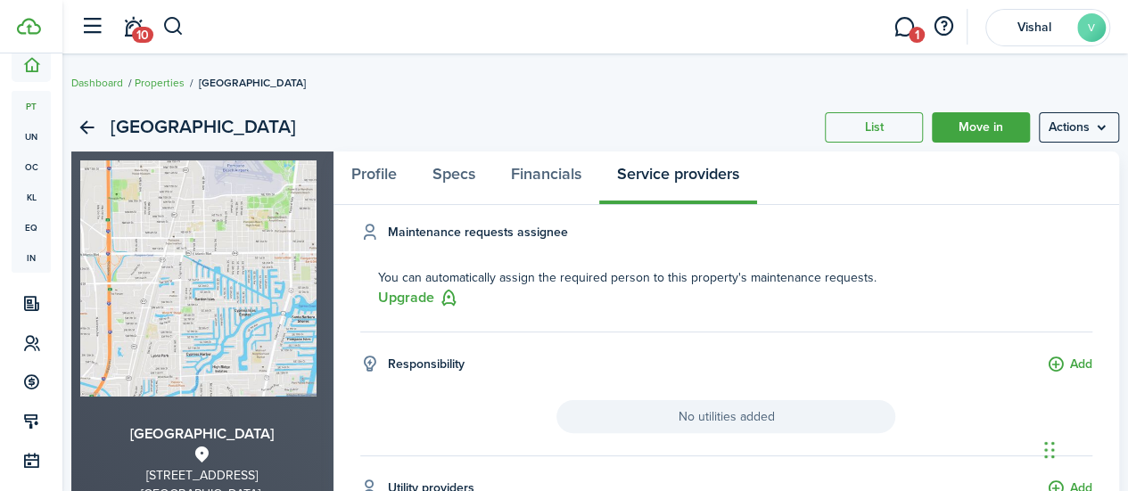
scroll to position [0, 0]
click at [558, 174] on link "Financials" at bounding box center [546, 179] width 106 height 54
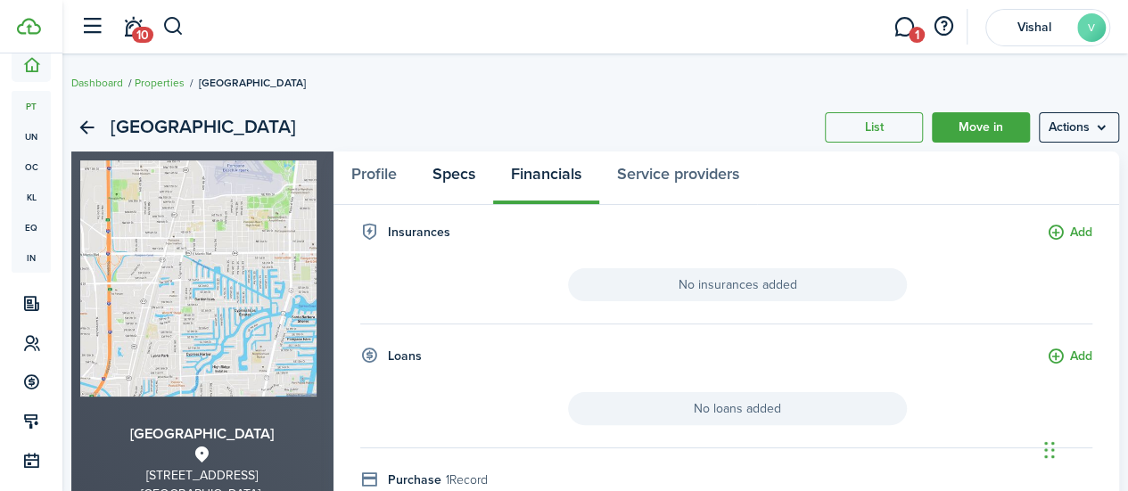
click at [457, 181] on link "Specs" at bounding box center [454, 179] width 78 height 54
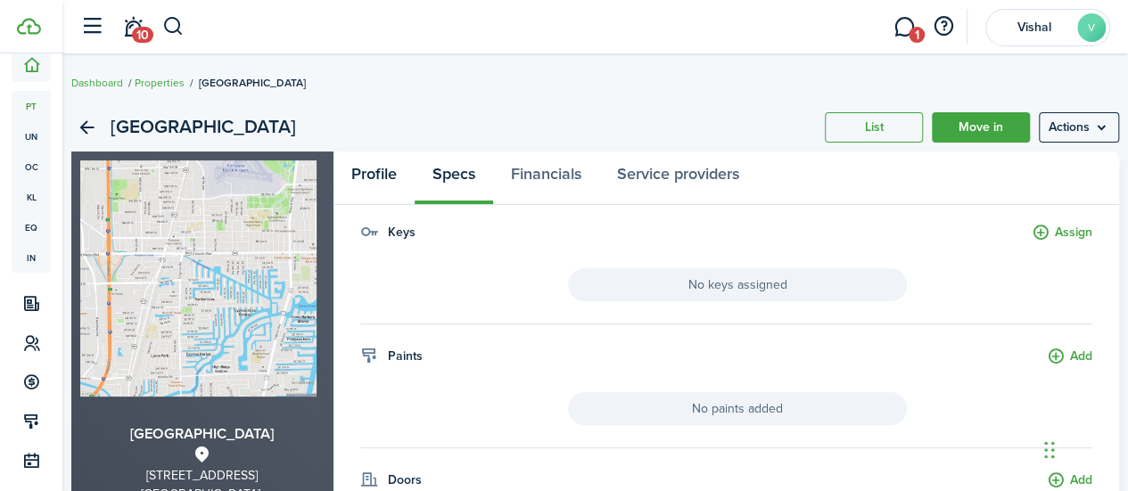
click at [392, 172] on link "Profile" at bounding box center [374, 179] width 81 height 54
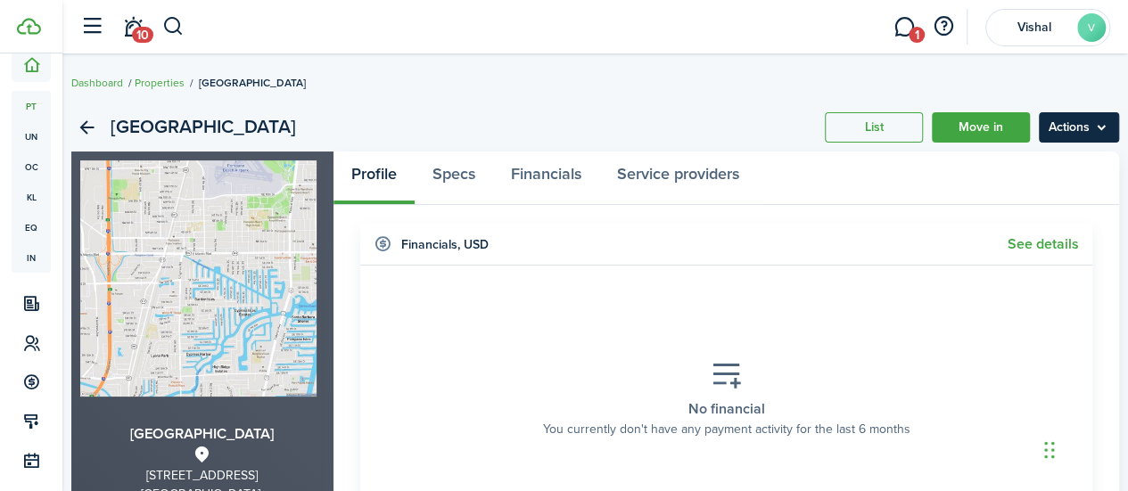
click at [1095, 131] on menu-btn "Actions" at bounding box center [1079, 127] width 80 height 30
click at [455, 178] on link "Specs" at bounding box center [454, 179] width 78 height 54
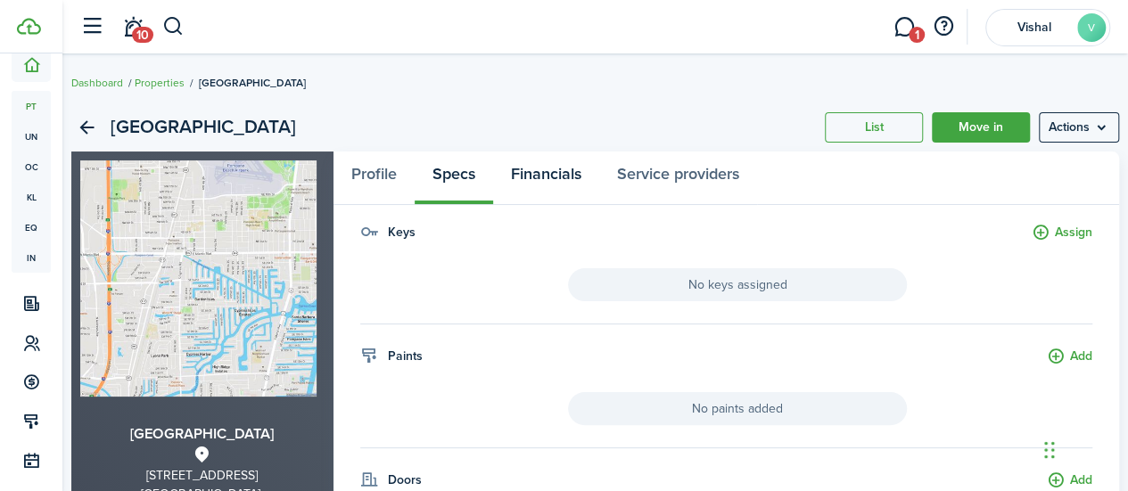
click at [562, 167] on link "Financials" at bounding box center [546, 179] width 106 height 54
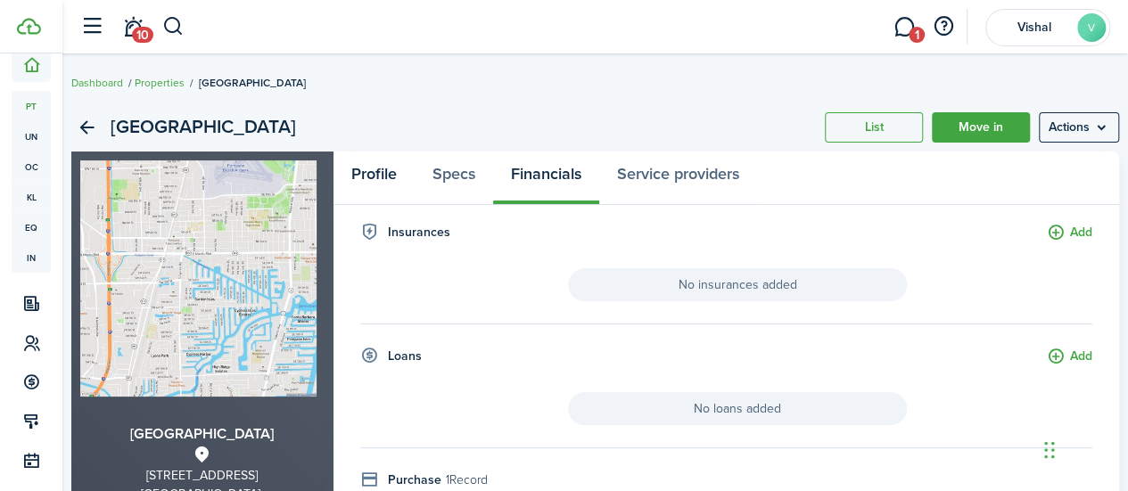
drag, startPoint x: 368, startPoint y: 175, endPoint x: 390, endPoint y: 167, distance: 23.7
click at [368, 175] on link "Profile" at bounding box center [374, 179] width 81 height 54
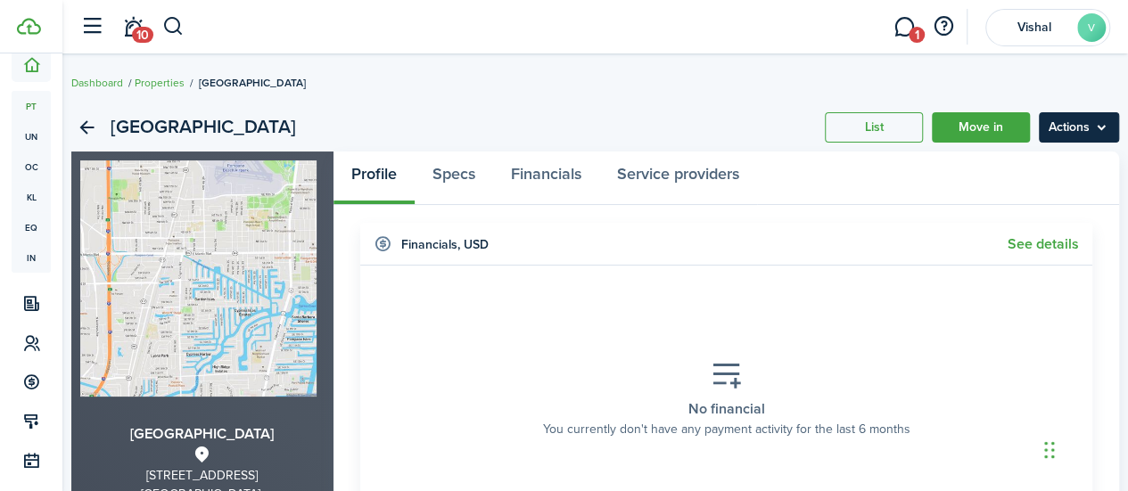
click at [1086, 136] on menu-btn "Actions" at bounding box center [1079, 127] width 80 height 30
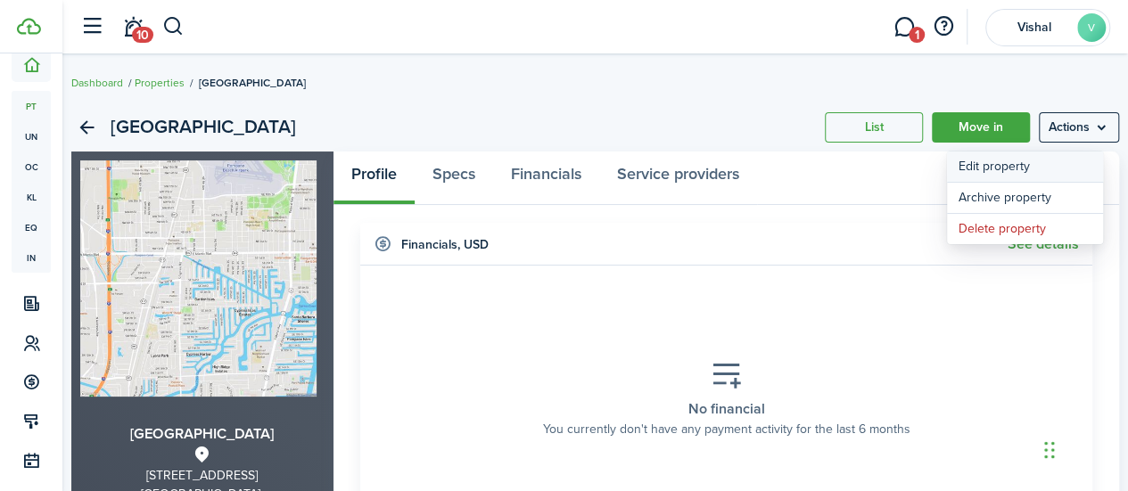
click at [1036, 158] on link "Edit property" at bounding box center [1025, 167] width 156 height 30
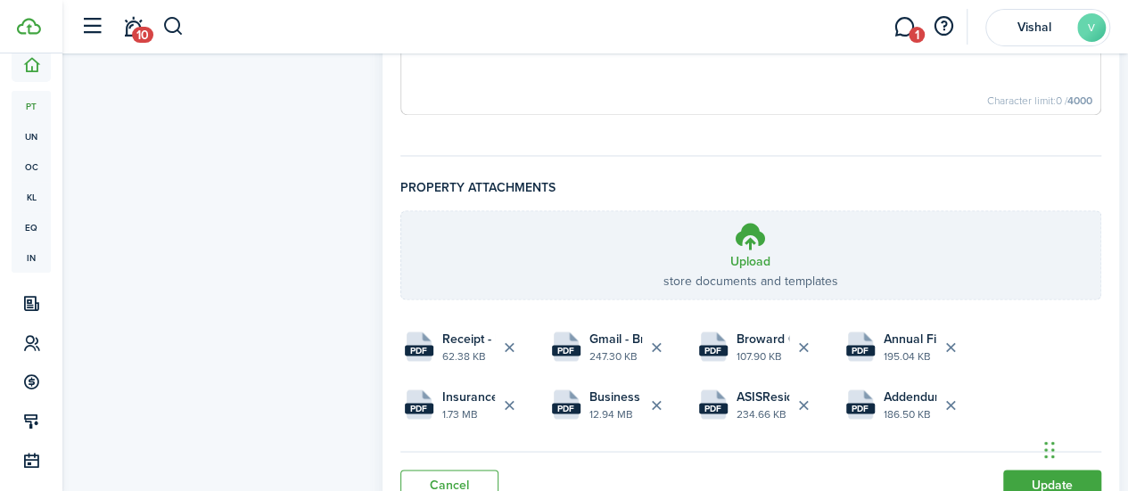
scroll to position [1495, 0]
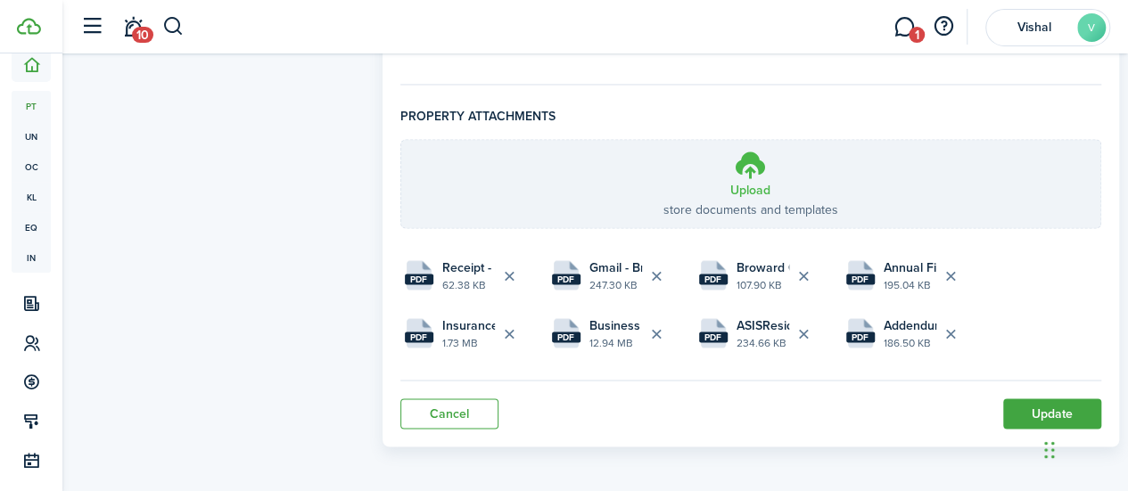
click at [746, 170] on icon at bounding box center [751, 165] width 34 height 32
click at [401, 140] on input "Upload store documents and templates Choose file" at bounding box center [401, 140] width 0 height 0
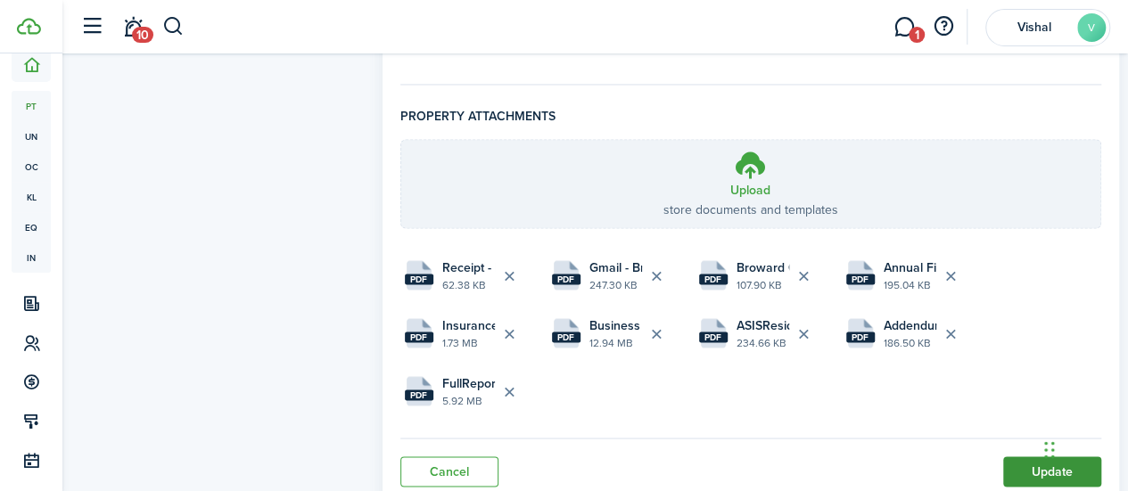
click at [1029, 461] on button "Update" at bounding box center [1052, 472] width 98 height 30
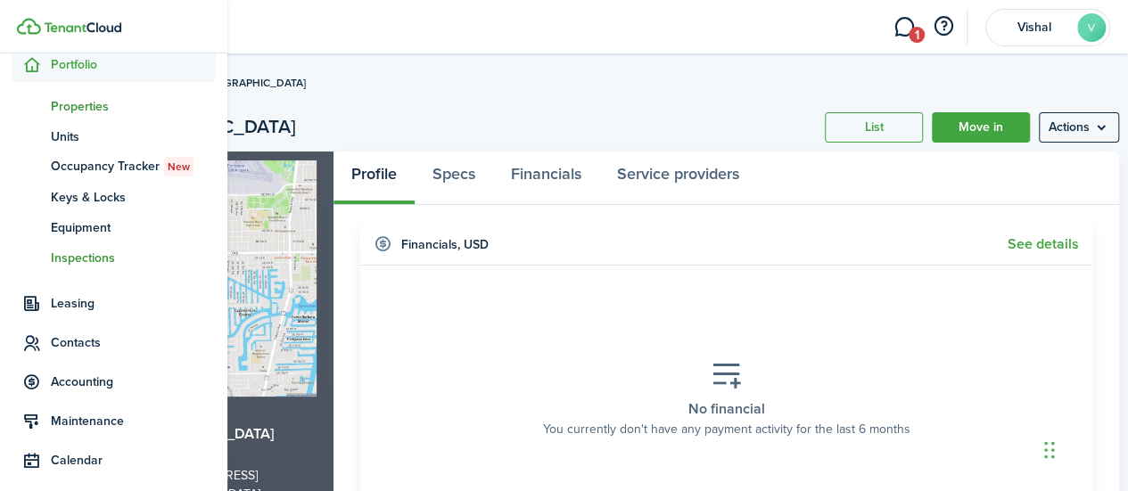
click at [66, 256] on span "Inspections" at bounding box center [133, 258] width 165 height 19
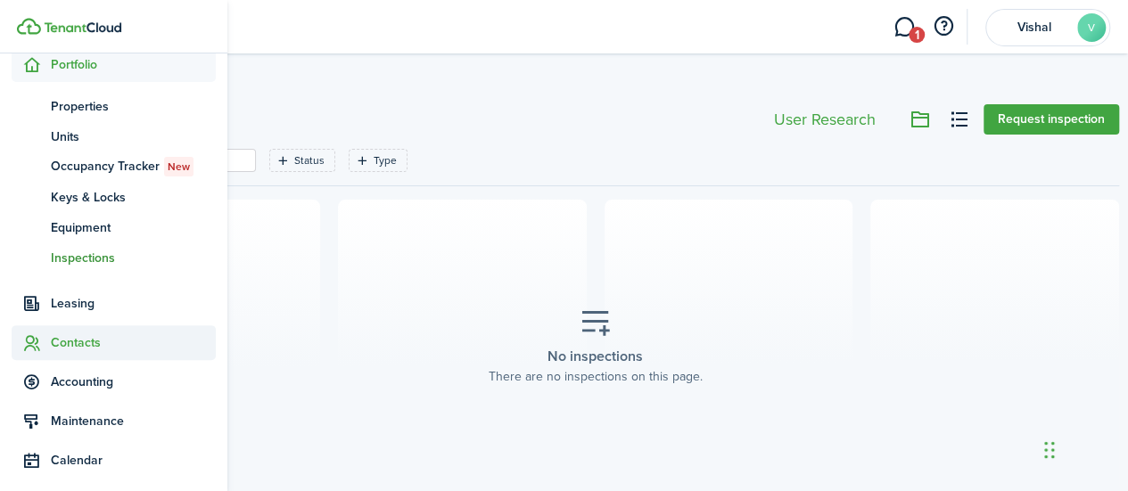
click at [69, 346] on span "Contacts" at bounding box center [133, 343] width 165 height 19
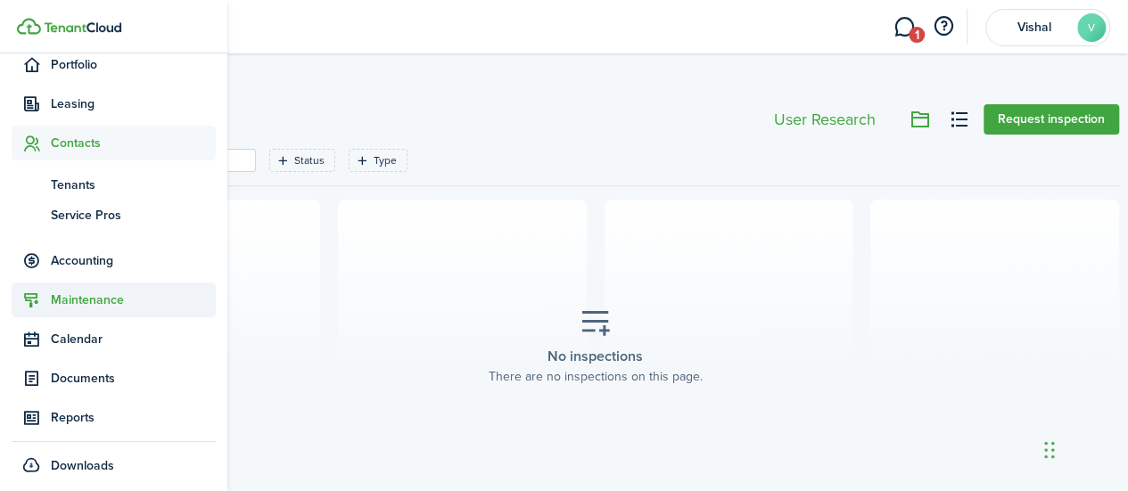
click at [76, 294] on span "Maintenance" at bounding box center [133, 300] width 165 height 19
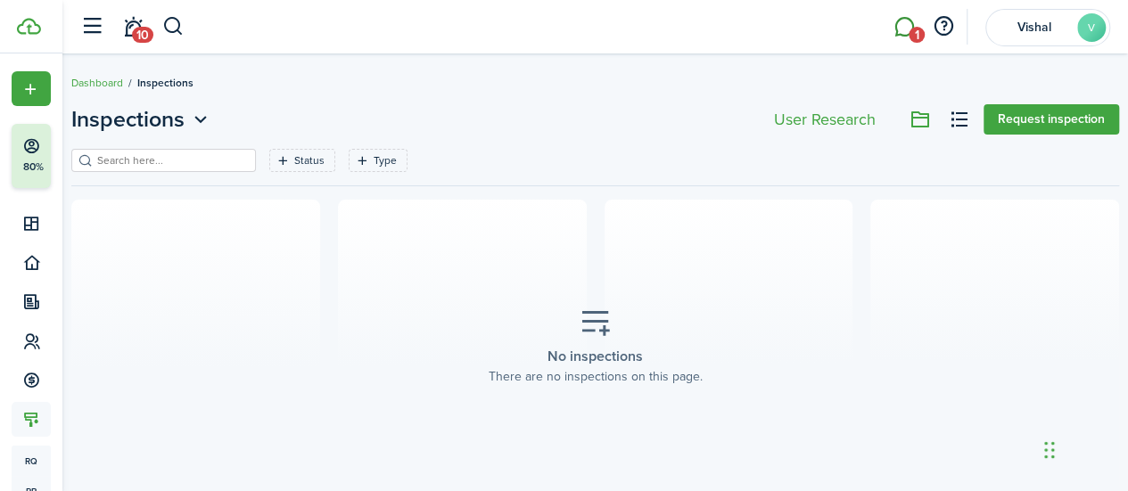
click at [916, 31] on span "1" at bounding box center [917, 35] width 16 height 16
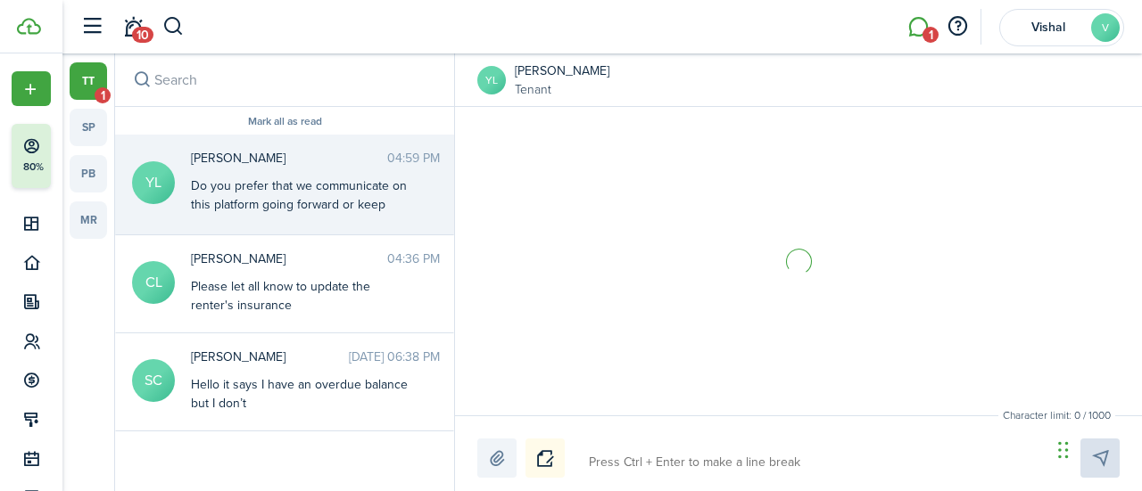
scroll to position [291, 0]
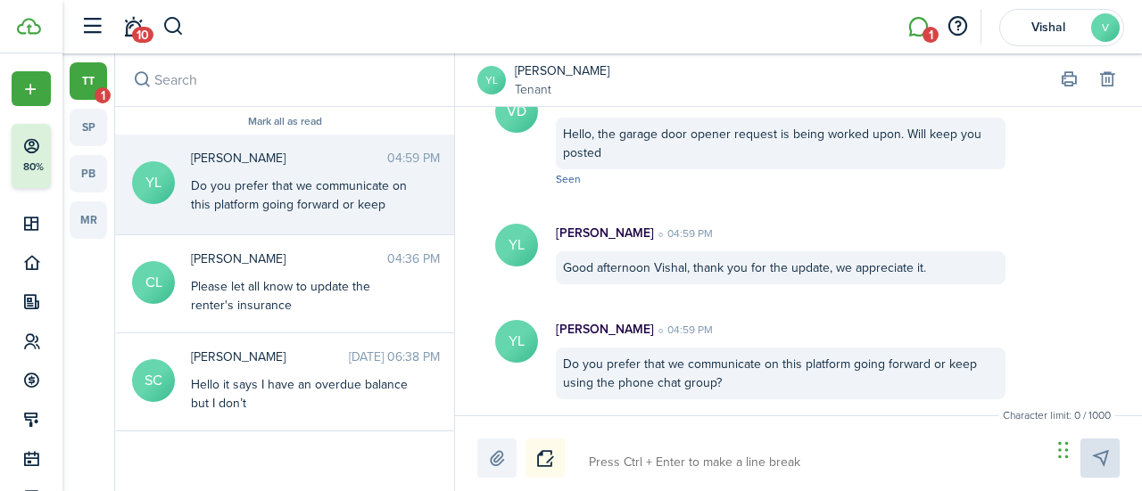
click at [630, 450] on textarea at bounding box center [813, 463] width 462 height 30
type textarea "P"
type textarea "Pl"
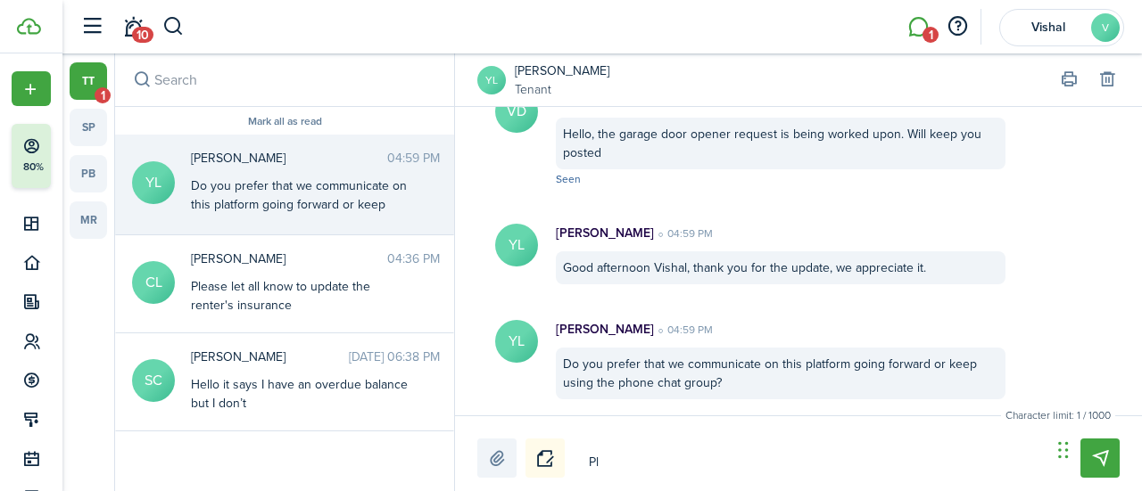
type textarea "Ple"
type textarea "Plea"
type textarea "Pleas"
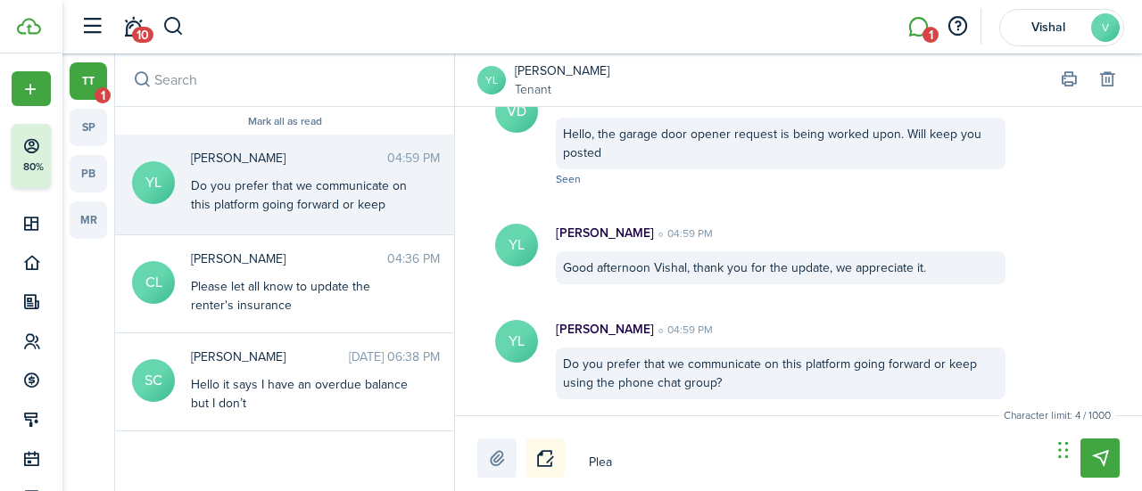
type textarea "Pleas"
type textarea "Please"
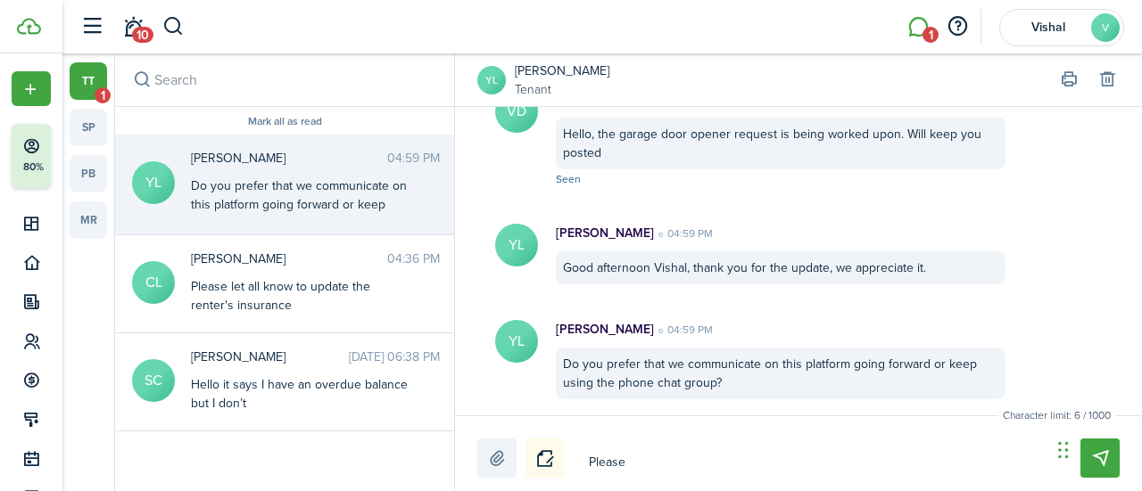
type textarea "Please c"
type textarea "Please co"
type textarea "Please com"
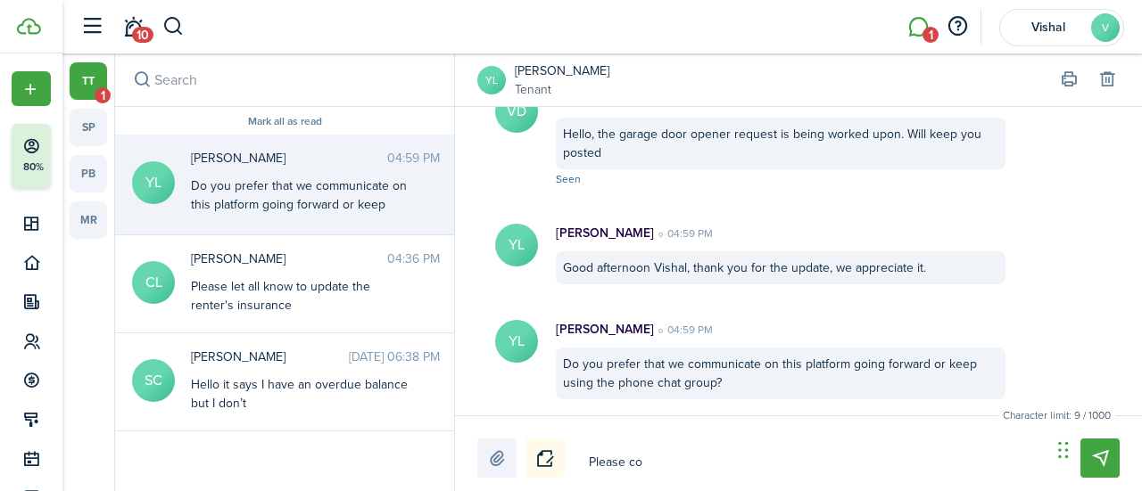
type textarea "Please com"
type textarea "Please comm"
type textarea "Please commu"
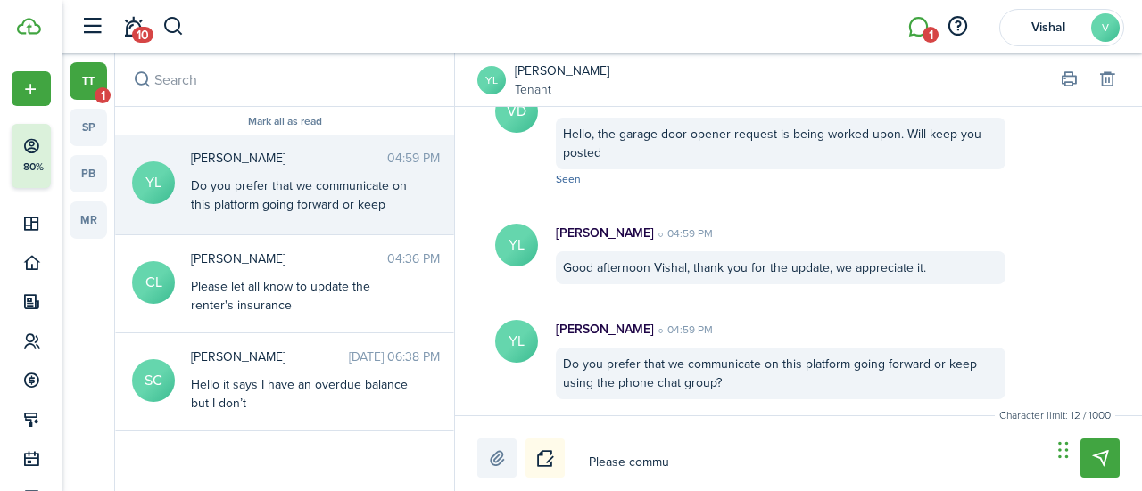
type textarea "Please commun"
type textarea "Please communi"
type textarea "Please communic"
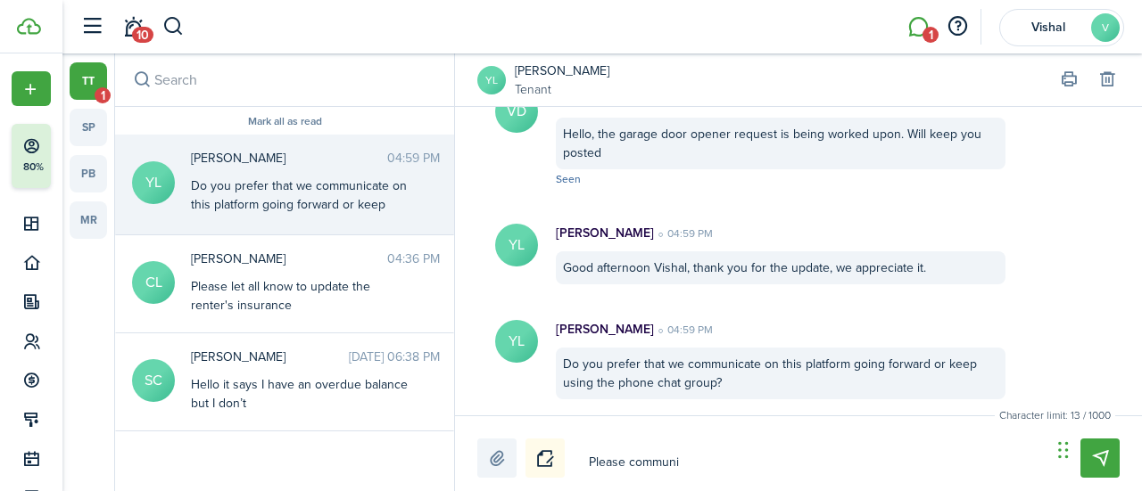
type textarea "Please communic"
type textarea "Please communica"
type textarea "Please communicat"
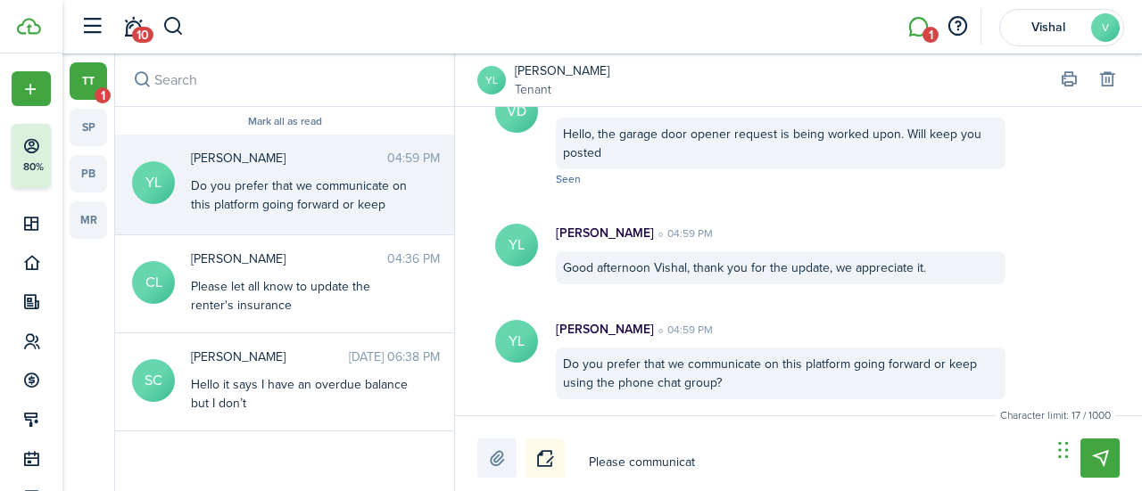
type textarea "Please communicate"
type textarea "Please communicate w"
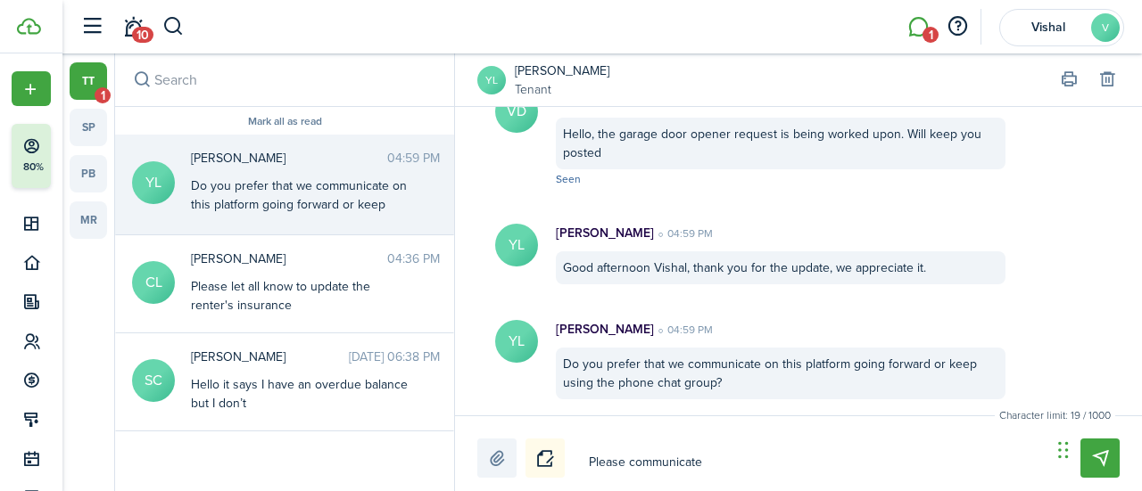
type textarea "Please communicate w"
type textarea "Please communicate wi"
type textarea "Please communicate wit"
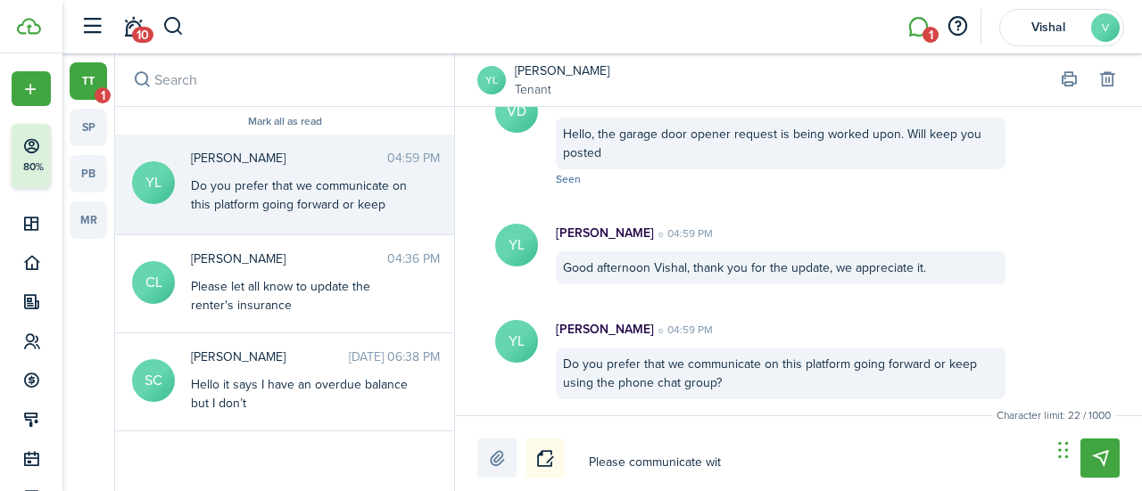
type textarea "Please communicate with"
type textarea "Please communicate with R"
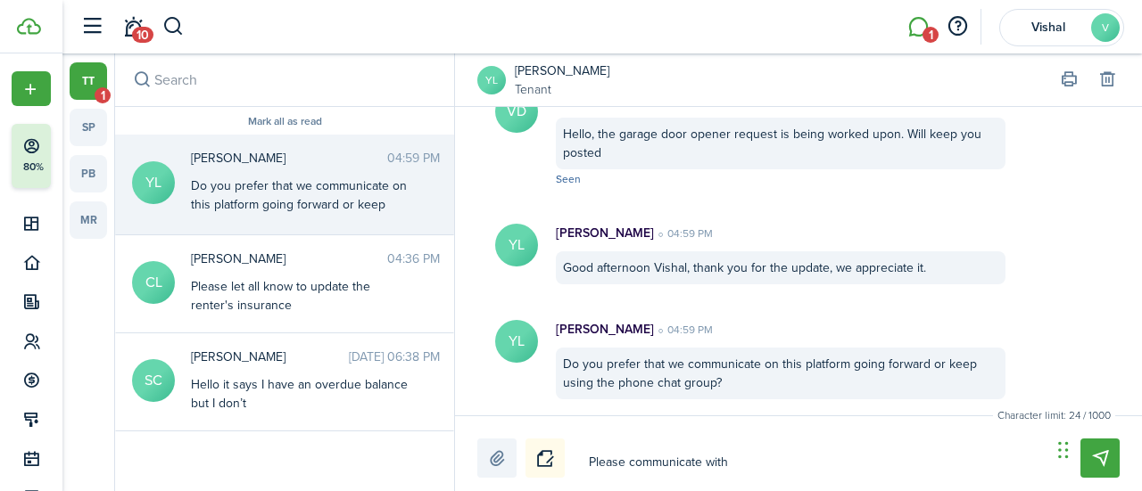
type textarea "Please communicate with R"
type textarea "Please communicate with Rm"
type textarea "Please communicate with R"
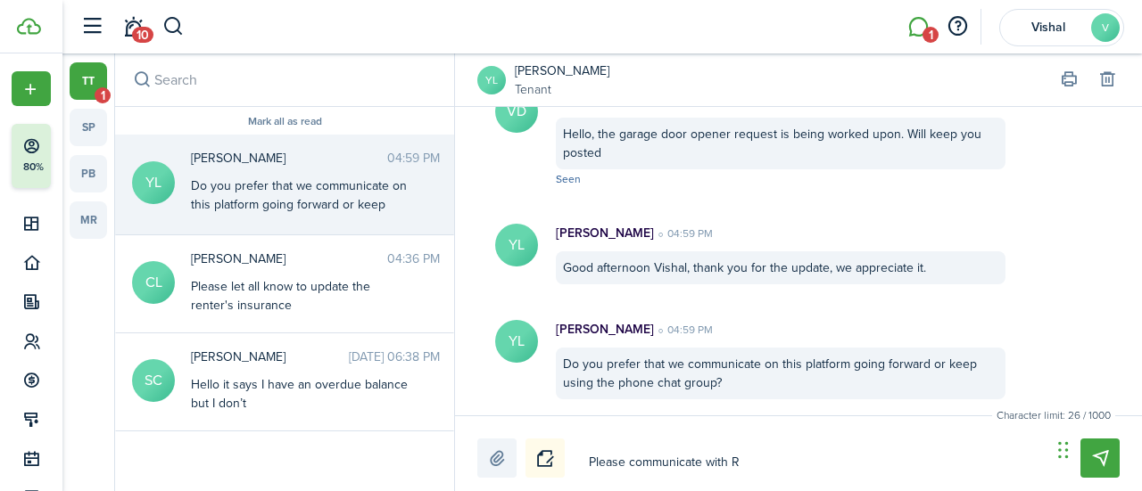
type textarea "Please communicate with Re"
type textarea "Please communicate with Rem"
type textarea "Please communicate with Remb"
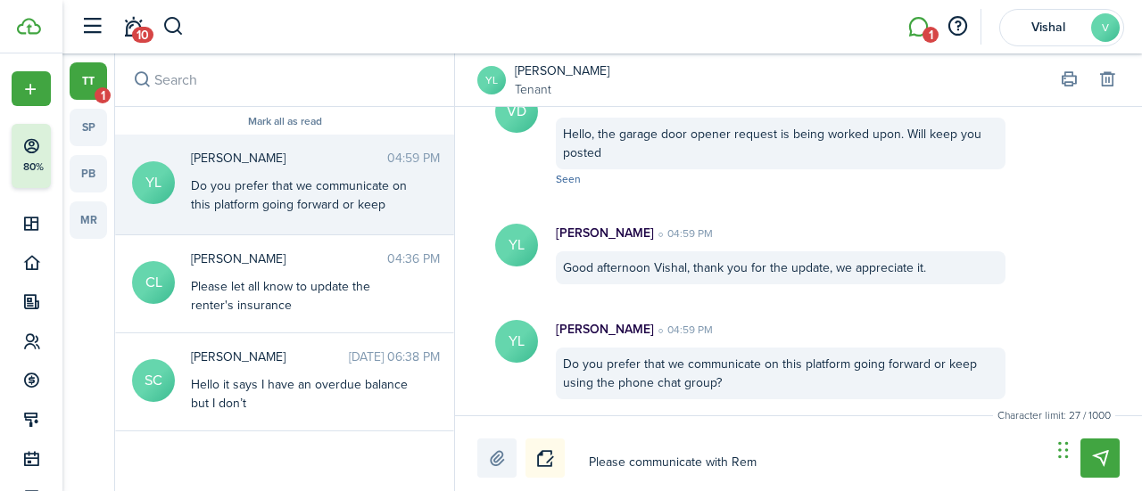
type textarea "Please communicate with Remb"
type textarea "Please communicate with Rembe"
type textarea "Please communicate with Rember"
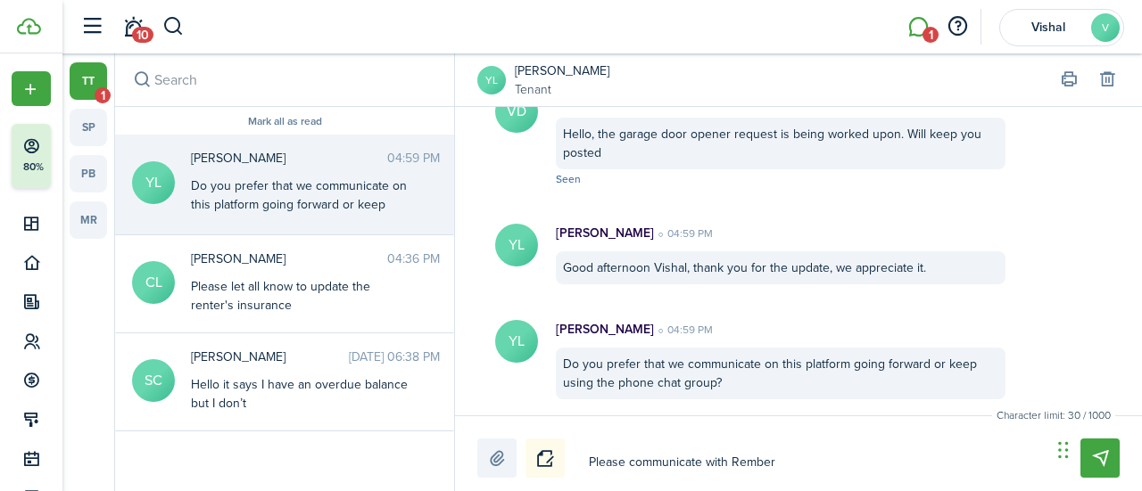
type textarea "Please communicate with [PERSON_NAME]"
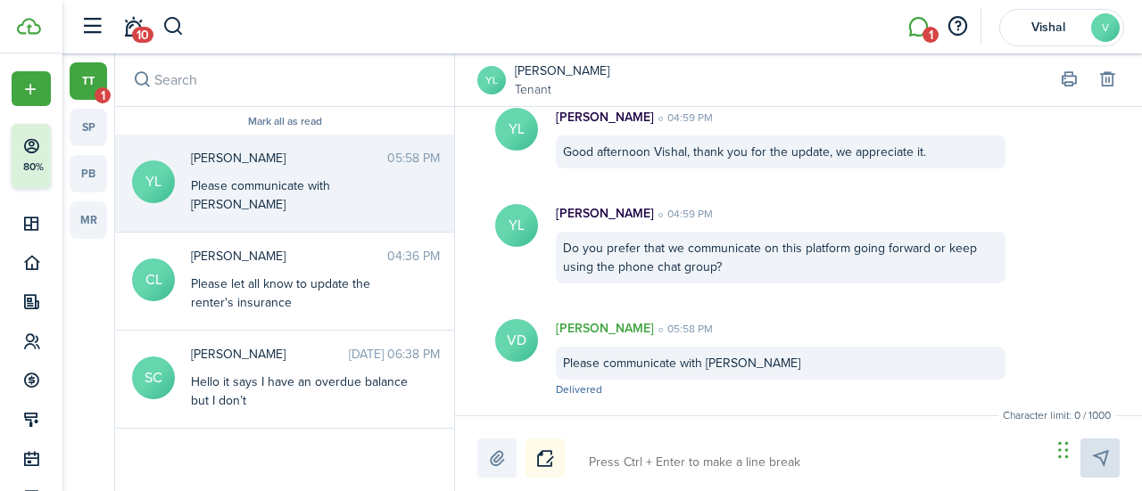
type textarea "H"
type textarea "I"
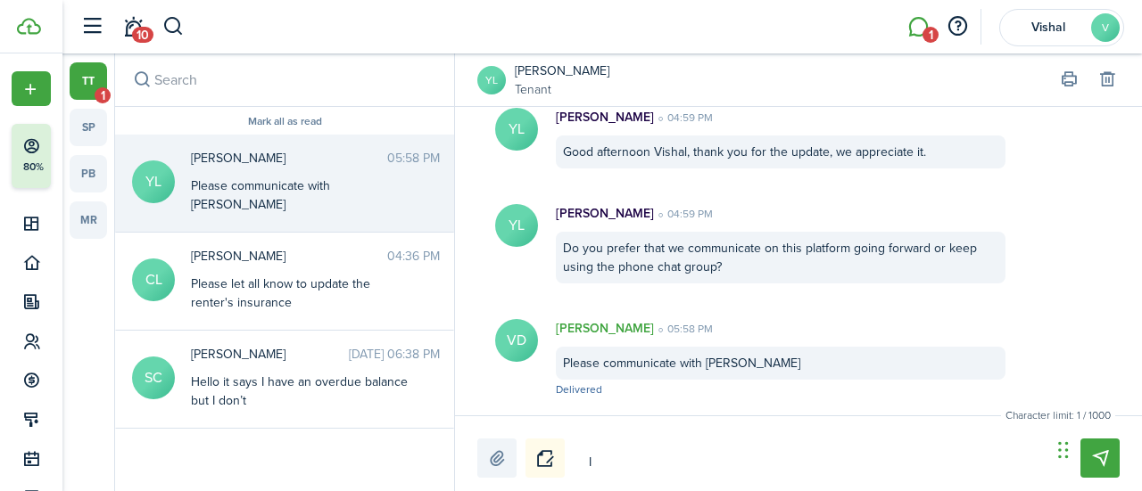
type textarea "I"
type textarea "T"
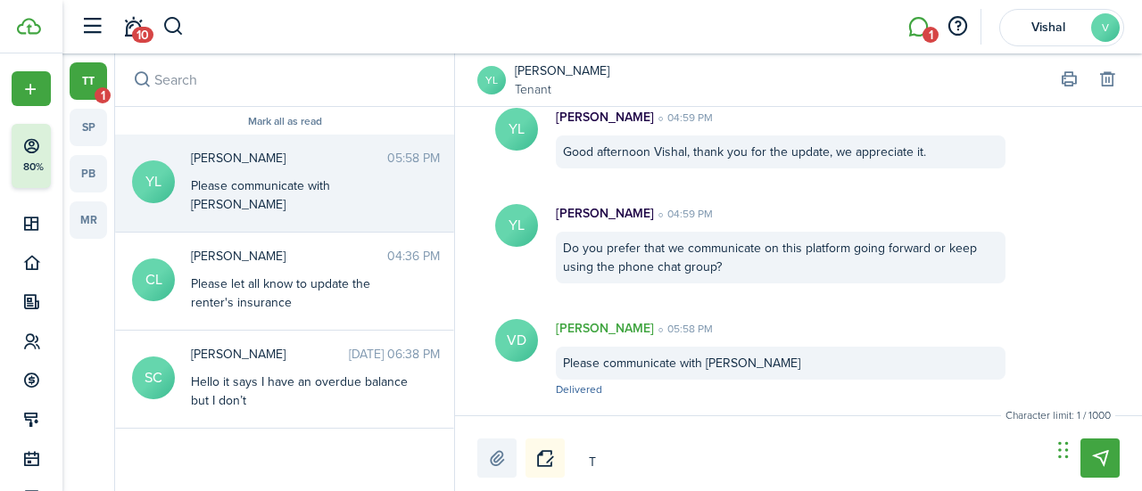
type textarea "Th"
type textarea "Thi"
type textarea "This"
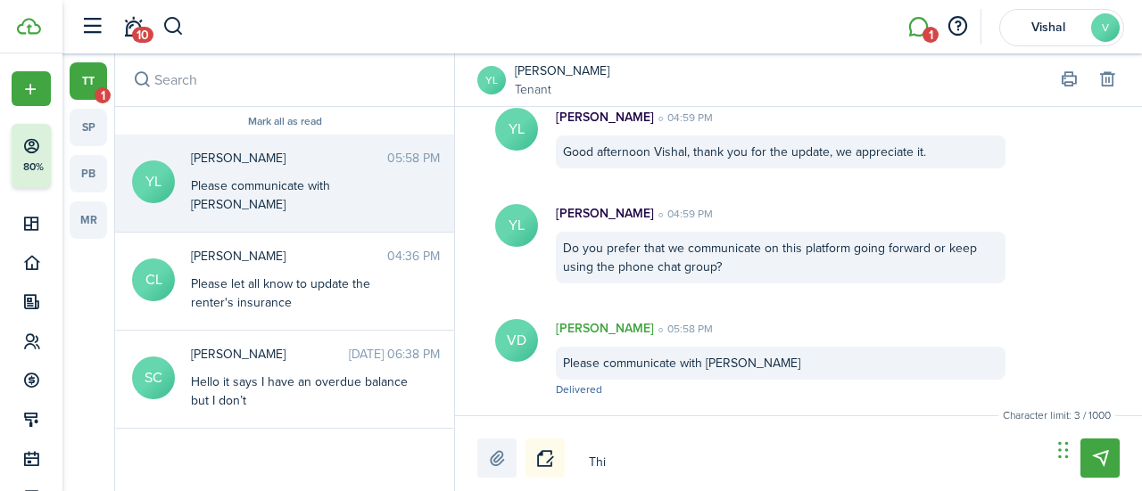
type textarea "This"
type textarea "Thisi"
type textarea "This"
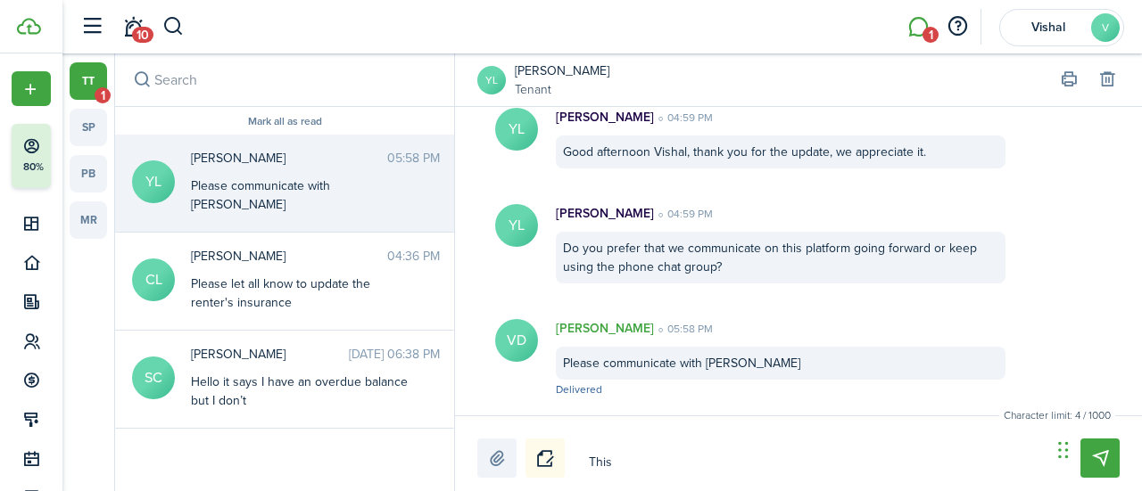
type textarea "This"
type textarea "This i"
type textarea "This is"
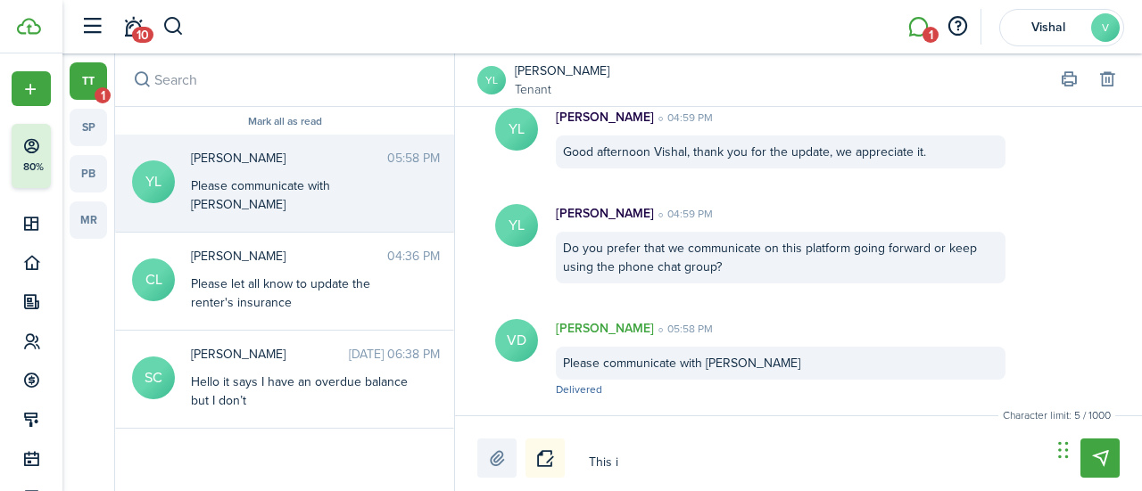
type textarea "This is"
type textarea "This is V"
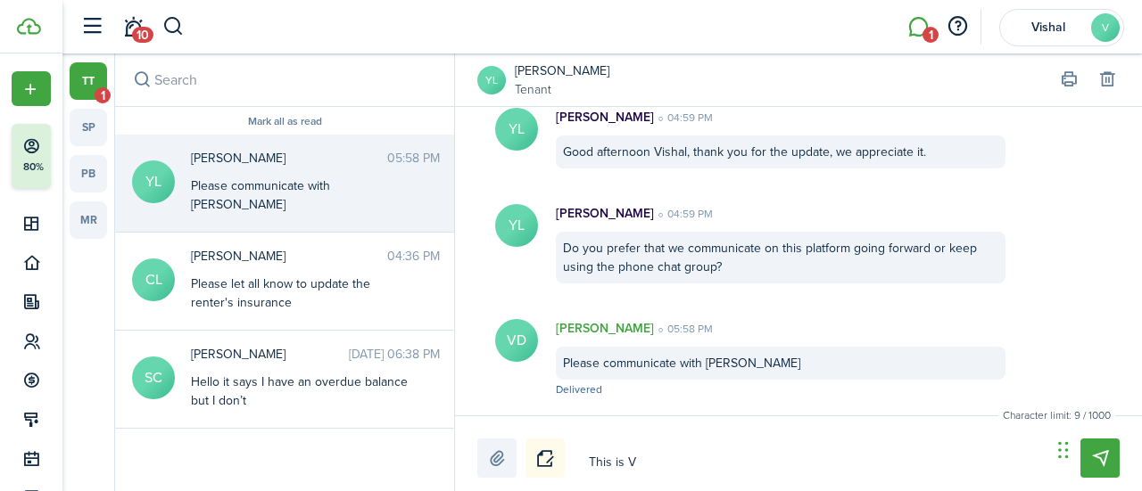
type textarea "This is Vi"
type textarea "This is Vis"
type textarea "This is Vish"
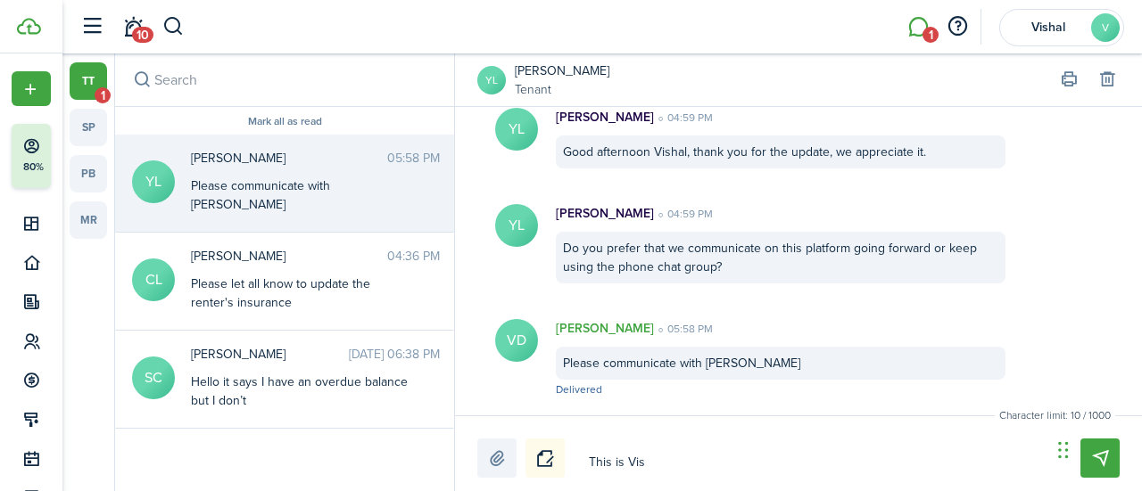
type textarea "This is Vish"
type textarea "This is Visha"
type textarea "This is Vishal"
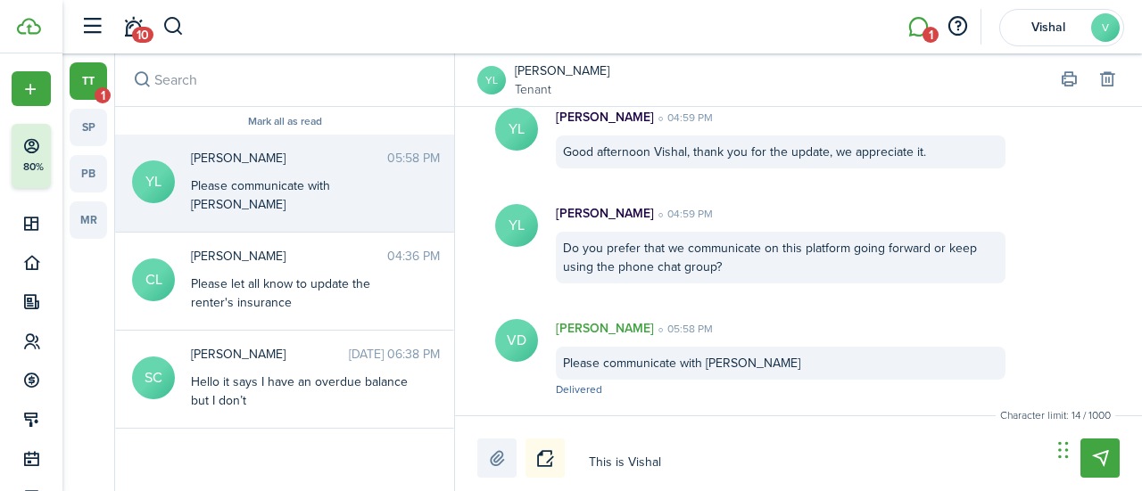
type textarea "This is Vishal'"
type textarea "This is [PERSON_NAME]'s"
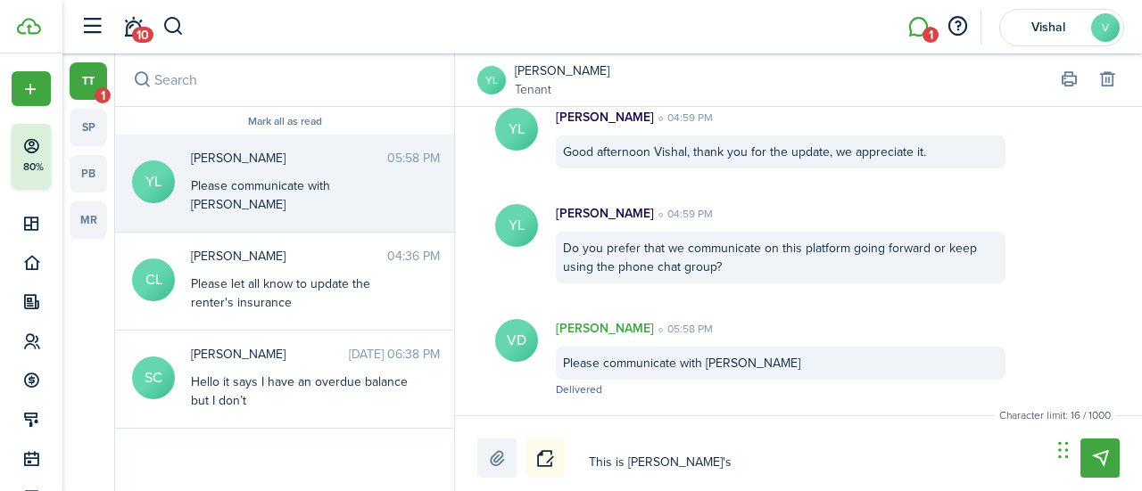
type textarea "This is [PERSON_NAME]'s"
type textarea "This is [PERSON_NAME]'s A"
type textarea "This is [PERSON_NAME]'s As"
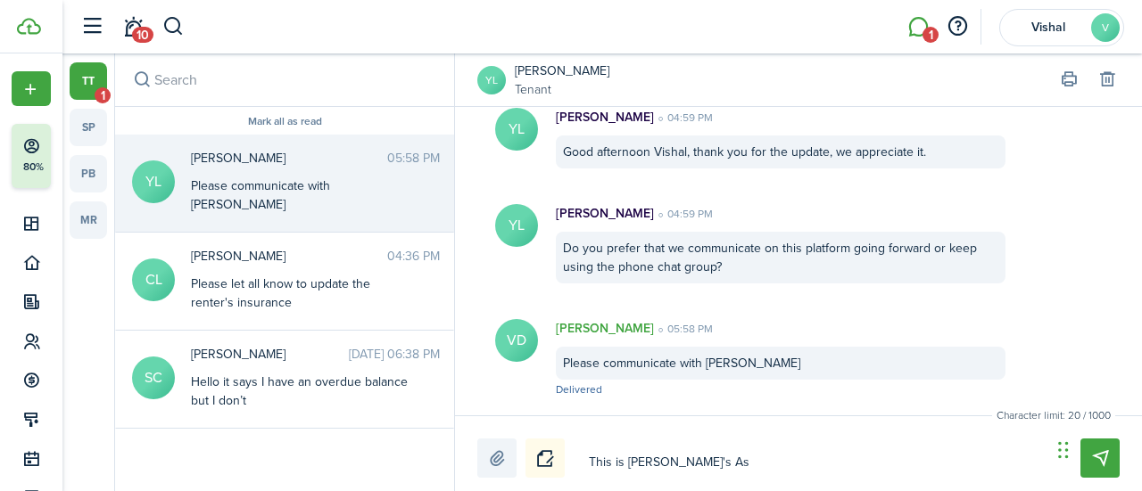
type textarea "This is [PERSON_NAME]'s Ass"
type textarea "This is [PERSON_NAME]'s Assi"
type textarea "This is [PERSON_NAME]'s Assis"
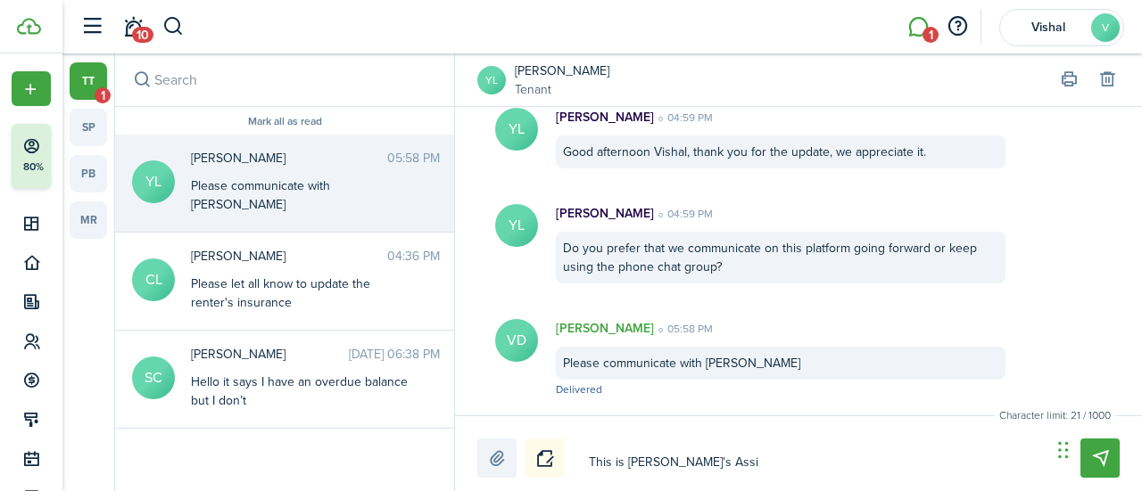
type textarea "This is [PERSON_NAME]'s Assis"
type textarea "This is [PERSON_NAME]'s Assist"
type textarea "This is [PERSON_NAME]'s Assista"
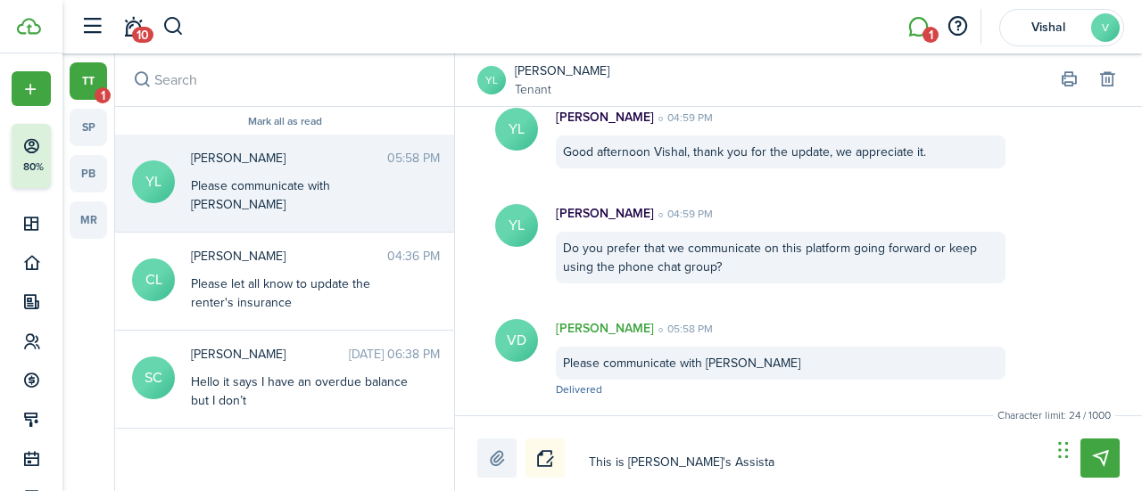
type textarea "This is [PERSON_NAME]'s Assistan"
type textarea "This is [PERSON_NAME]'s Assistant"
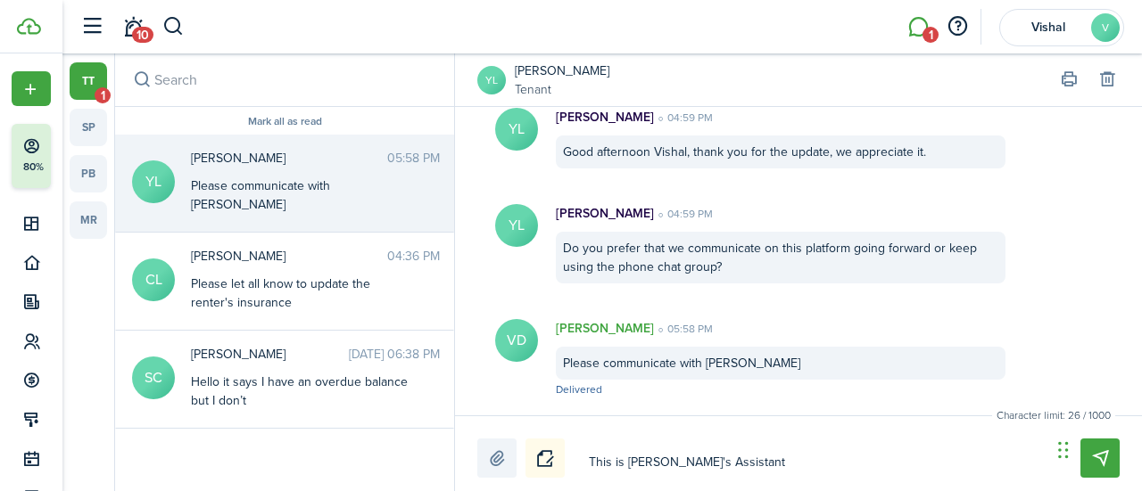
type textarea "This is [PERSON_NAME]'s Assistant"
type textarea "This is [PERSON_NAME]'s Assistant h"
type textarea "This is [PERSON_NAME]'s Assistant he"
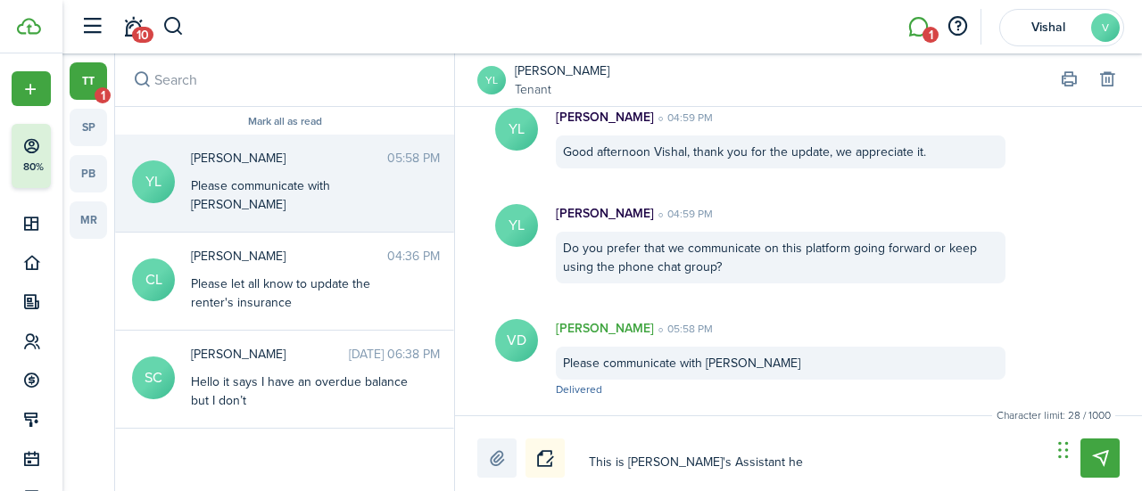
type textarea "This is [PERSON_NAME]'s Assistant her"
type textarea "This is [PERSON_NAME]'s Assistant here"
type textarea "This is [PERSON_NAME]'s Assistant here,"
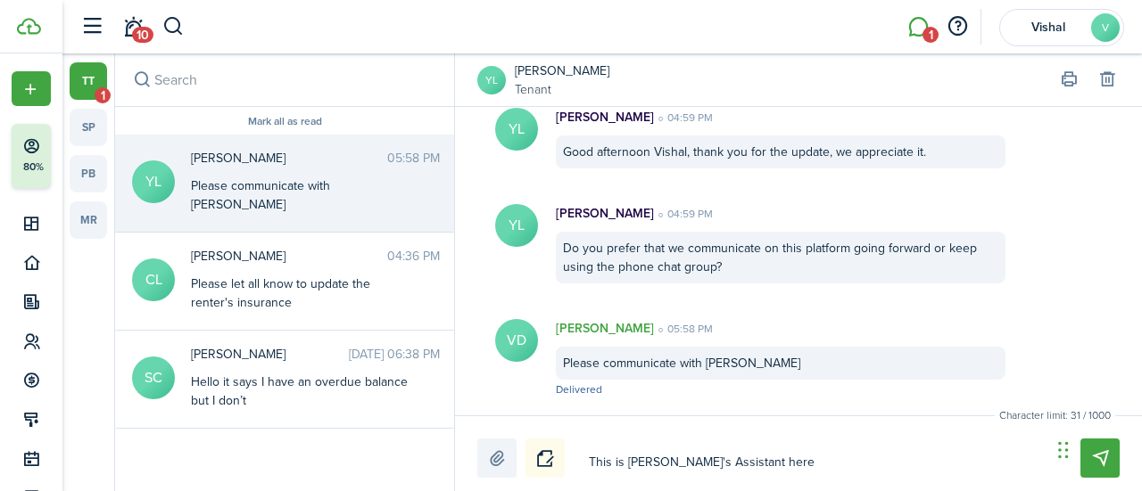
type textarea "This is [PERSON_NAME]'s Assistant here,"
type textarea "This is [PERSON_NAME]'s Assistant here, m"
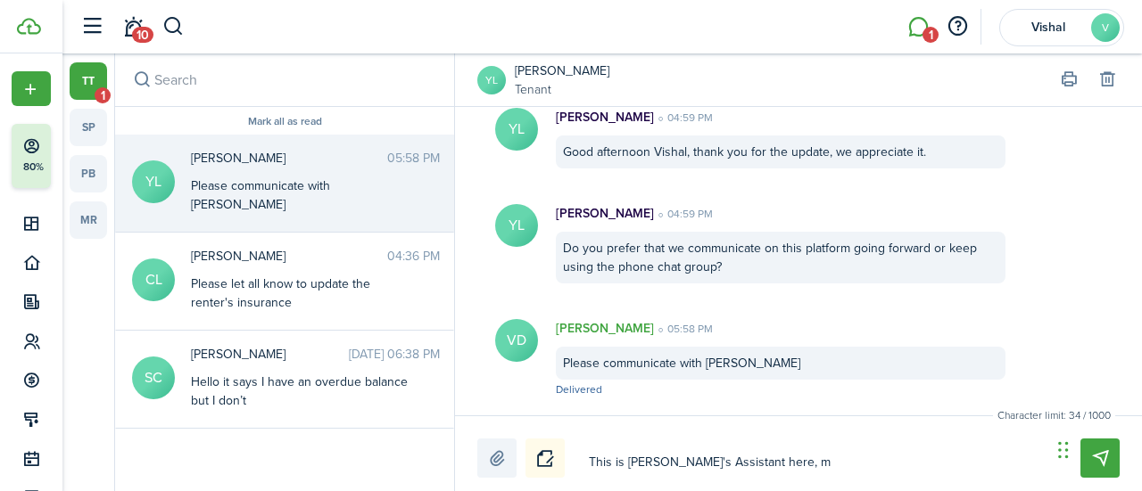
type textarea "This is [PERSON_NAME]'s Assistant here, [GEOGRAPHIC_DATA]"
type textarea "This is [PERSON_NAME]'s Assistant here, man"
type textarea "This is [PERSON_NAME]'s Assistant here, mana"
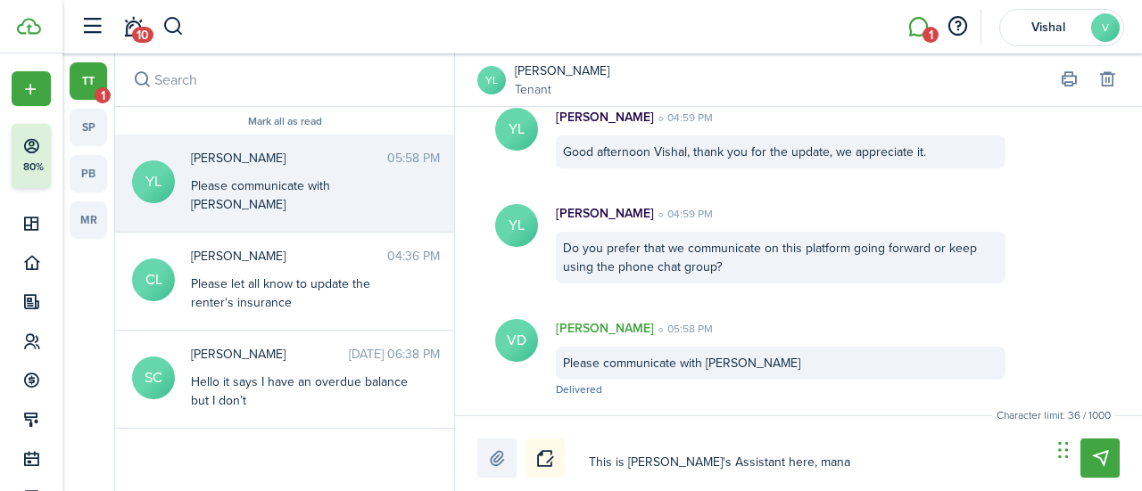
type textarea "This is [PERSON_NAME]'s Assistant here, mana"
type textarea "This is [PERSON_NAME]'s Assistant here, [GEOGRAPHIC_DATA]"
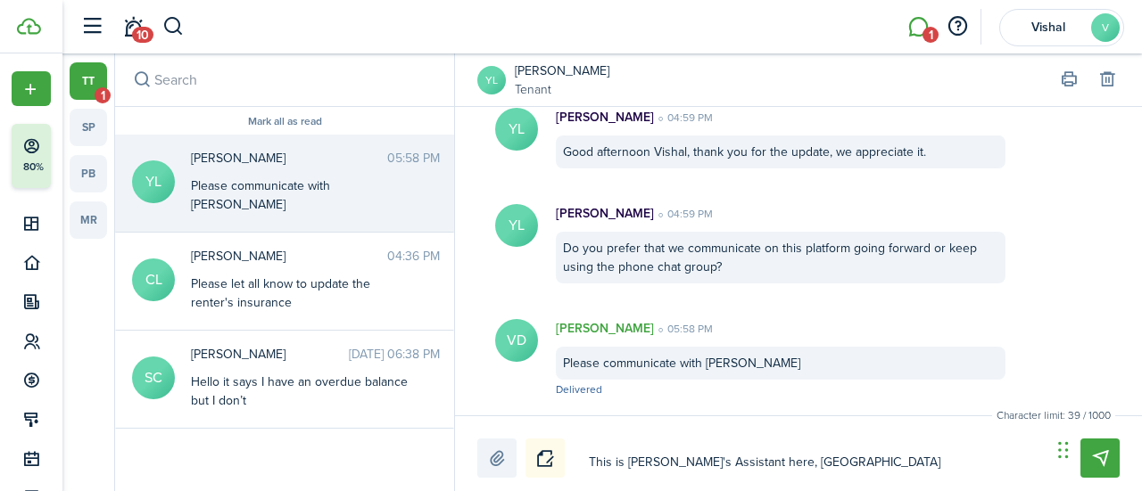
type textarea "This is [PERSON_NAME]'s Assistant here, [GEOGRAPHIC_DATA]"
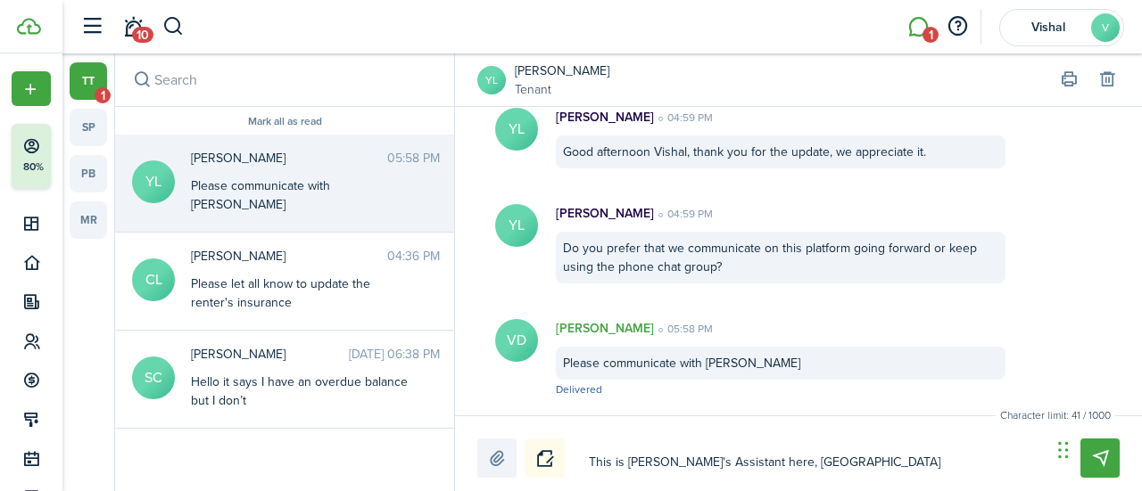
type textarea "This is [PERSON_NAME]'s Assistant here, [GEOGRAPHIC_DATA]"
type textarea "This is [PERSON_NAME]'s Assistant here, managing"
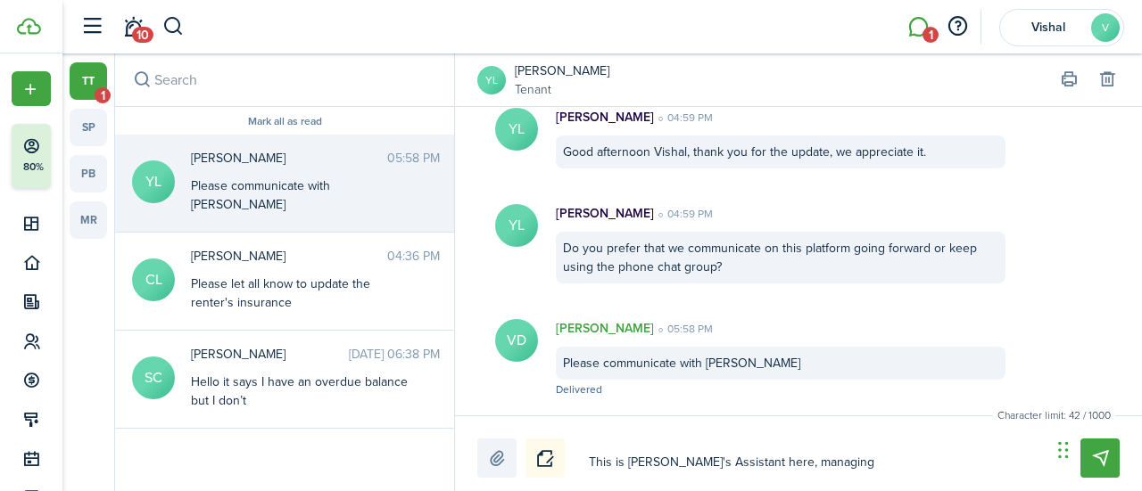
type textarea "This is [PERSON_NAME]'s Assistant here, managing o"
type textarea "This is [PERSON_NAME]'s Assistant here, managing on"
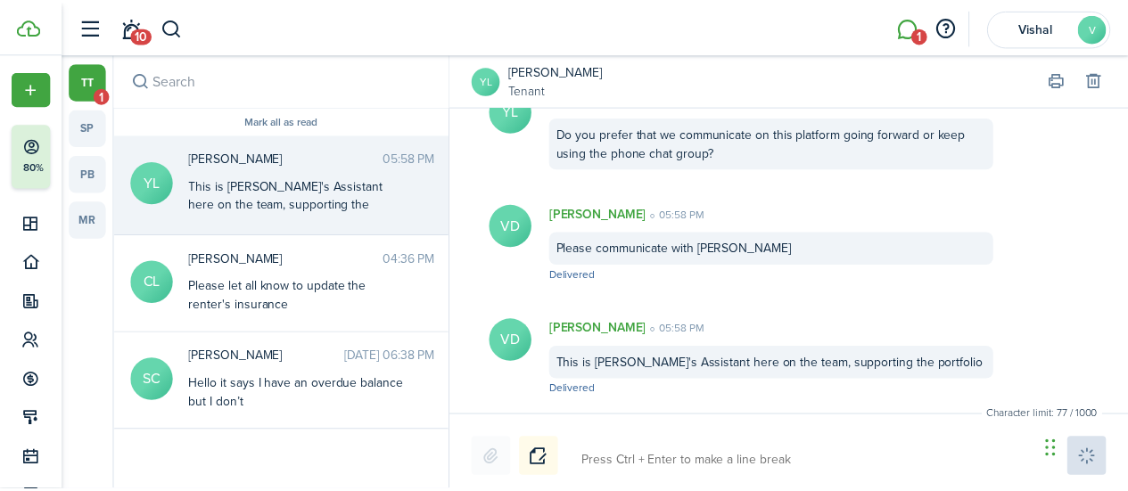
scroll to position [655, 0]
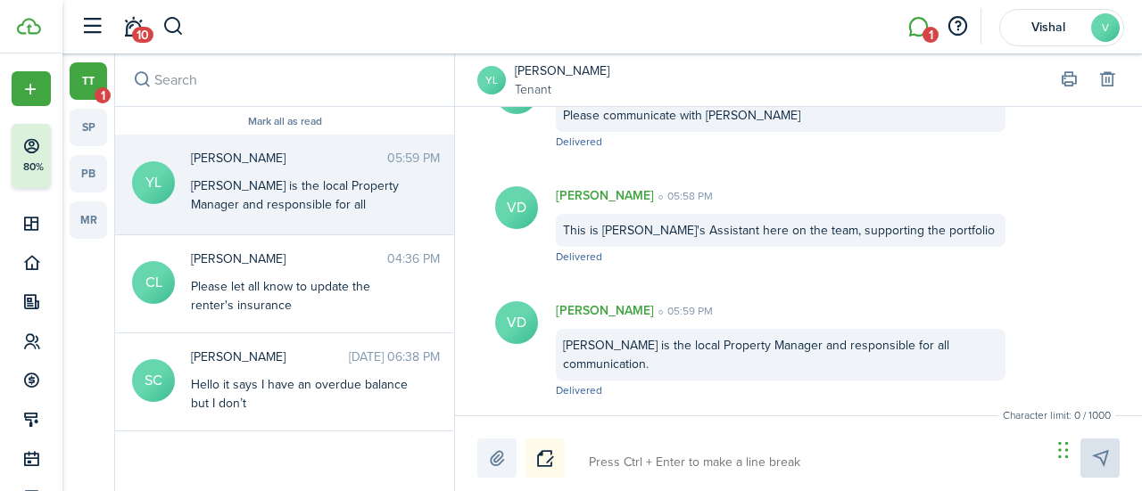
click at [89, 85] on link "tt 1" at bounding box center [88, 80] width 37 height 37
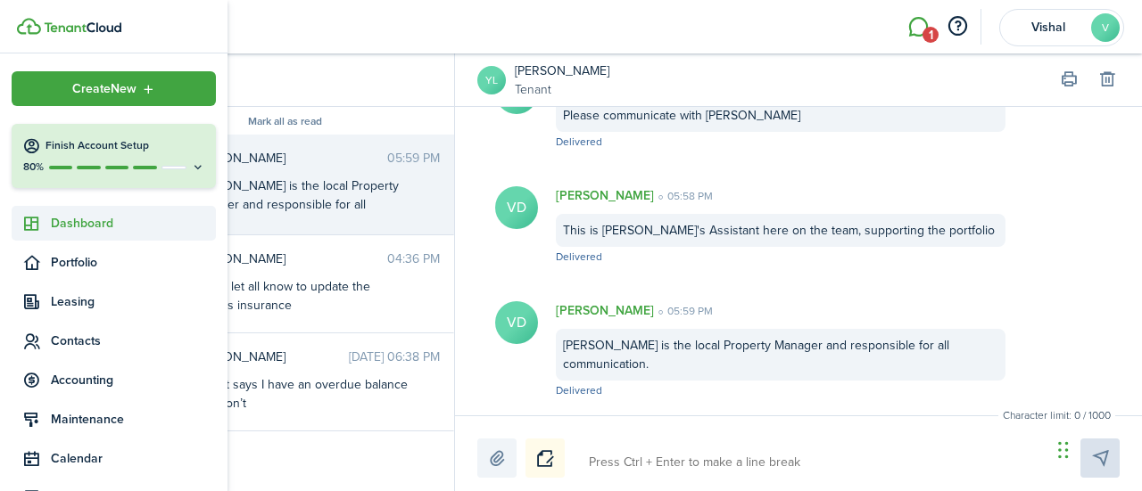
click at [70, 226] on span "Dashboard" at bounding box center [133, 223] width 165 height 19
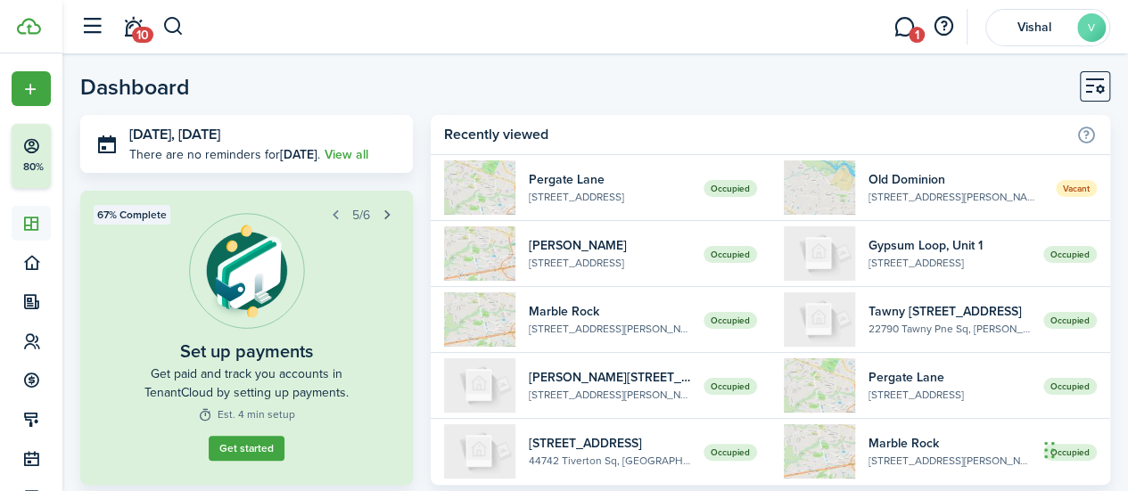
click at [387, 215] on button "button" at bounding box center [387, 214] width 25 height 25
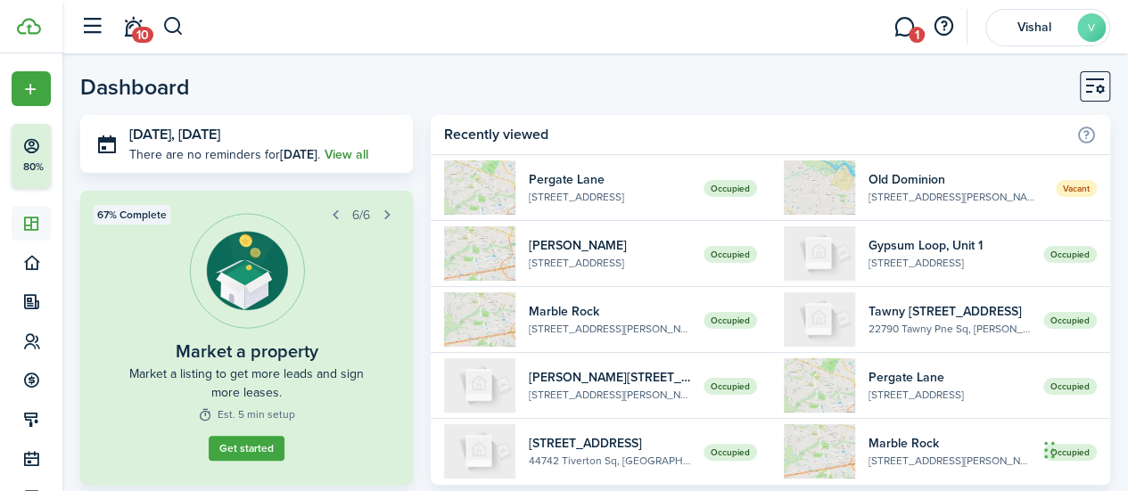
click at [343, 156] on link "View all" at bounding box center [347, 154] width 44 height 19
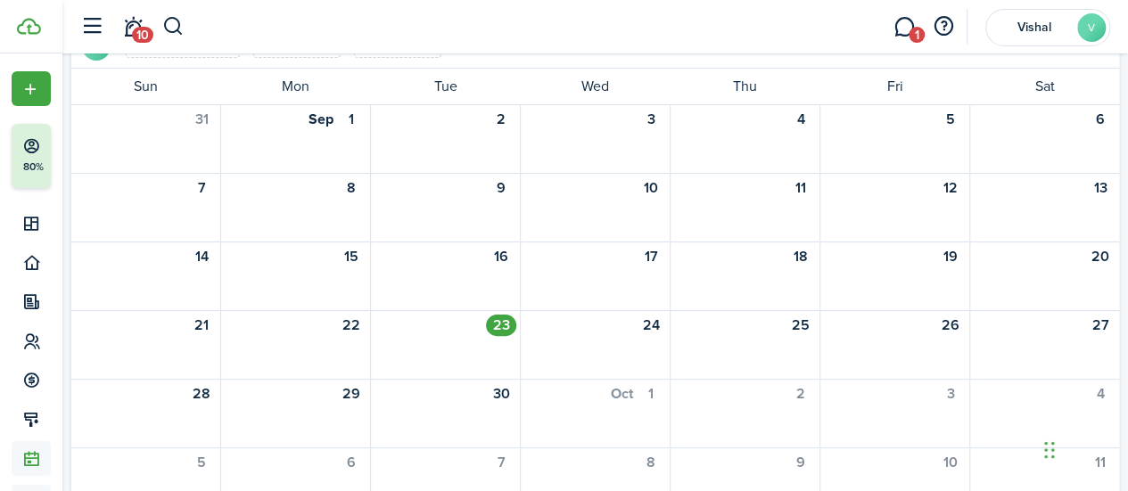
scroll to position [123, 0]
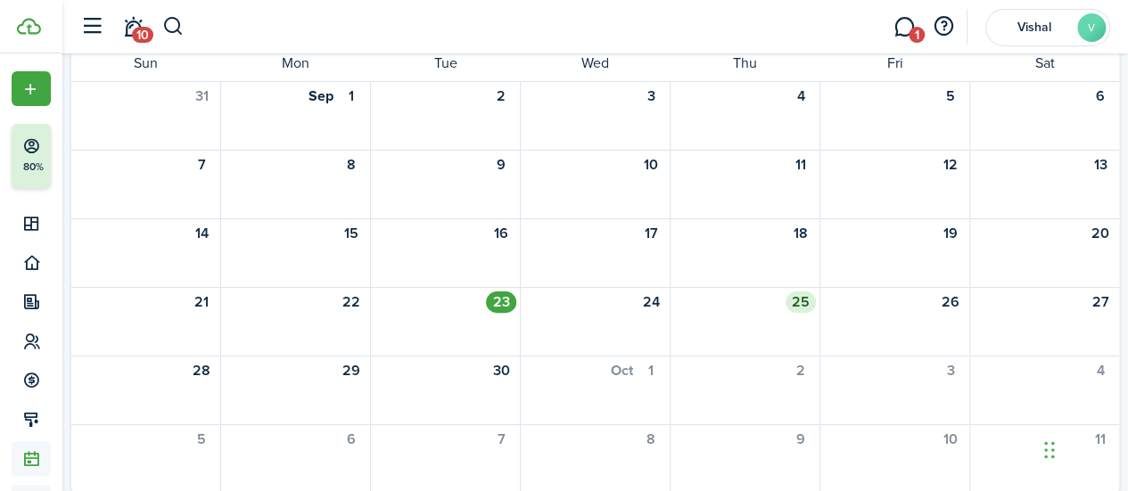
click at [786, 301] on div "25" at bounding box center [801, 302] width 30 height 21
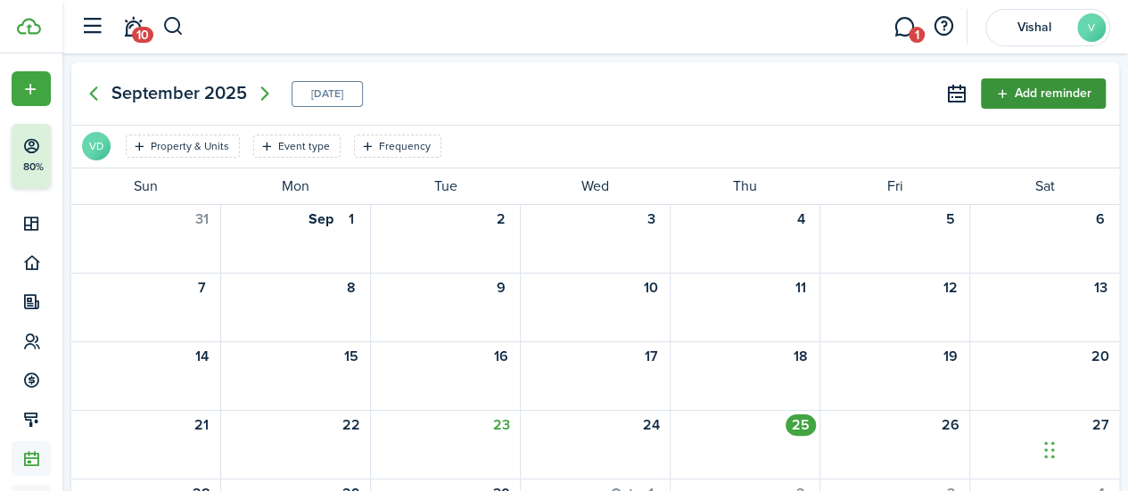
click at [1035, 90] on button "Add reminder" at bounding box center [1043, 93] width 125 height 30
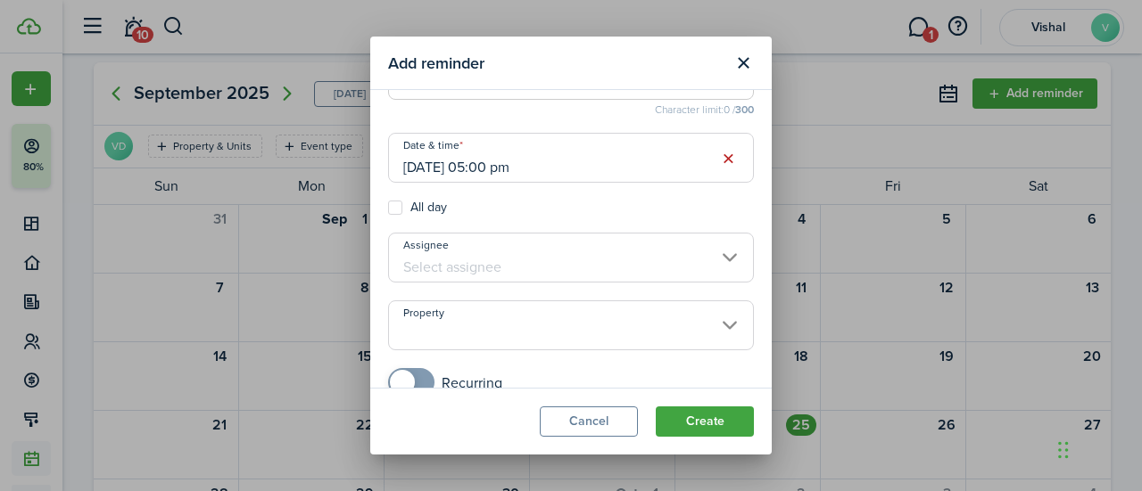
scroll to position [232, 0]
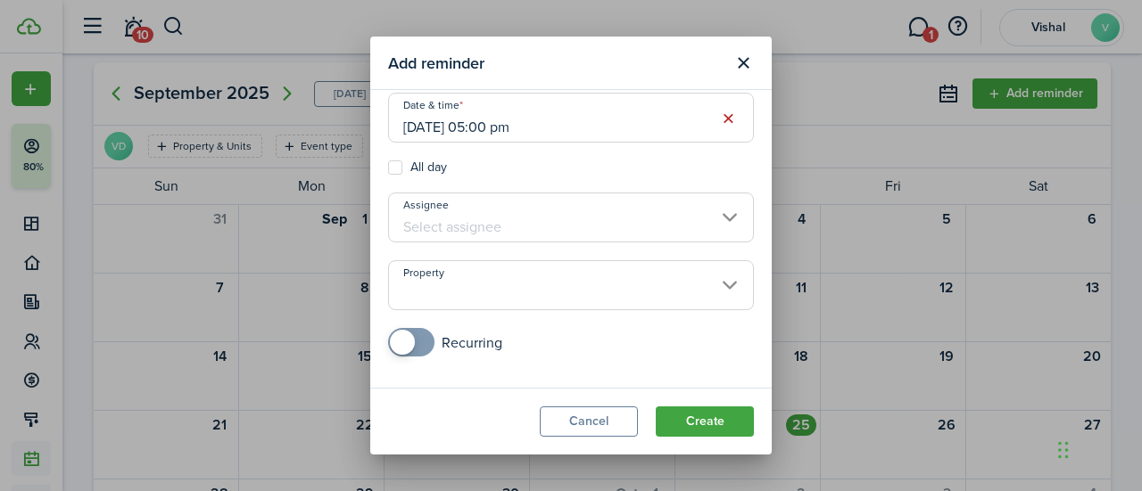
click at [717, 285] on input "Property" at bounding box center [571, 285] width 366 height 50
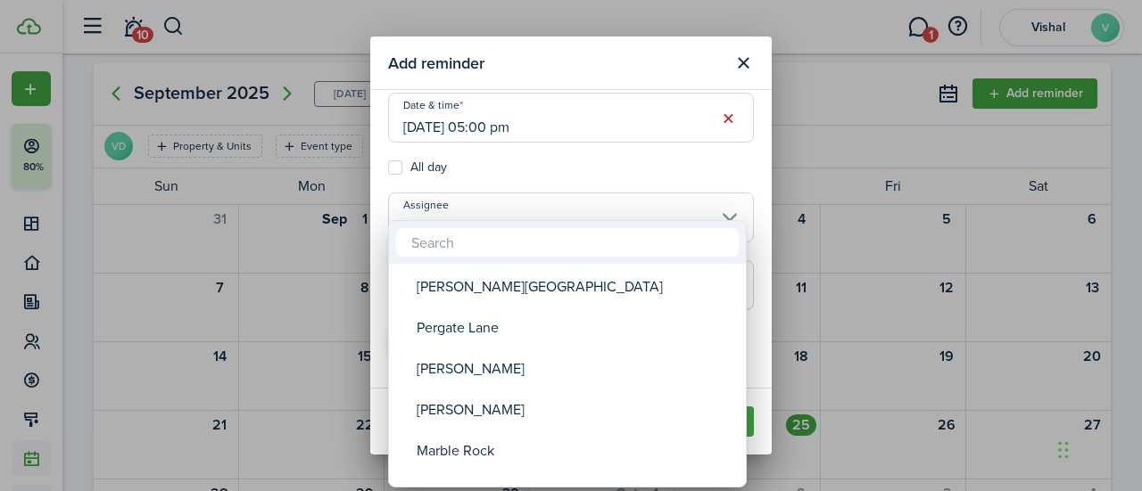
click at [591, 70] on div at bounding box center [570, 245] width 1427 height 777
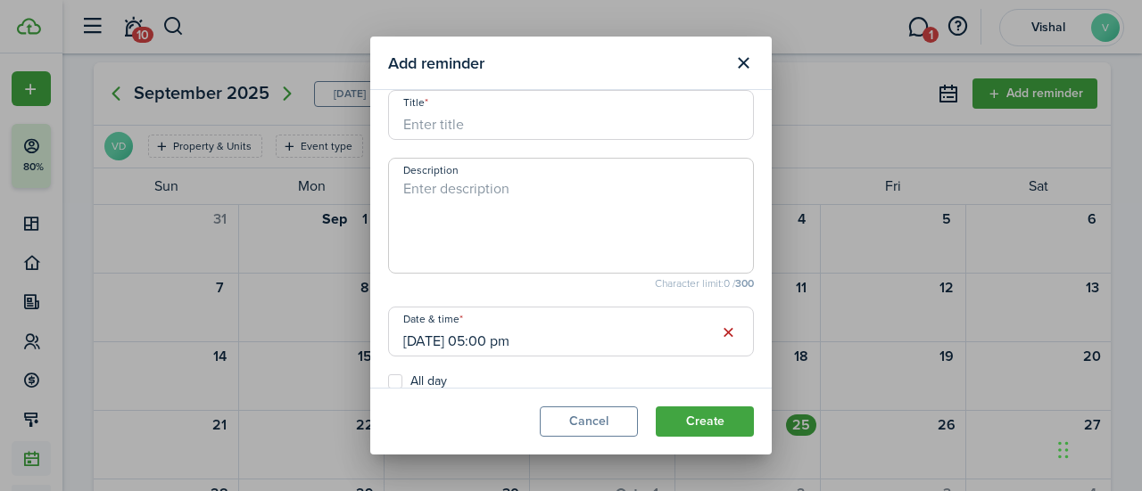
scroll to position [0, 0]
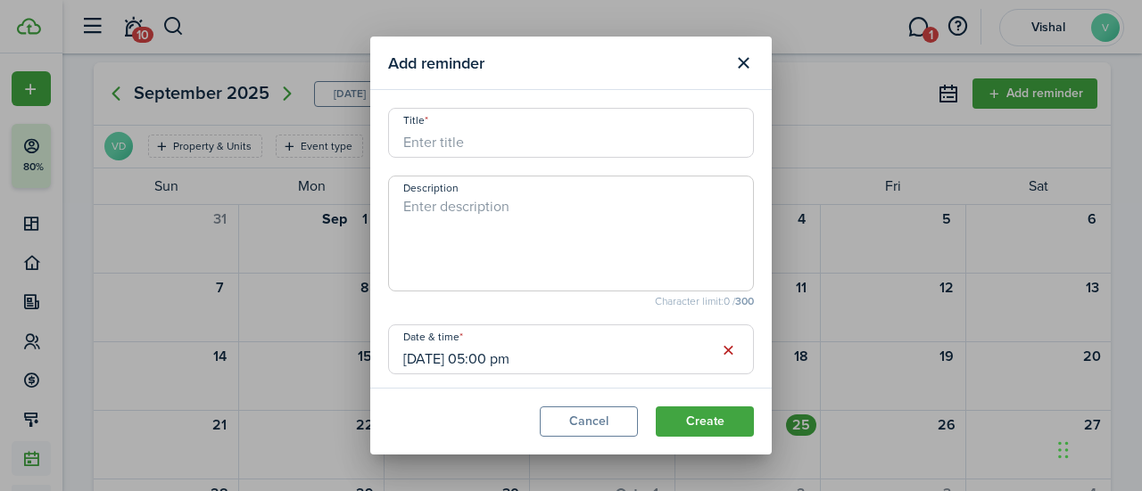
click at [471, 141] on input "Title" at bounding box center [571, 133] width 366 height 50
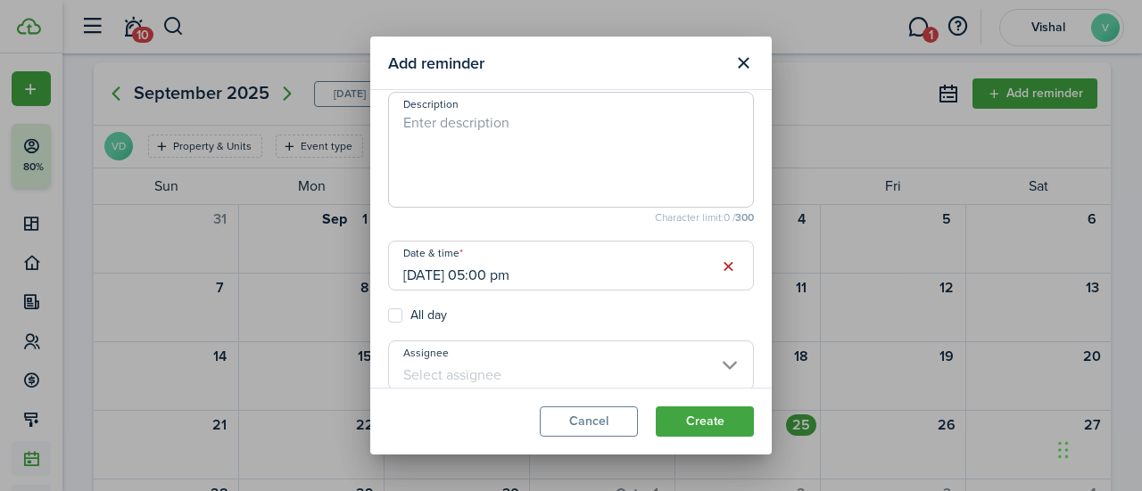
scroll to position [237, 0]
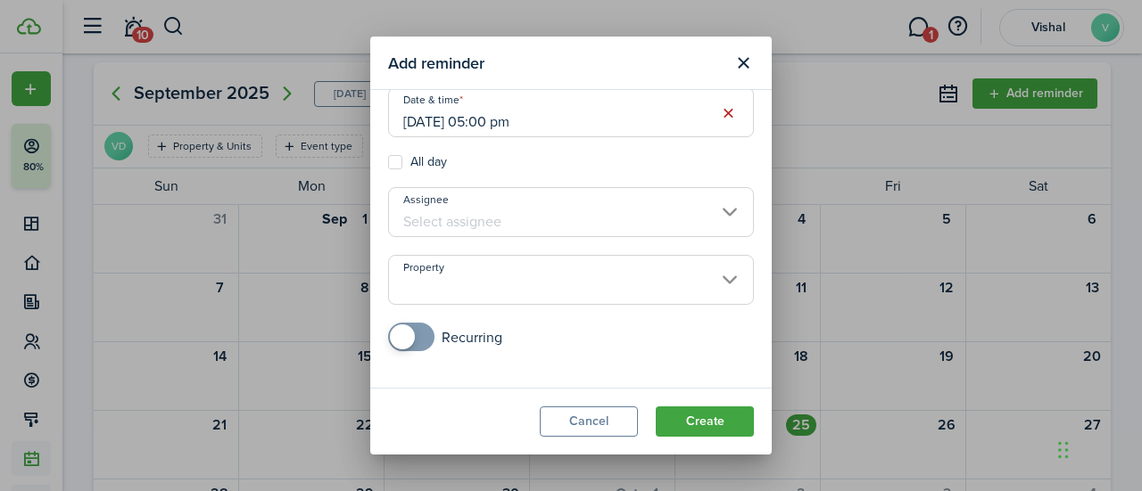
click at [723, 278] on input "Property" at bounding box center [571, 280] width 366 height 50
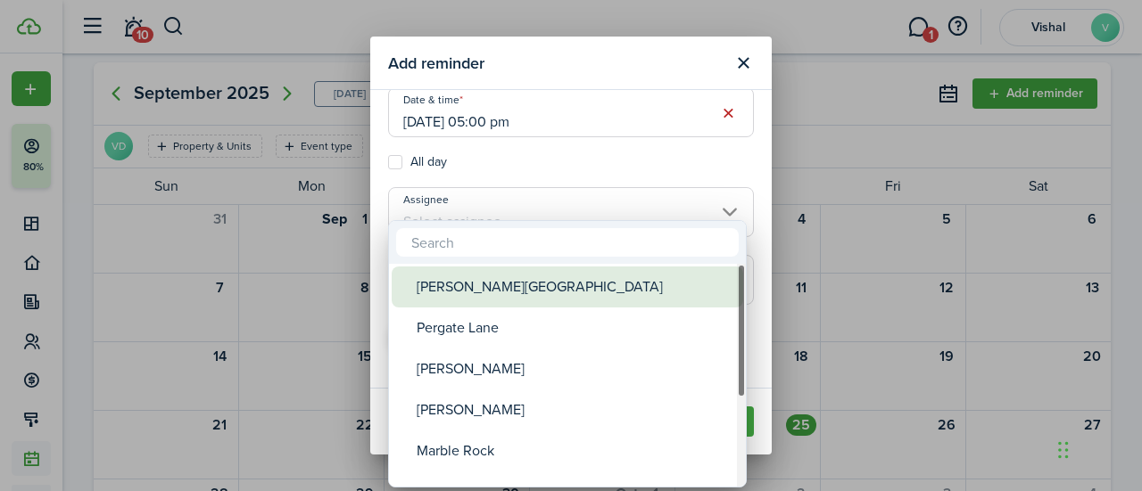
click at [466, 289] on div "[PERSON_NAME][GEOGRAPHIC_DATA]" at bounding box center [575, 287] width 316 height 41
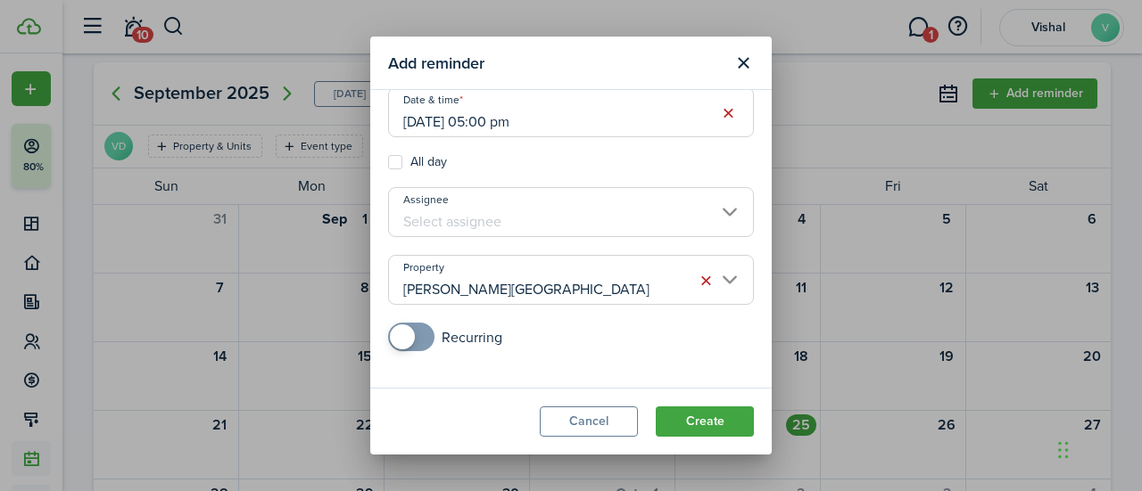
click at [417, 337] on span at bounding box center [411, 337] width 18 height 29
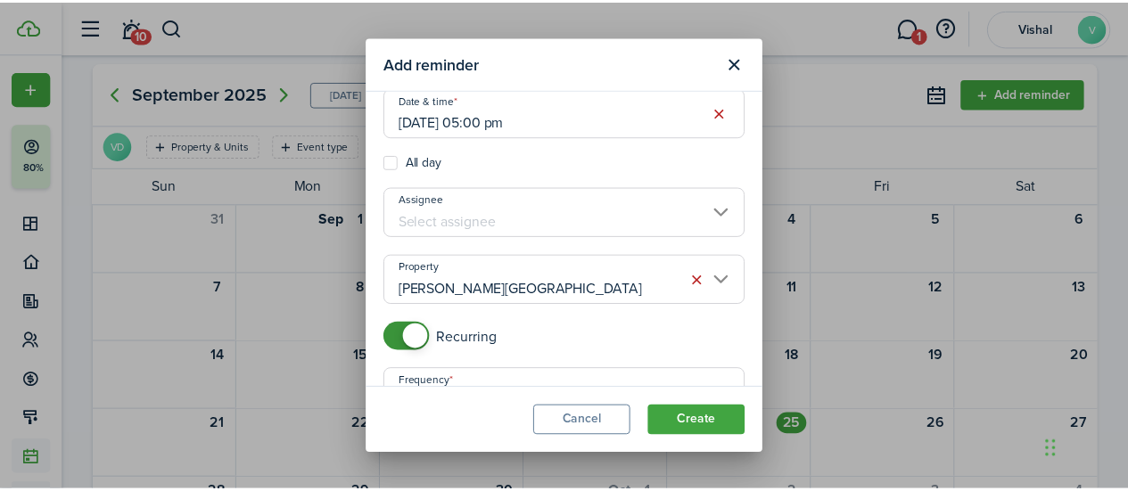
scroll to position [373, 0]
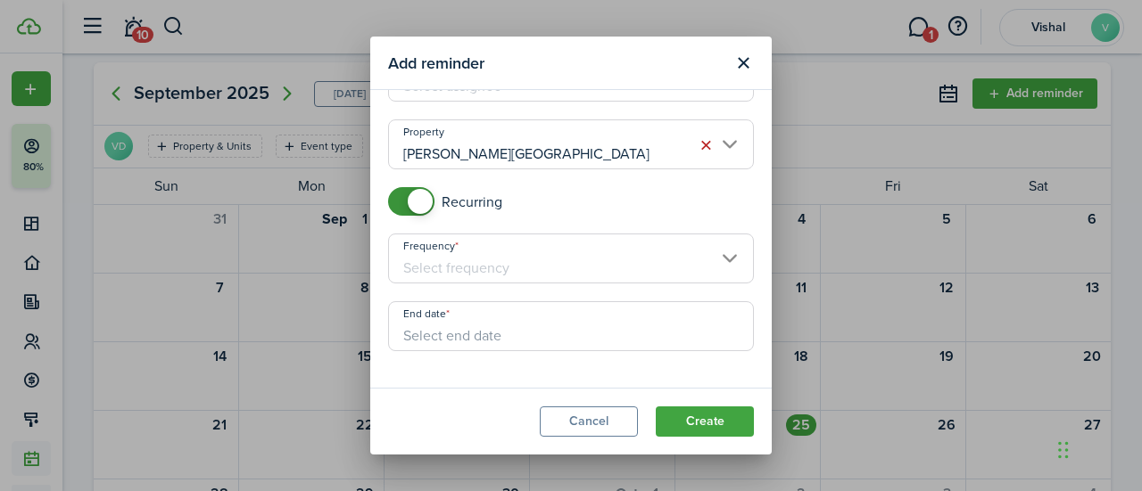
click at [712, 260] on input "Frequency" at bounding box center [571, 259] width 366 height 50
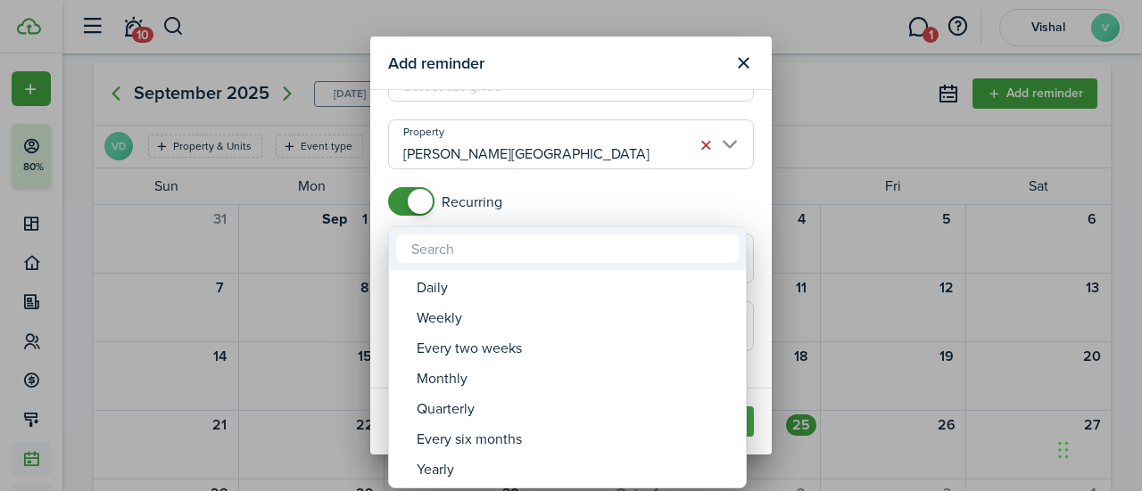
click at [620, 57] on div at bounding box center [570, 245] width 1427 height 777
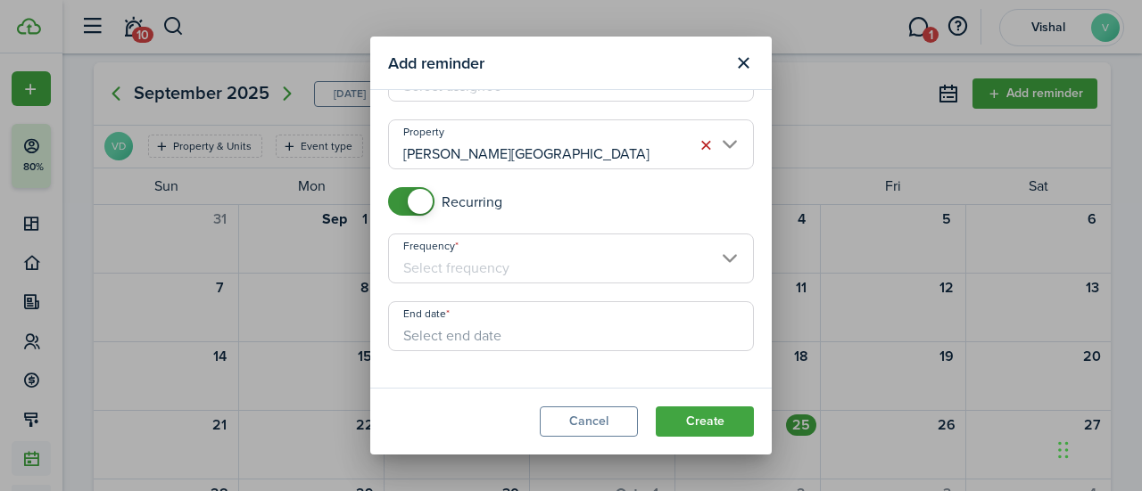
click at [714, 259] on input "Frequency" at bounding box center [571, 259] width 366 height 50
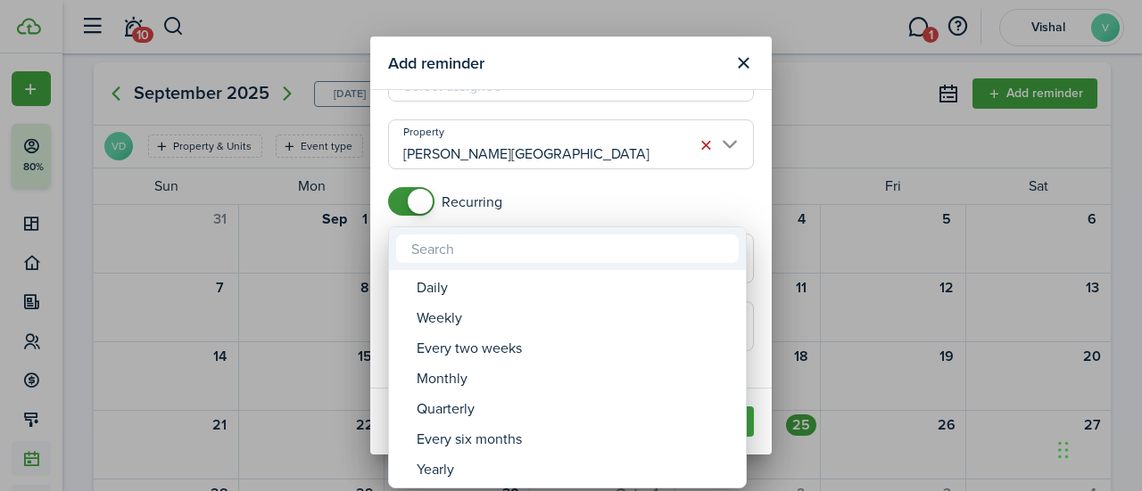
click at [741, 63] on div at bounding box center [570, 245] width 1427 height 777
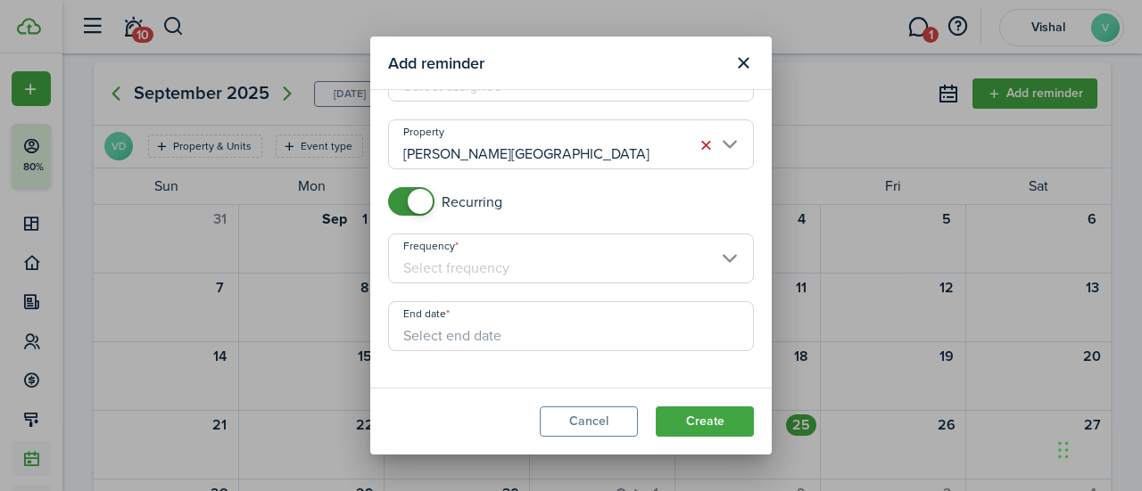
click at [741, 63] on button "Close modal" at bounding box center [743, 63] width 30 height 30
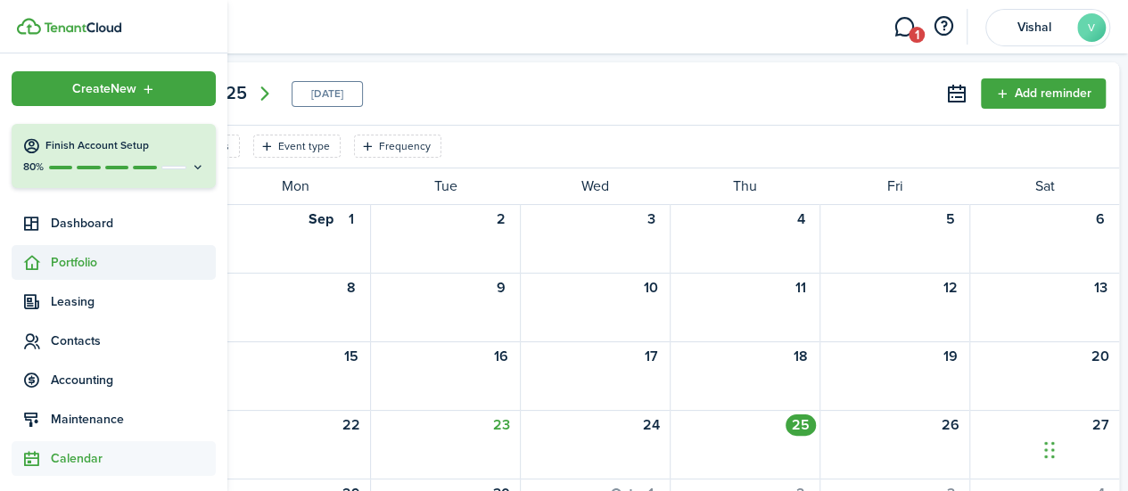
click at [62, 261] on span "Portfolio" at bounding box center [133, 262] width 165 height 19
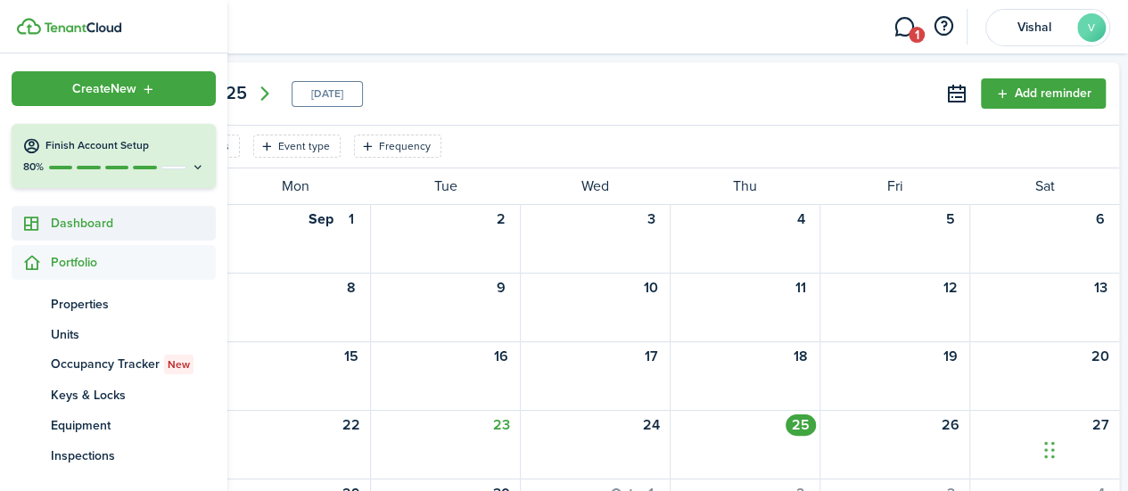
click at [77, 219] on span "Dashboard" at bounding box center [133, 223] width 165 height 19
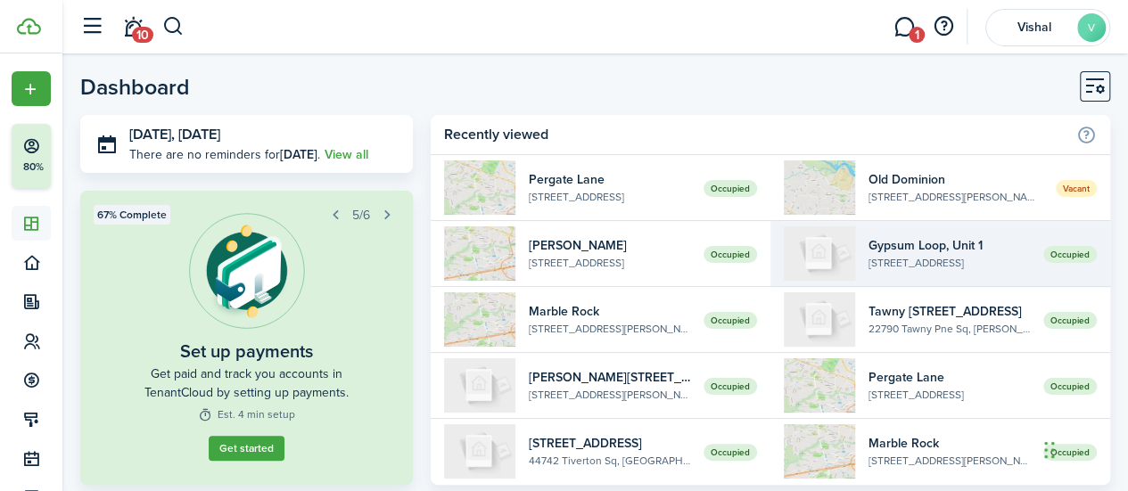
click at [846, 268] on img at bounding box center [819, 254] width 71 height 54
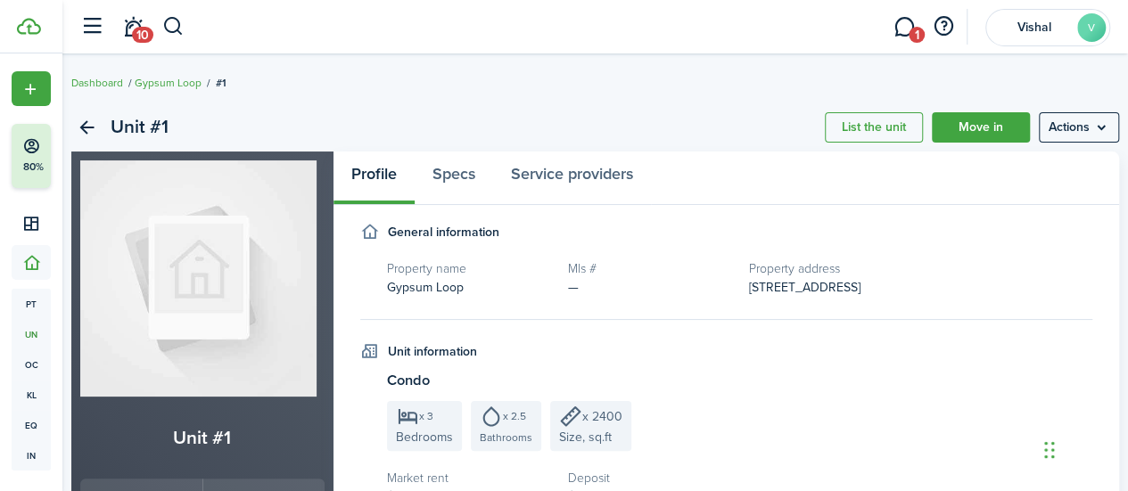
scroll to position [416, 0]
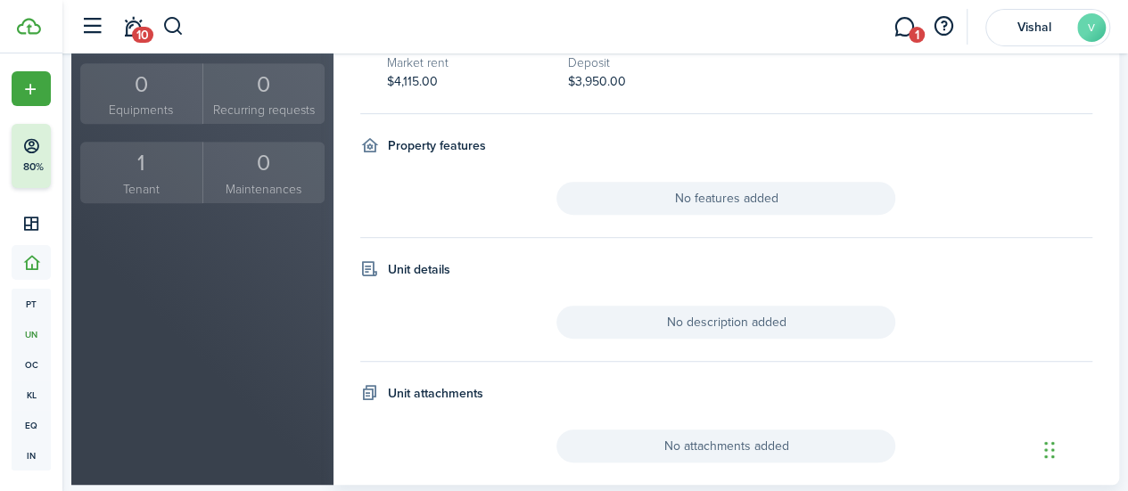
click at [711, 443] on span "No attachments added" at bounding box center [726, 446] width 339 height 33
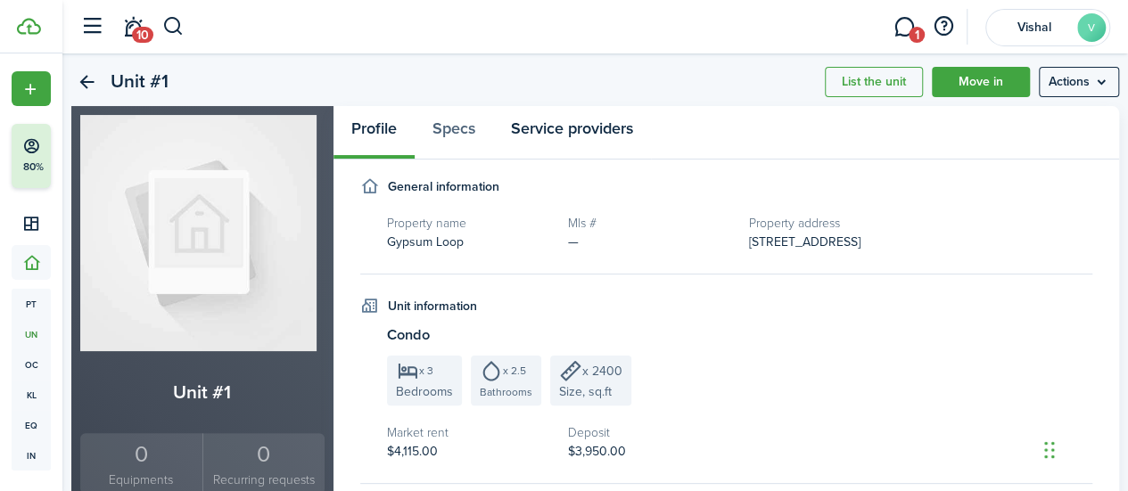
scroll to position [0, 0]
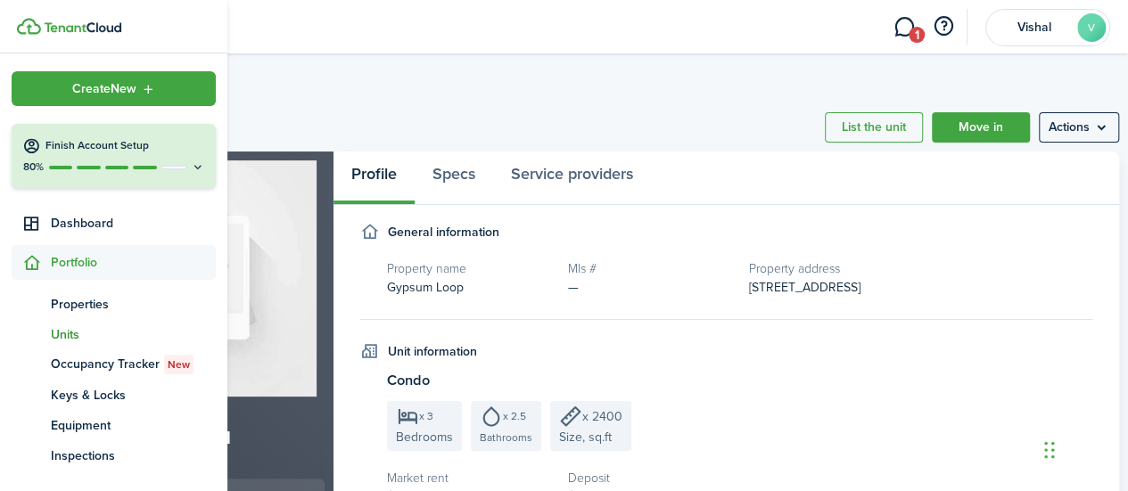
drag, startPoint x: 82, startPoint y: 228, endPoint x: 211, endPoint y: 199, distance: 132.6
click at [82, 228] on span "Dashboard" at bounding box center [133, 223] width 165 height 19
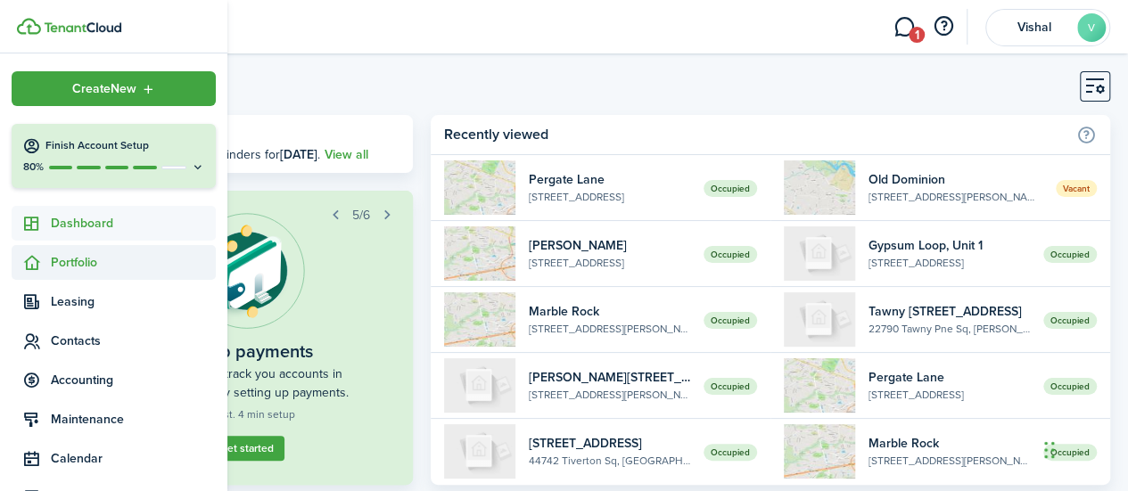
click at [93, 266] on span "Portfolio" at bounding box center [133, 262] width 165 height 19
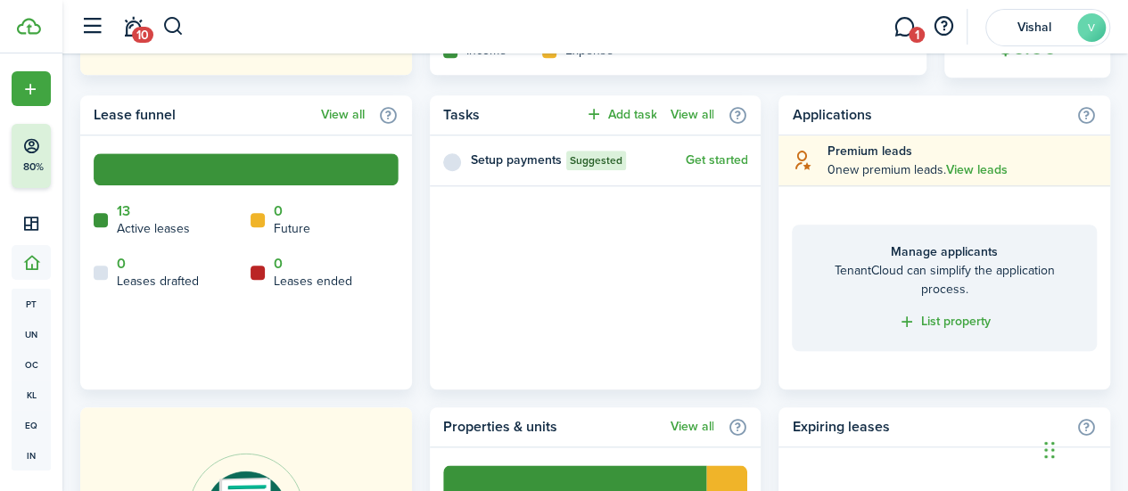
scroll to position [747, 0]
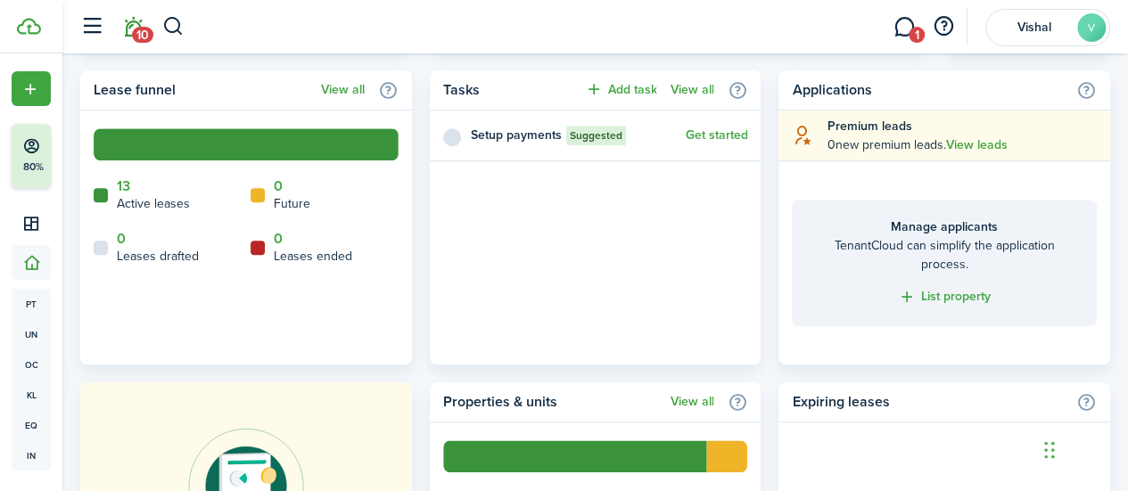
click at [129, 21] on link "10" at bounding box center [133, 26] width 34 height 45
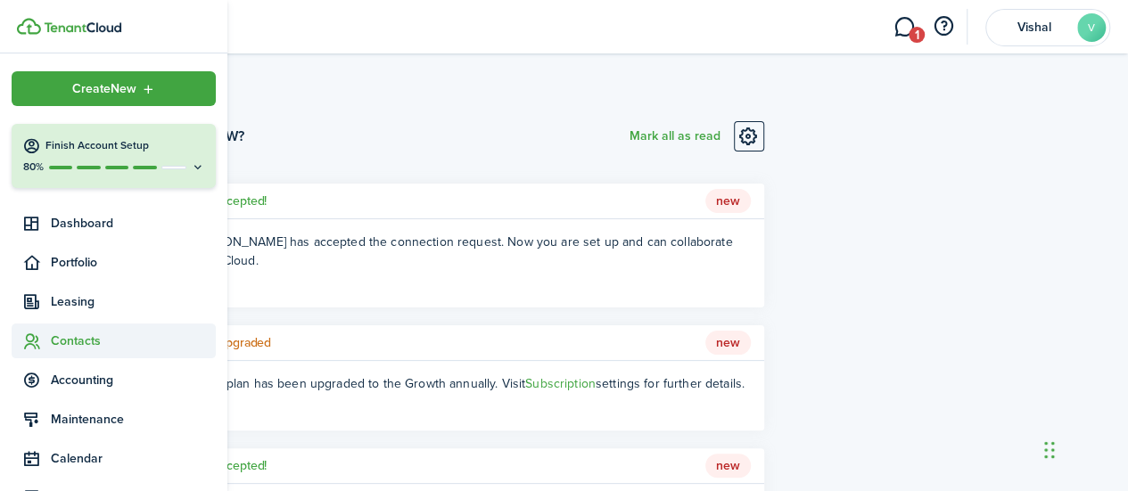
click at [78, 340] on span "Contacts" at bounding box center [133, 341] width 165 height 19
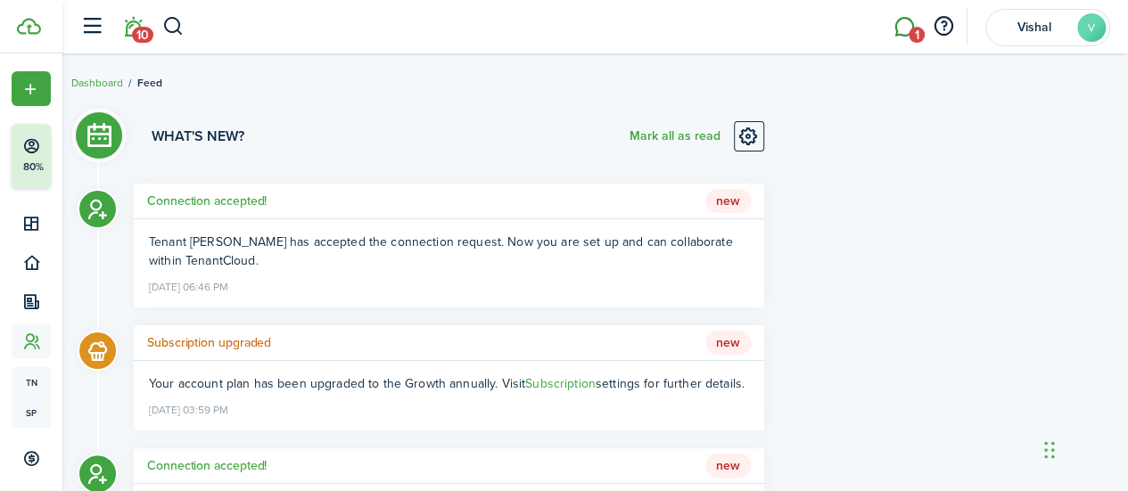
click at [896, 38] on link "1" at bounding box center [905, 26] width 34 height 45
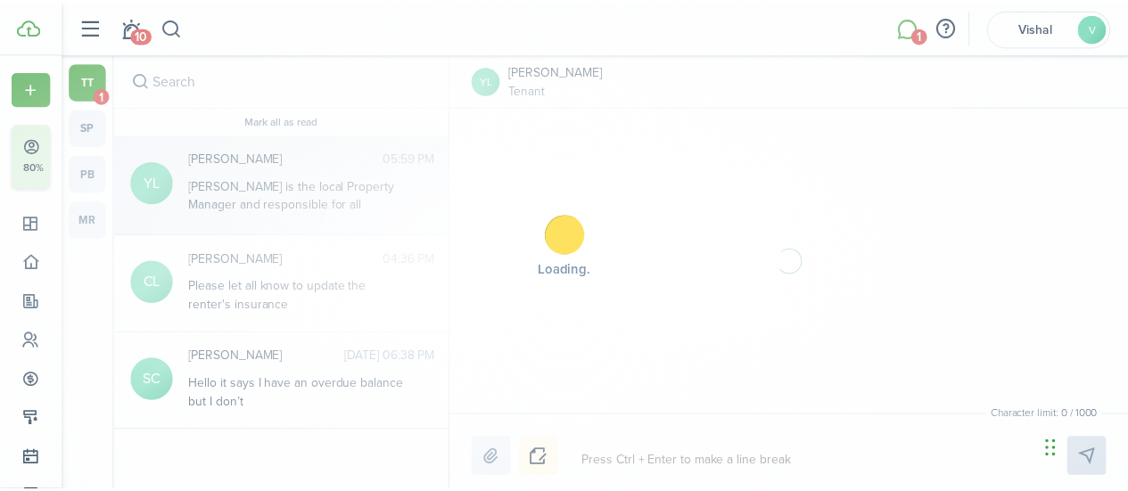
scroll to position [655, 0]
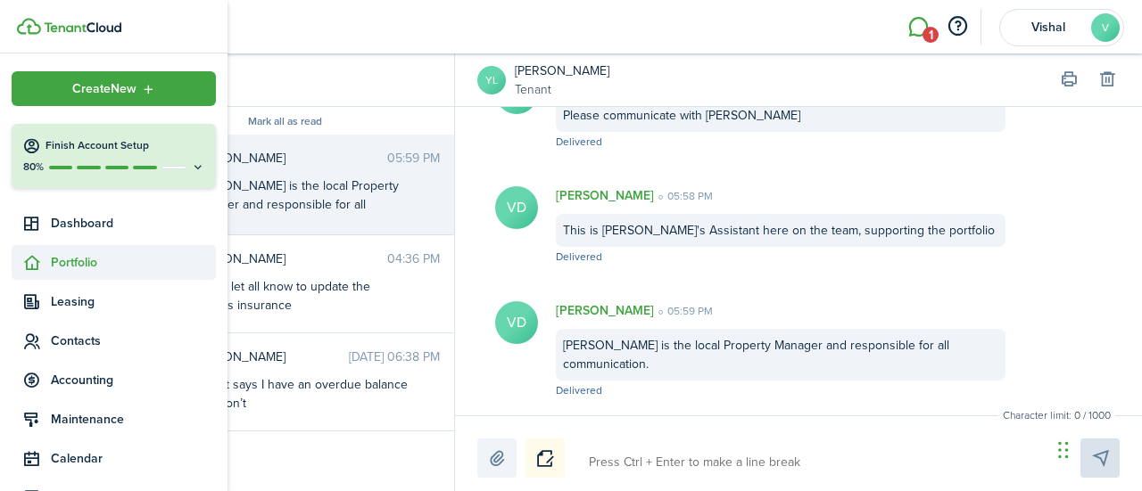
click at [66, 265] on span "Portfolio" at bounding box center [133, 262] width 165 height 19
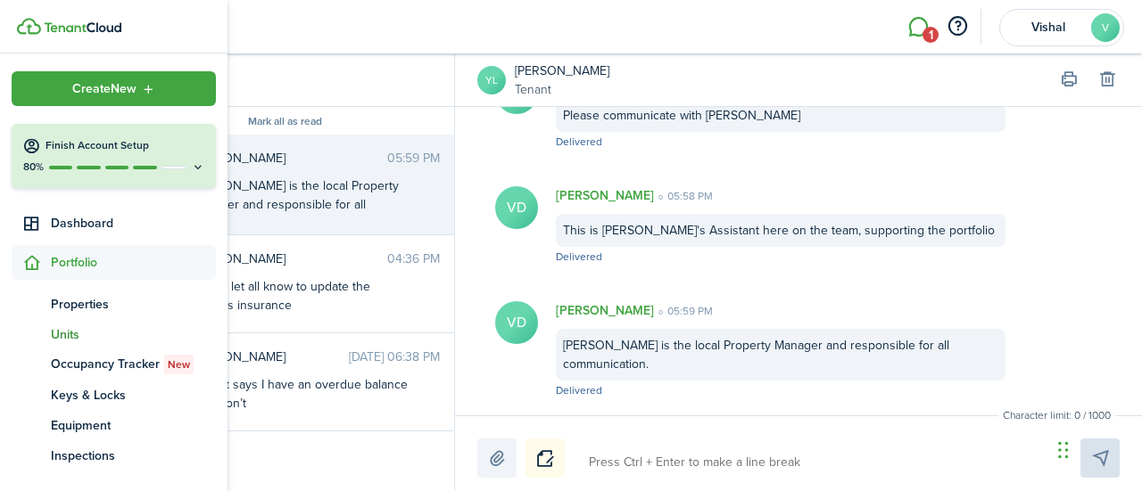
click at [70, 323] on link "un Units" at bounding box center [114, 334] width 204 height 30
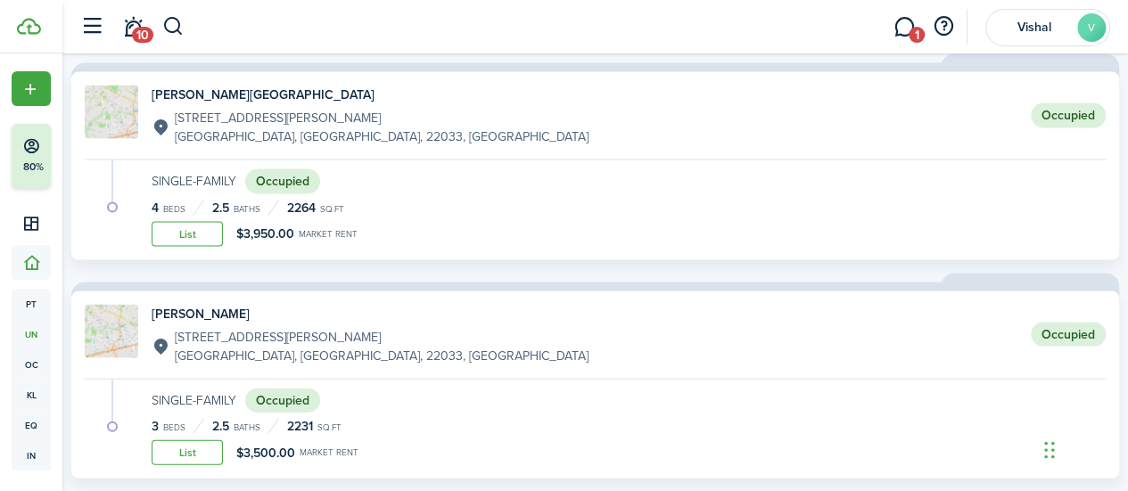
scroll to position [2053, 0]
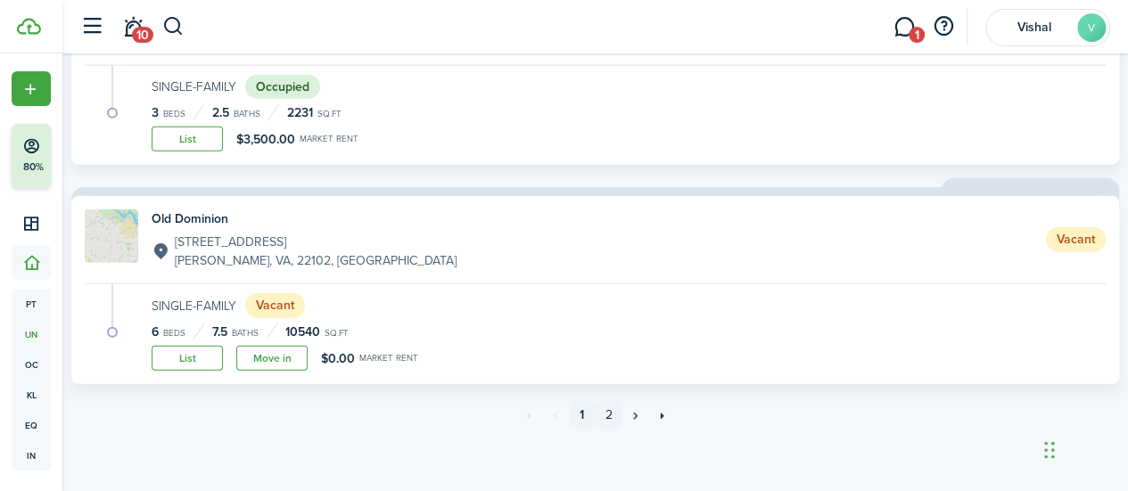
click at [607, 409] on link "2" at bounding box center [609, 415] width 27 height 27
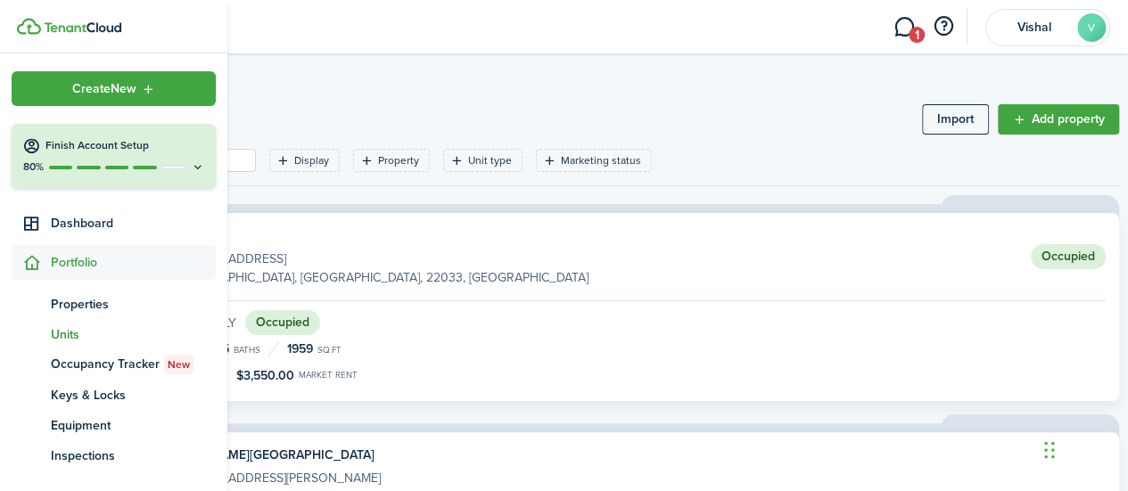
click at [95, 267] on span "Portfolio" at bounding box center [133, 262] width 165 height 19
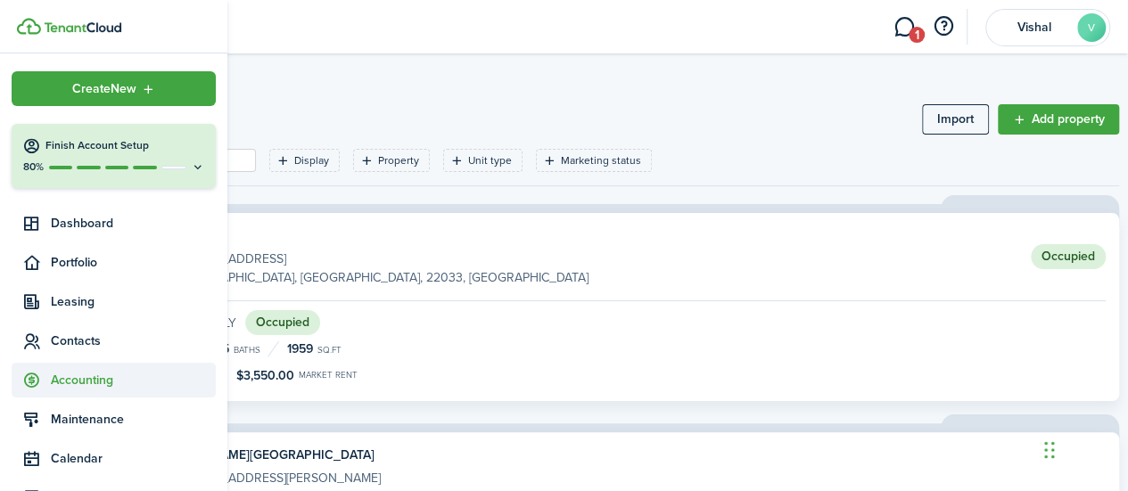
click at [95, 387] on span "Accounting" at bounding box center [133, 380] width 165 height 19
click at [92, 417] on span "Transactions" at bounding box center [133, 422] width 165 height 19
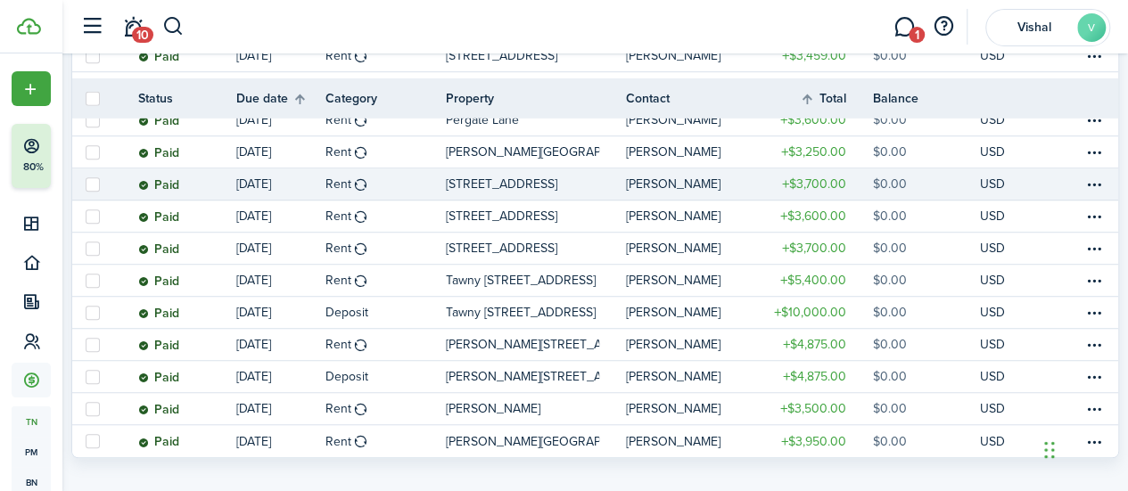
scroll to position [507, 0]
